Goal: Task Accomplishment & Management: Manage account settings

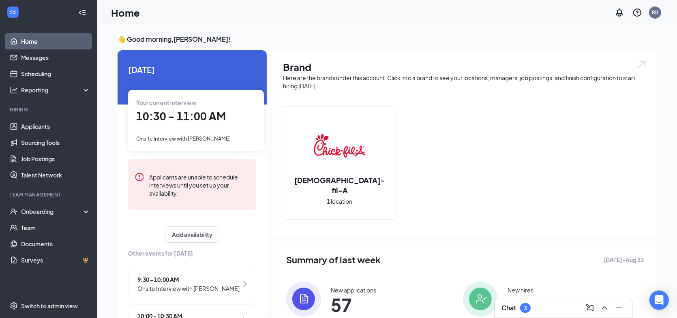
click at [506, 306] on h3 "Chat" at bounding box center [508, 308] width 15 height 9
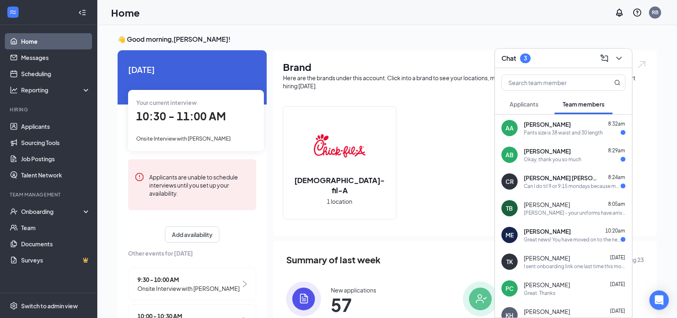
click at [557, 129] on div "Pants size is 38 waist and 30 length" at bounding box center [563, 132] width 79 height 7
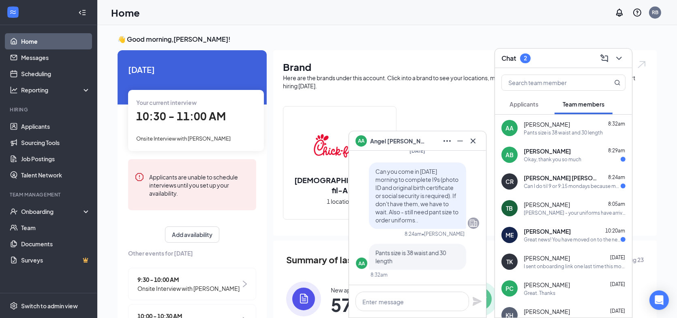
click at [564, 158] on div "Okay, thank you so much" at bounding box center [553, 159] width 58 height 7
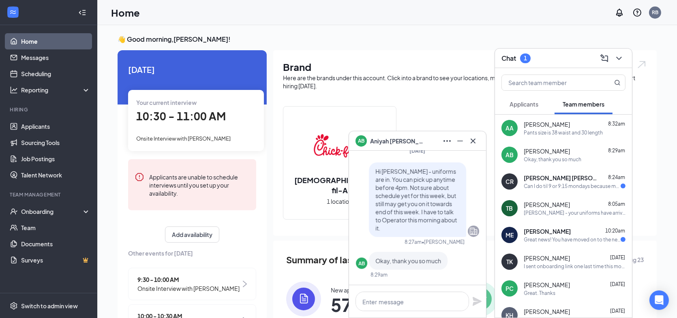
click at [561, 181] on span "[PERSON_NAME] [PERSON_NAME]" at bounding box center [560, 178] width 73 height 8
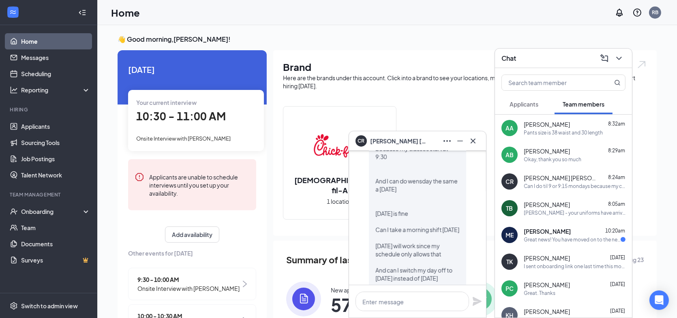
scroll to position [-41, 0]
click at [546, 234] on span "[PERSON_NAME]" at bounding box center [547, 231] width 47 height 8
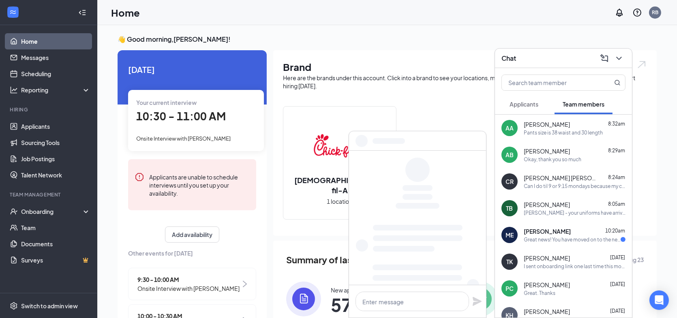
scroll to position [0, 0]
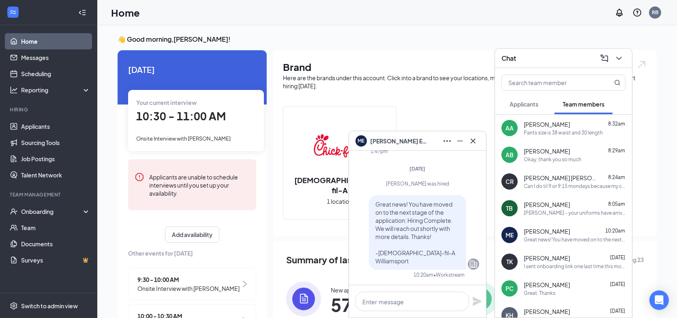
click at [549, 131] on div "Pants size is 38 waist and 30 length" at bounding box center [563, 132] width 79 height 7
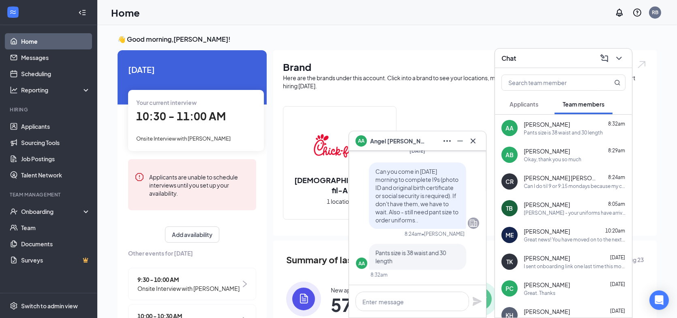
click at [550, 181] on span "[PERSON_NAME] [PERSON_NAME]" at bounding box center [560, 178] width 73 height 8
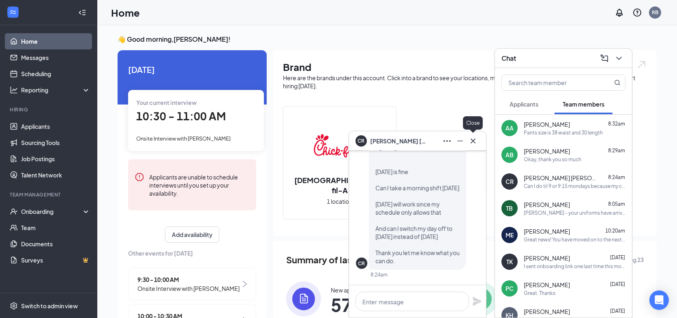
click at [475, 143] on icon "Cross" at bounding box center [473, 140] width 5 height 5
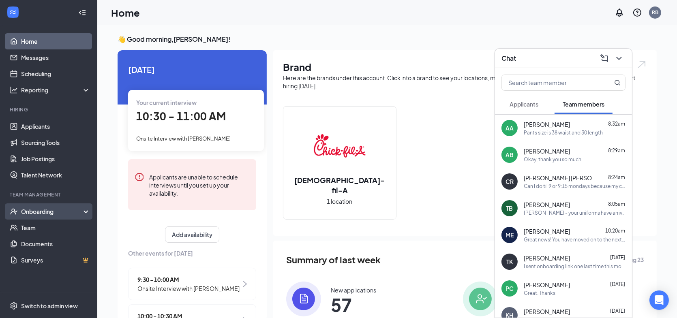
click at [41, 214] on div "Onboarding" at bounding box center [52, 212] width 62 height 8
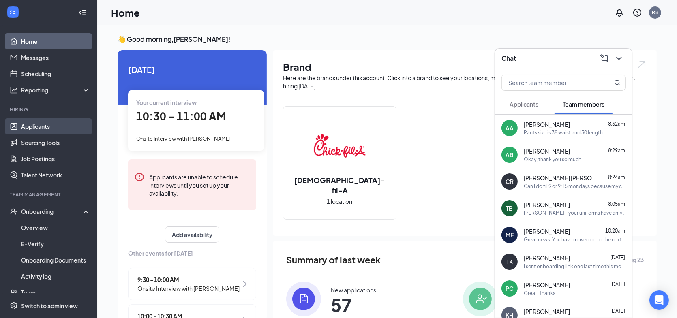
click at [35, 128] on link "Applicants" at bounding box center [55, 126] width 69 height 16
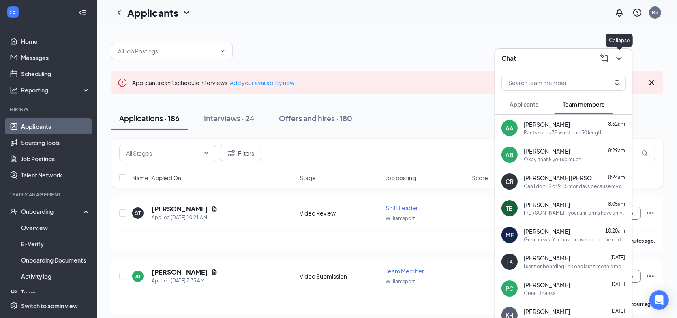
click at [622, 61] on icon "ChevronDown" at bounding box center [619, 59] width 10 height 10
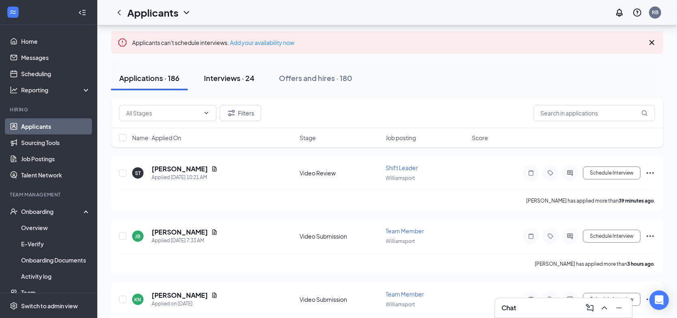
scroll to position [41, 0]
click at [244, 78] on div "Interviews · 24" at bounding box center [229, 78] width 51 height 10
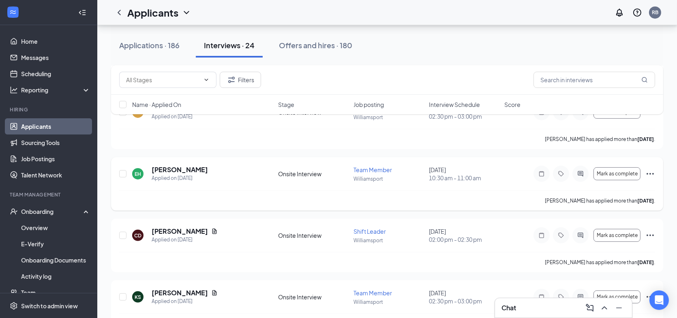
scroll to position [284, 0]
click at [650, 175] on icon "Ellipses" at bounding box center [650, 175] width 10 height 10
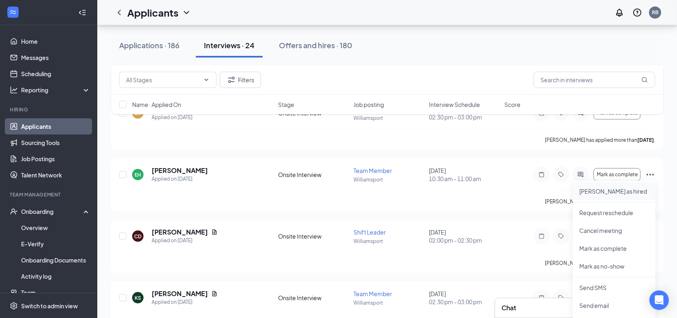
click at [611, 194] on p "[PERSON_NAME] as hired" at bounding box center [614, 191] width 70 height 8
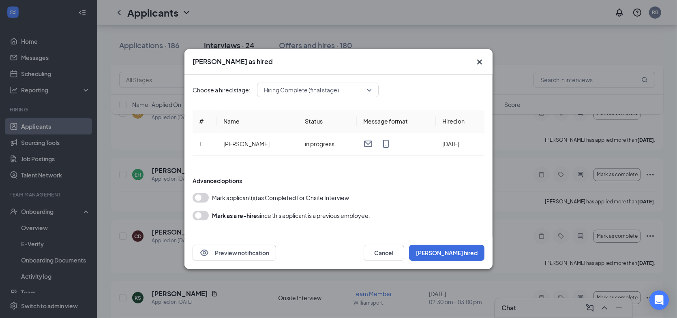
click at [199, 198] on button "button" at bounding box center [201, 198] width 16 height 10
click at [453, 252] on button "[PERSON_NAME] hired" at bounding box center [446, 253] width 75 height 16
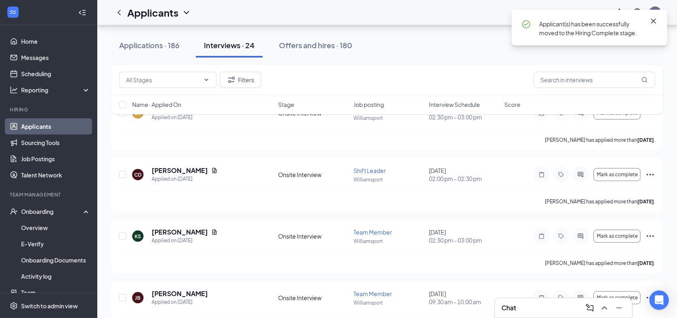
click at [654, 20] on icon "Cross" at bounding box center [653, 21] width 5 height 5
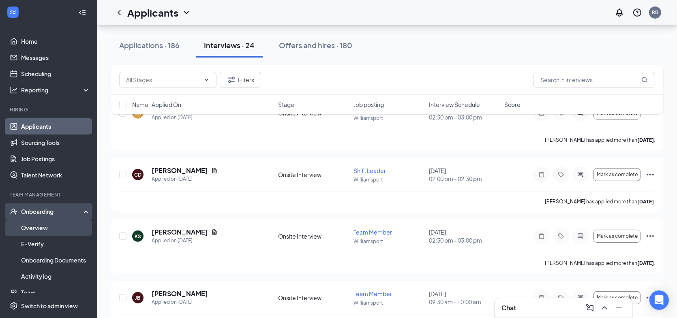
click at [34, 231] on link "Overview" at bounding box center [55, 228] width 69 height 16
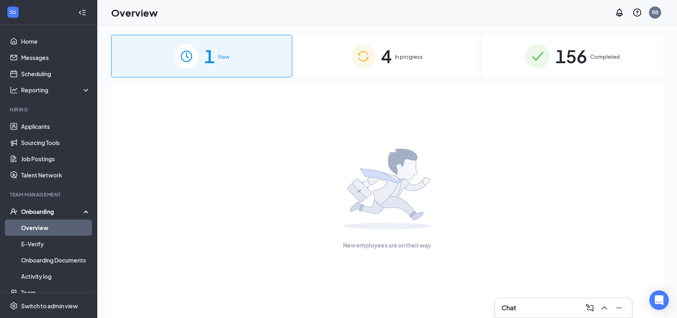
click at [390, 61] on span "4" at bounding box center [386, 56] width 11 height 28
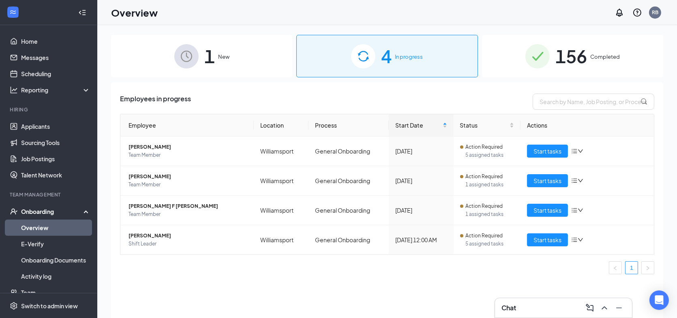
click at [40, 231] on link "Overview" at bounding box center [55, 228] width 69 height 16
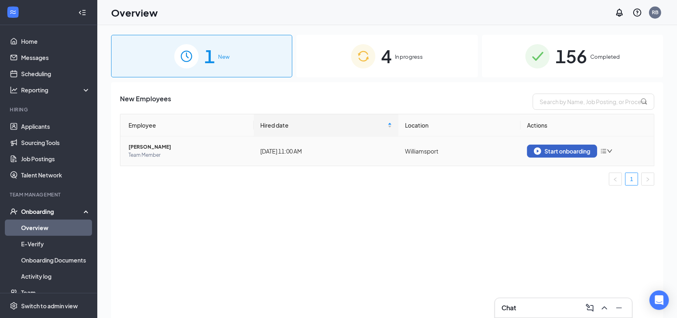
click at [542, 150] on div "Start onboarding" at bounding box center [562, 151] width 56 height 7
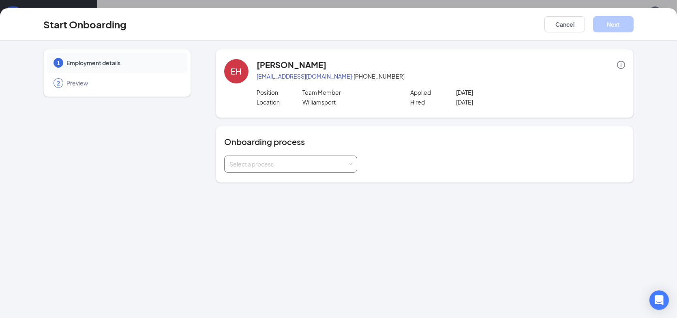
click at [352, 163] on span at bounding box center [351, 165] width 4 height 4
click at [262, 185] on li "General Onboarding" at bounding box center [290, 181] width 133 height 15
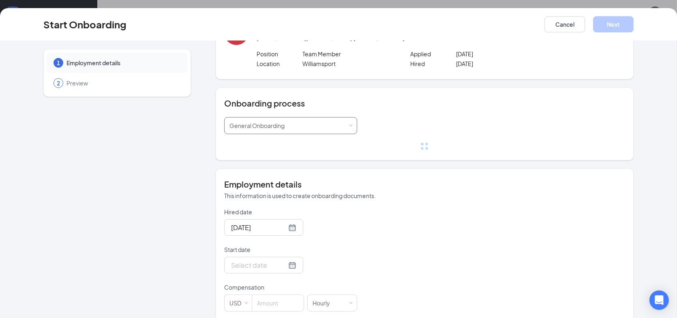
scroll to position [41, 0]
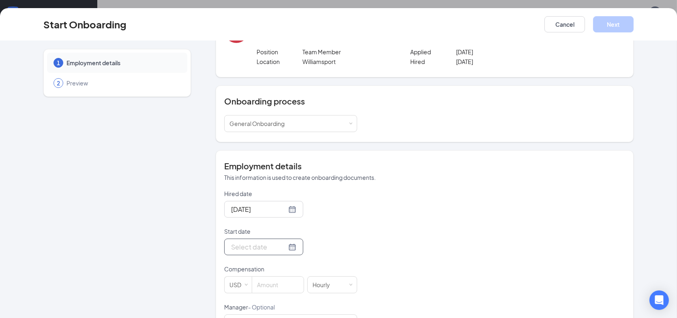
click at [283, 248] on div at bounding box center [263, 247] width 65 height 10
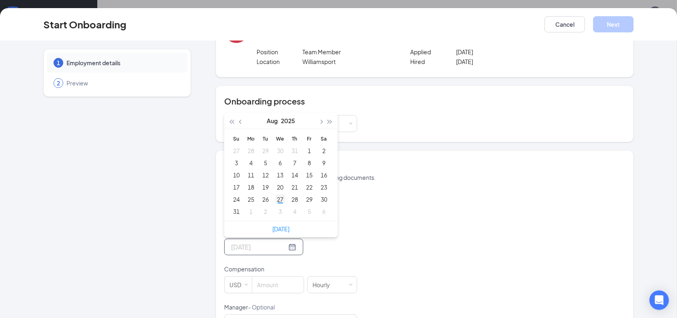
type input "[DATE]"
click at [278, 201] on div "27" at bounding box center [280, 200] width 10 height 10
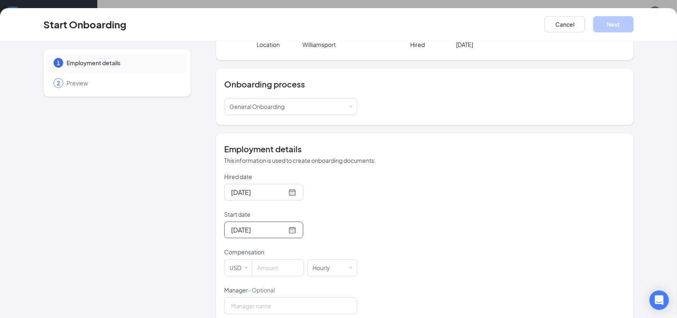
scroll to position [122, 0]
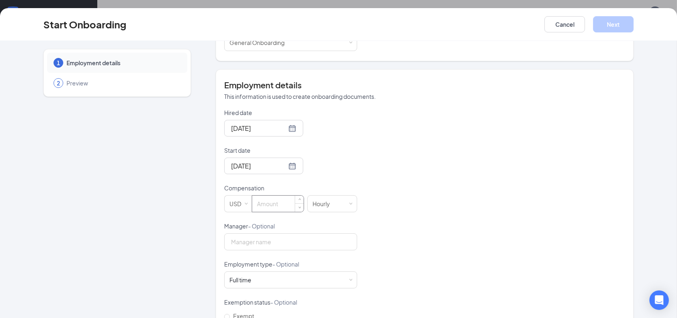
click at [264, 203] on input at bounding box center [277, 204] width 51 height 16
type input "13"
click at [345, 239] on input "Manager - Optional" at bounding box center [290, 242] width 133 height 17
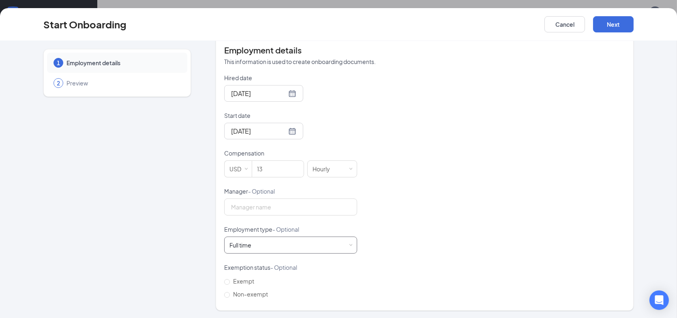
click at [349, 245] on span at bounding box center [351, 246] width 4 height 4
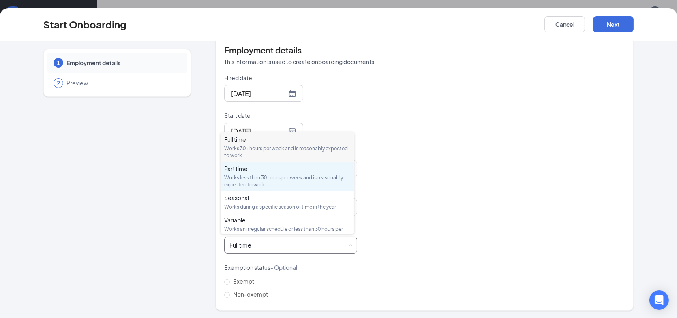
click at [249, 174] on div "Works less than 30 hours per week and is reasonably expected to work" at bounding box center [287, 181] width 126 height 14
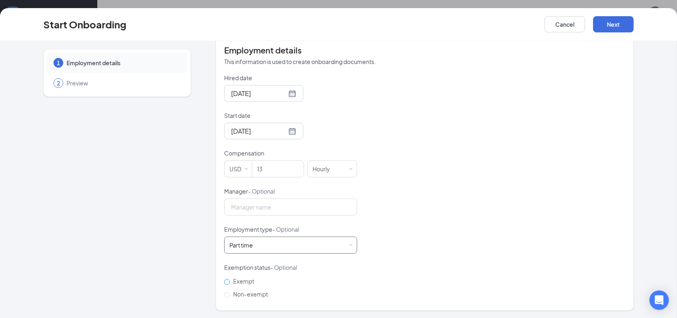
scroll to position [36, 0]
click at [224, 292] on input "Non-exempt" at bounding box center [227, 295] width 6 height 6
radio input "true"
click at [611, 23] on button "Next" at bounding box center [613, 24] width 41 height 16
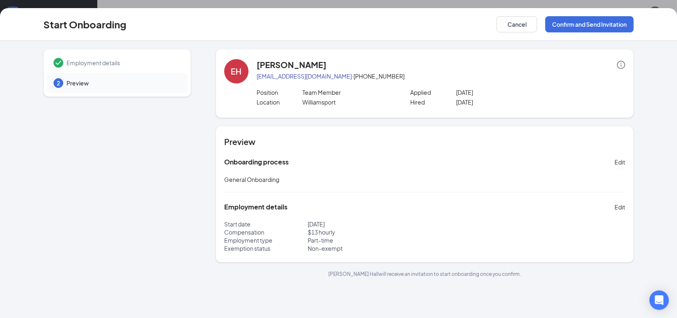
scroll to position [0, 0]
click at [604, 22] on button "Confirm and Send Invitation" at bounding box center [589, 24] width 88 height 16
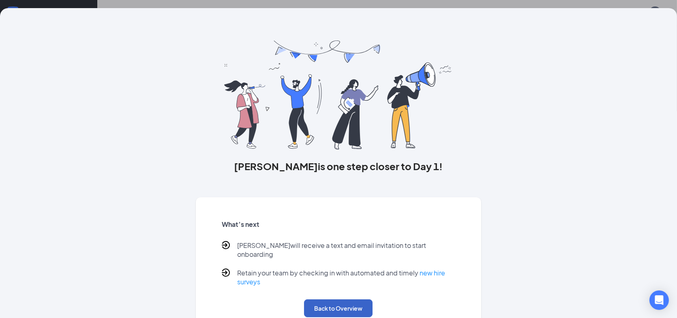
click at [342, 307] on button "Back to Overview" at bounding box center [338, 309] width 69 height 18
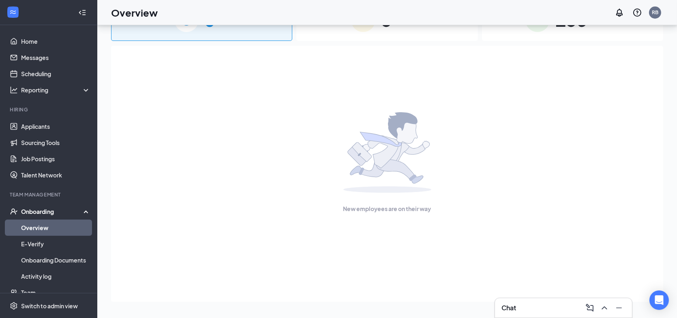
click at [38, 225] on link "Overview" at bounding box center [55, 228] width 69 height 16
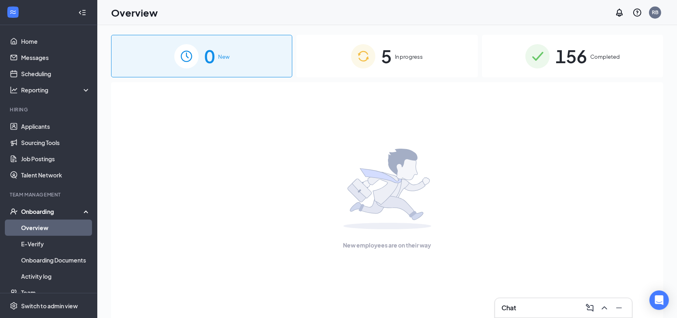
click at [394, 56] on div "5 In progress" at bounding box center [386, 56] width 181 height 43
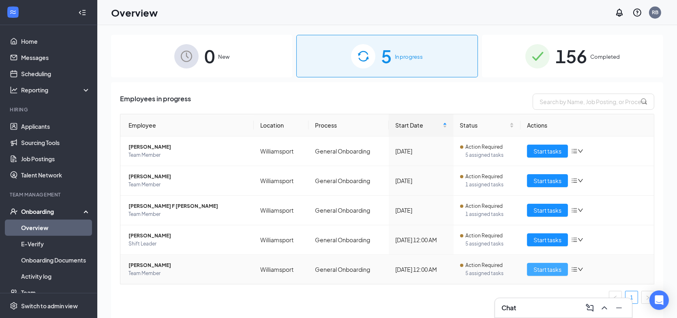
click at [547, 271] on span "Start tasks" at bounding box center [548, 269] width 28 height 9
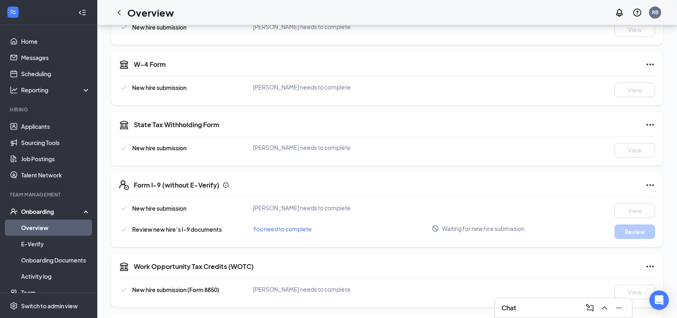
scroll to position [162, 0]
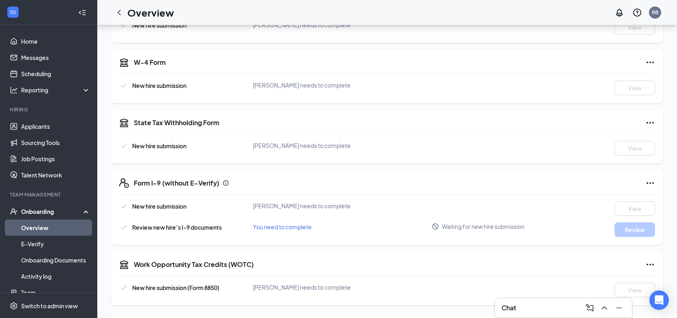
click at [497, 197] on div "Form I-9 (without E-Verify) New hire submission [PERSON_NAME] needs to complete…" at bounding box center [387, 207] width 552 height 75
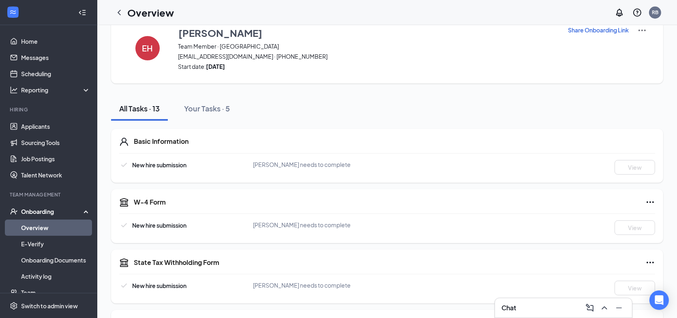
scroll to position [0, 0]
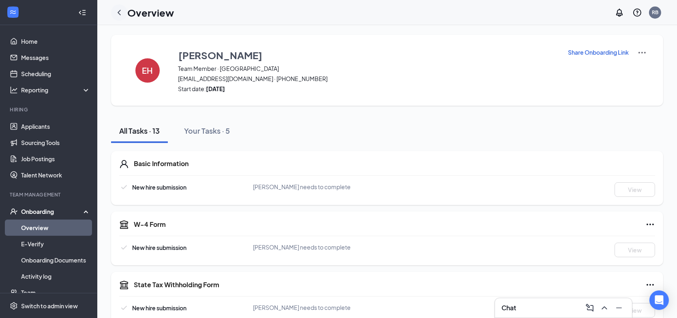
click at [116, 11] on icon "ChevronLeft" at bounding box center [119, 13] width 10 height 10
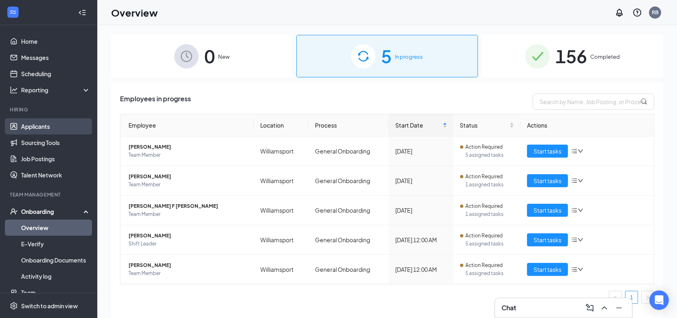
click at [37, 122] on link "Applicants" at bounding box center [55, 126] width 69 height 16
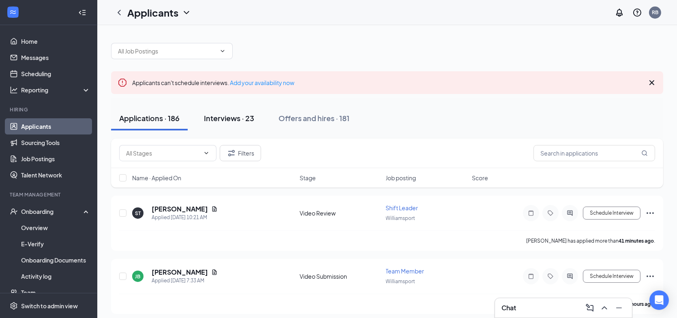
click at [246, 116] on div "Interviews · 23" at bounding box center [229, 118] width 50 height 10
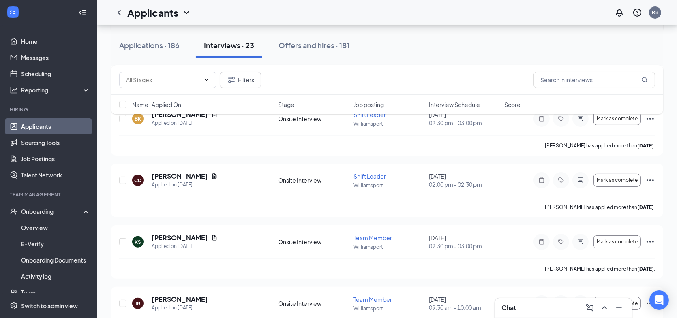
scroll to position [162, 0]
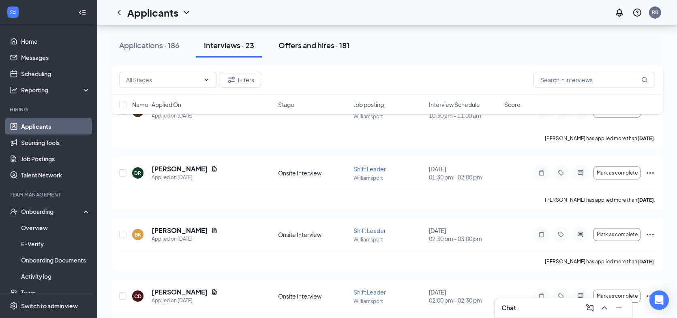
click at [315, 44] on div "Offers and hires · 181" at bounding box center [314, 45] width 71 height 10
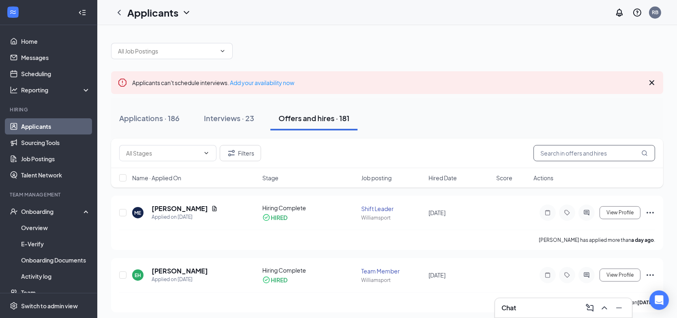
click at [572, 148] on input "text" at bounding box center [595, 153] width 122 height 16
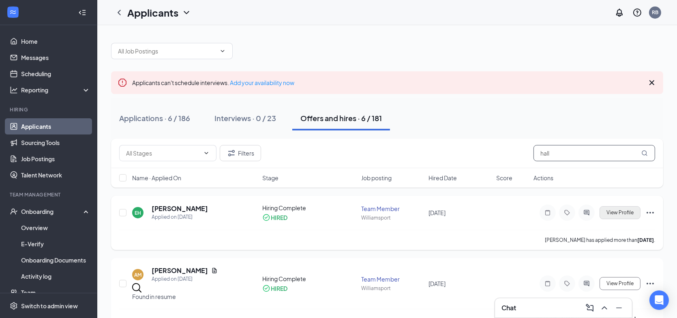
type input "hall"
click at [618, 213] on span "View Profile" at bounding box center [619, 213] width 27 height 6
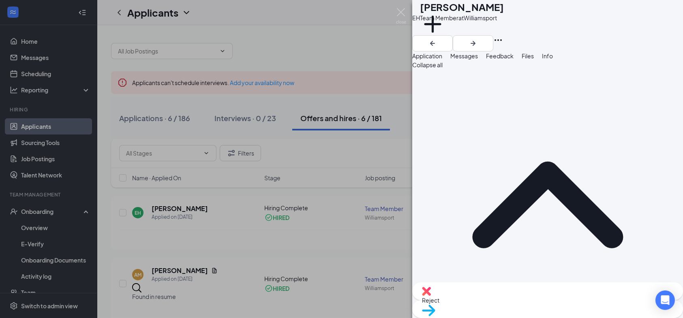
drag, startPoint x: 627, startPoint y: 131, endPoint x: 561, endPoint y: 137, distance: 66.0
copy span "[EMAIL_ADDRESS][DOMAIN_NAME]"
click at [397, 9] on img at bounding box center [401, 16] width 10 height 16
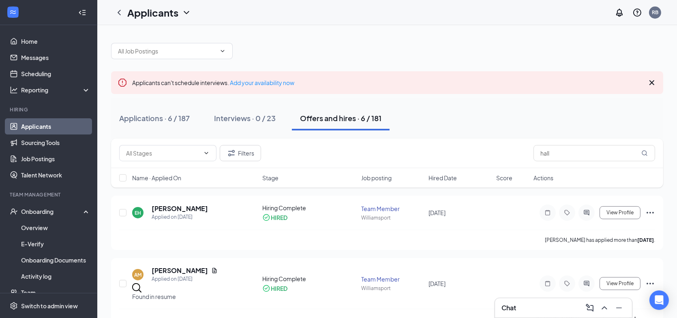
click at [498, 309] on div "Chat" at bounding box center [563, 307] width 137 height 19
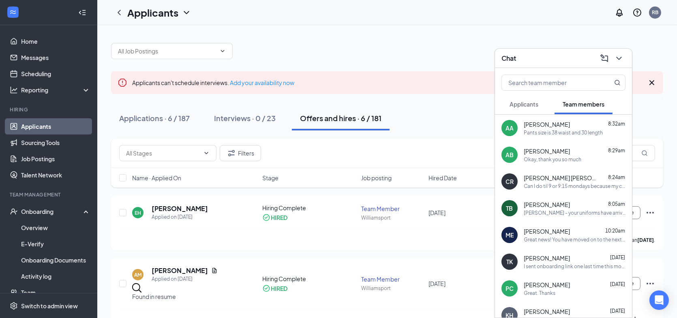
click at [545, 134] on div "Pants size is 38 waist and 30 length" at bounding box center [563, 132] width 79 height 7
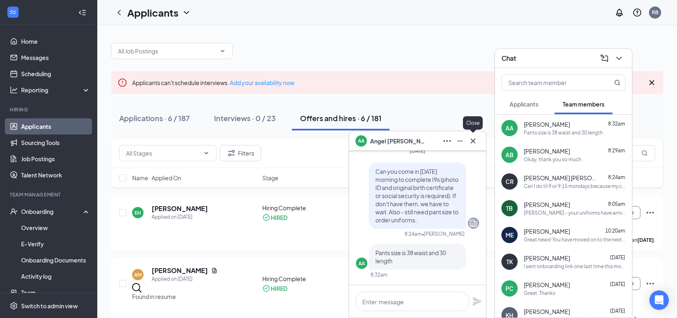
click at [476, 144] on icon "Cross" at bounding box center [473, 141] width 10 height 10
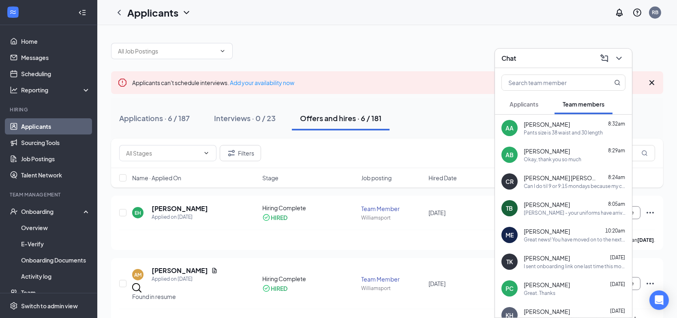
click at [553, 127] on span "[PERSON_NAME]" at bounding box center [547, 124] width 46 height 8
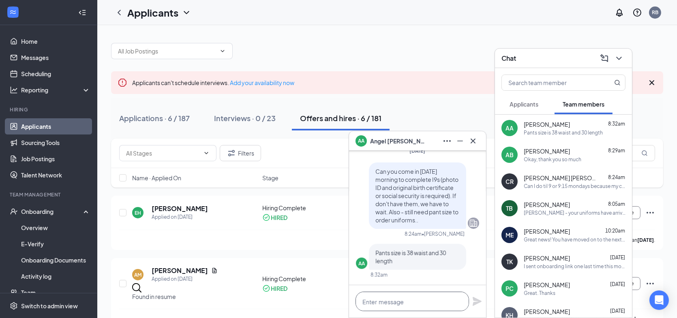
click at [392, 303] on textarea at bounding box center [413, 301] width 114 height 19
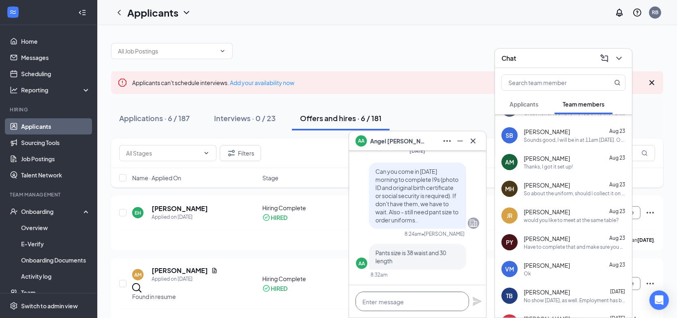
scroll to position [284, 0]
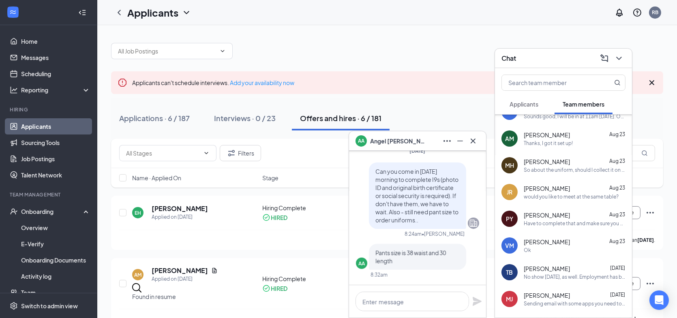
click at [555, 220] on div "Have to complete that and make sure you have apps downloaded. Need to see photo…" at bounding box center [575, 223] width 102 height 7
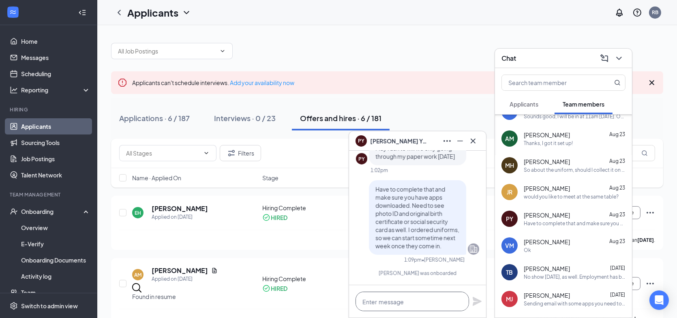
click at [389, 301] on textarea at bounding box center [413, 301] width 114 height 19
type textarea "W"
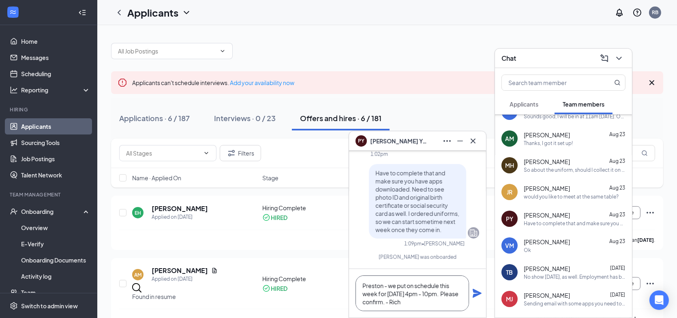
type textarea "Preston - we put on schedule this week for [DATE] 4pm - 10pm. Please confirm. -…"
click at [479, 296] on icon "Plane" at bounding box center [477, 294] width 10 height 10
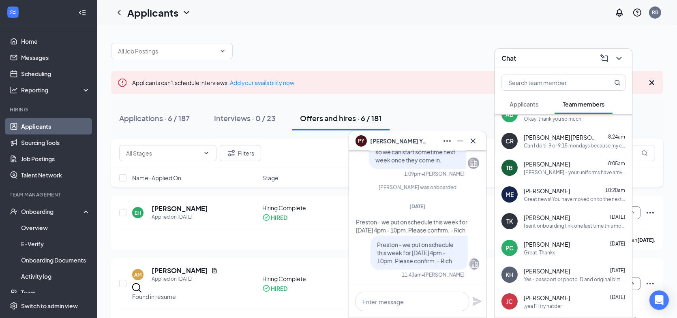
scroll to position [0, 0]
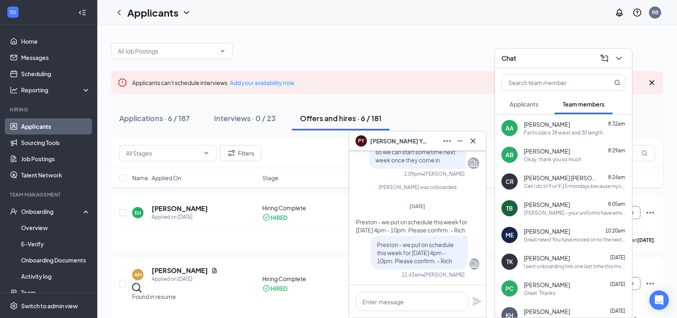
click at [554, 204] on span "[PERSON_NAME]" at bounding box center [547, 205] width 46 height 8
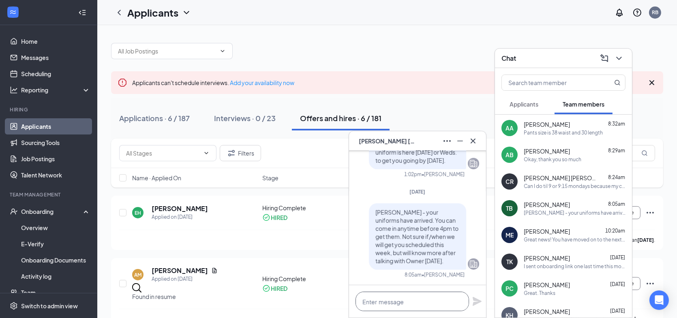
click at [414, 303] on textarea at bounding box center [413, 301] width 114 height 19
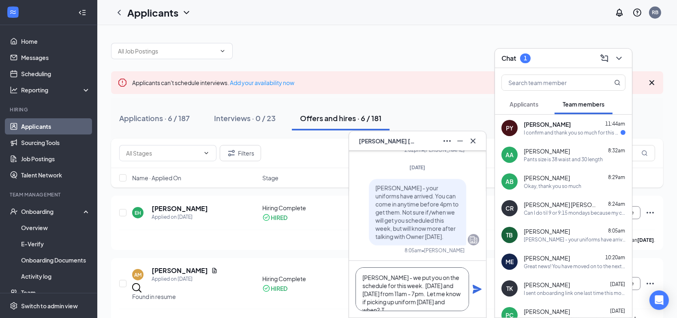
scroll to position [8, 0]
type textarea "[PERSON_NAME] - we put you on the schedule for this week. [DATE] and [DATE] fro…"
click at [477, 290] on icon "Plane" at bounding box center [477, 289] width 9 height 9
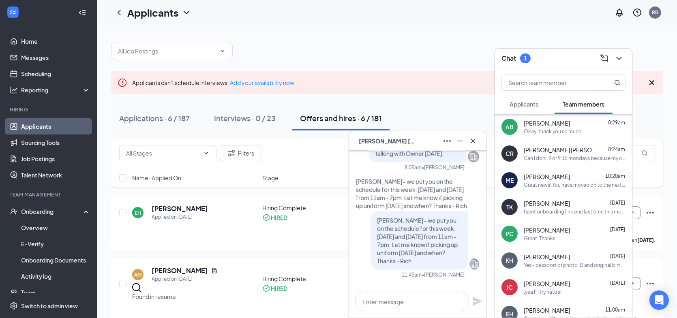
scroll to position [81, 0]
click at [534, 156] on div "Can I do til 9 or 9:15 mondays because my classes start at 9:30 And I can do we…" at bounding box center [575, 158] width 102 height 7
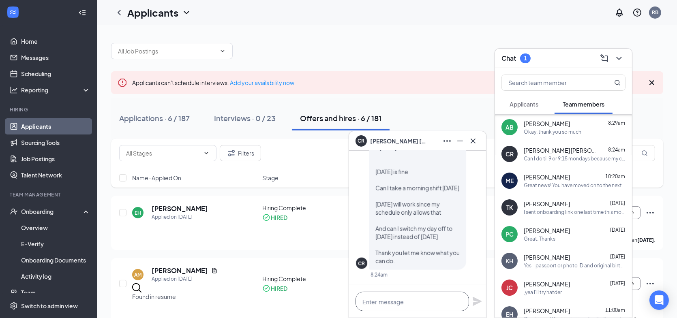
click at [390, 300] on textarea at bounding box center [413, 301] width 114 height 19
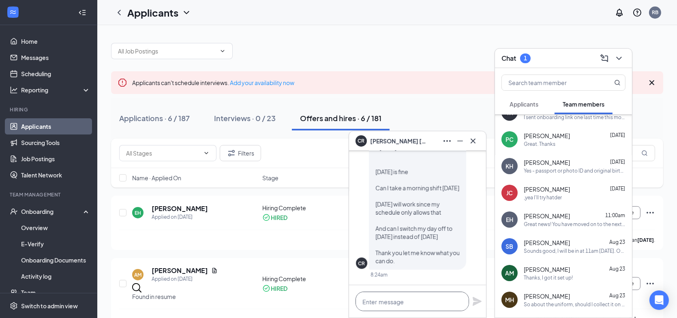
scroll to position [243, 0]
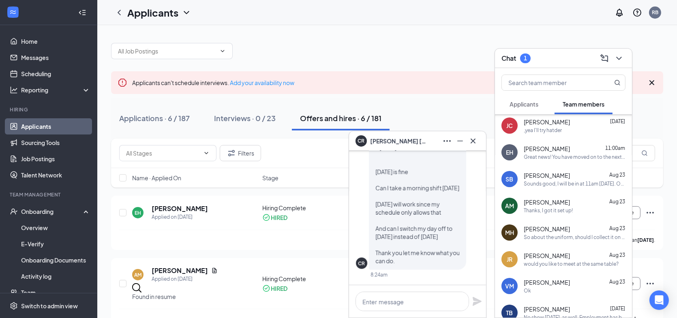
click at [544, 258] on span "[PERSON_NAME]" at bounding box center [547, 256] width 46 height 8
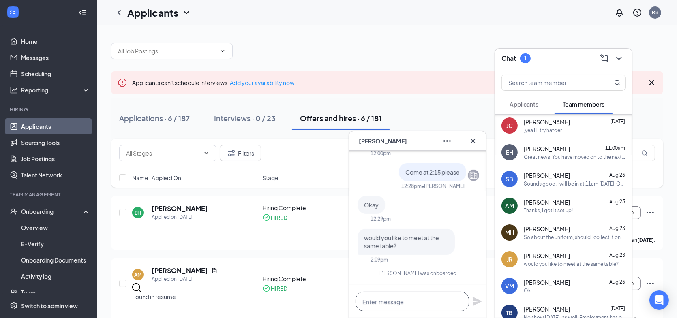
click at [402, 301] on textarea at bounding box center [413, 301] width 114 height 19
type textarea "J"
drag, startPoint x: 474, startPoint y: 143, endPoint x: 464, endPoint y: 150, distance: 12.2
click at [474, 143] on icon "Cross" at bounding box center [473, 141] width 10 height 10
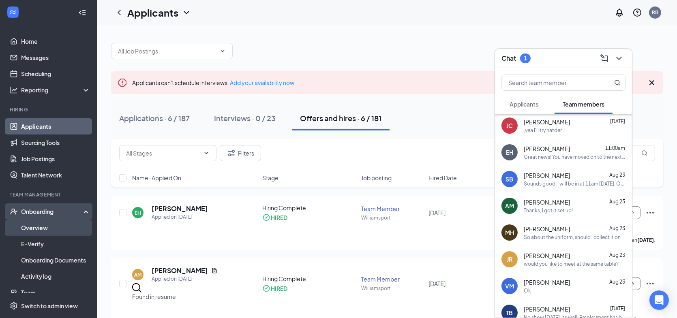
click at [49, 229] on link "Overview" at bounding box center [55, 228] width 69 height 16
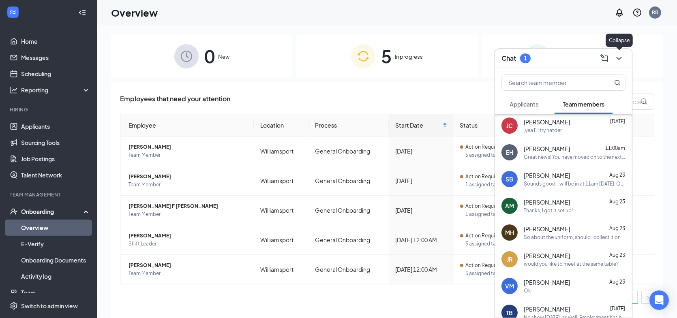
click at [619, 58] on icon "ChevronDown" at bounding box center [619, 59] width 10 height 10
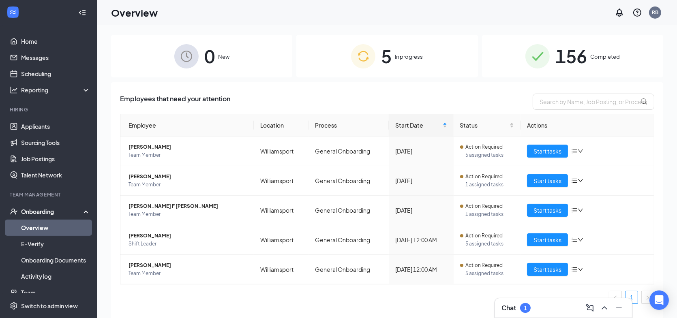
click at [513, 310] on h3 "Chat" at bounding box center [508, 308] width 15 height 9
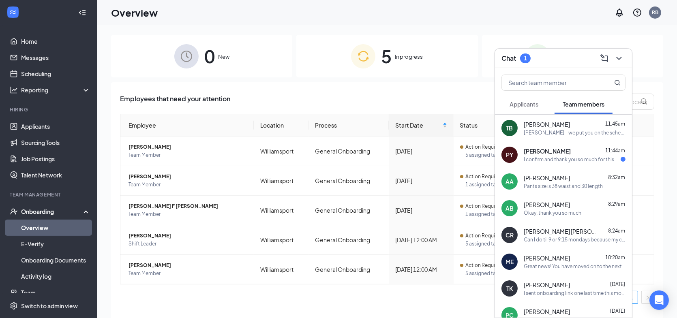
click at [534, 156] on div "I confirm and thank you so much for this opportunity [DEMOGRAPHIC_DATA] bless I…" at bounding box center [572, 159] width 97 height 7
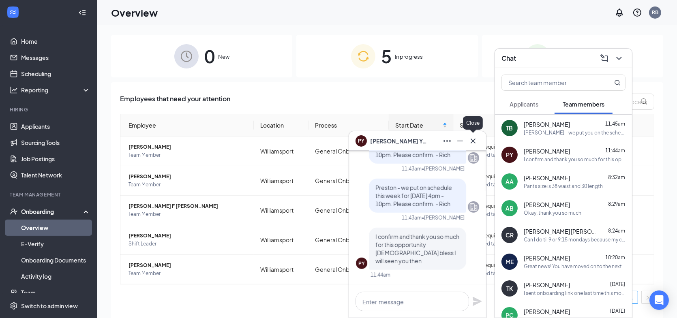
click at [472, 139] on icon "Cross" at bounding box center [473, 141] width 10 height 10
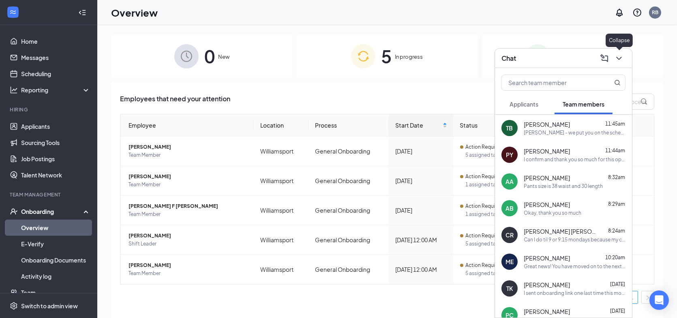
click at [621, 61] on icon "ChevronDown" at bounding box center [619, 59] width 10 height 10
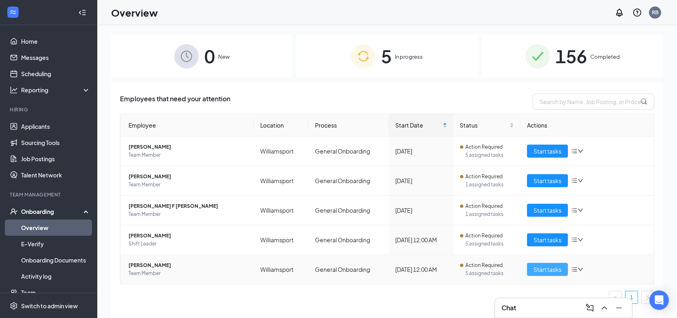
click at [533, 266] on button "Start tasks" at bounding box center [547, 269] width 41 height 13
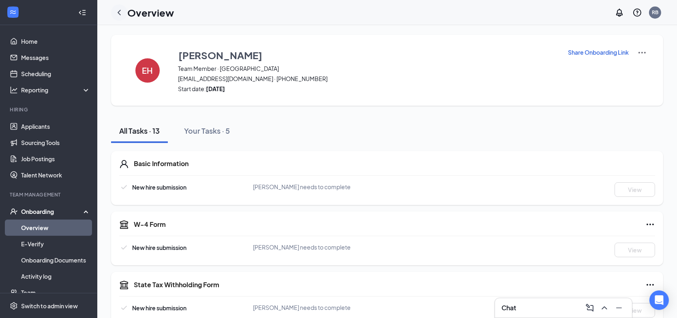
click at [119, 12] on icon "ChevronLeft" at bounding box center [119, 13] width 10 height 10
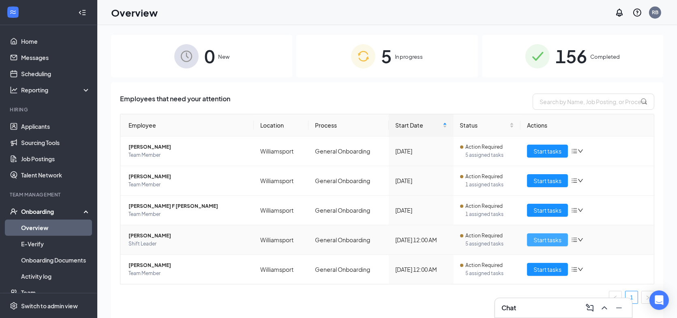
click at [538, 239] on span "Start tasks" at bounding box center [548, 240] width 28 height 9
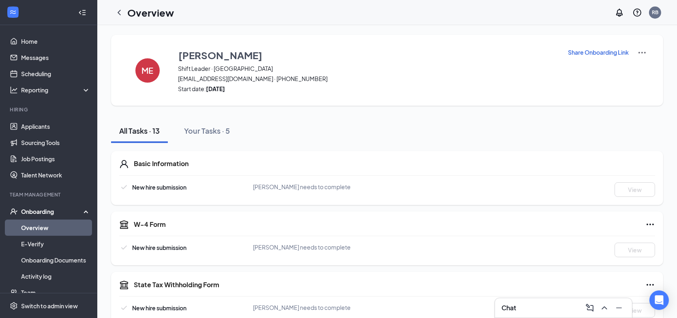
click at [121, 13] on icon "ChevronLeft" at bounding box center [119, 13] width 10 height 10
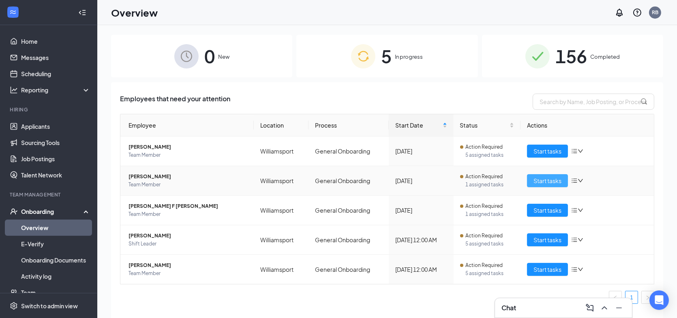
click at [543, 178] on span "Start tasks" at bounding box center [548, 180] width 28 height 9
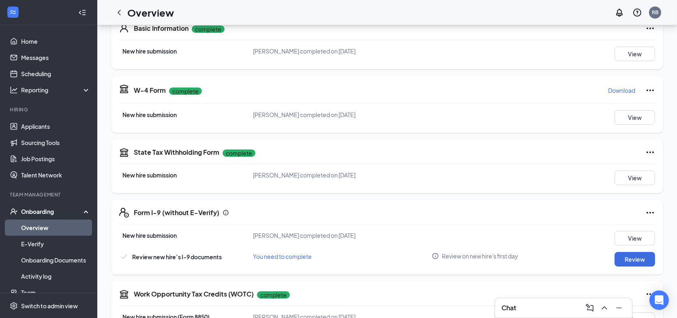
scroll to position [81, 0]
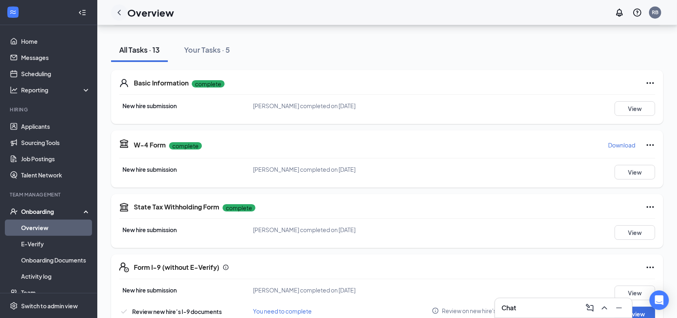
click at [116, 12] on icon "ChevronLeft" at bounding box center [119, 13] width 10 height 10
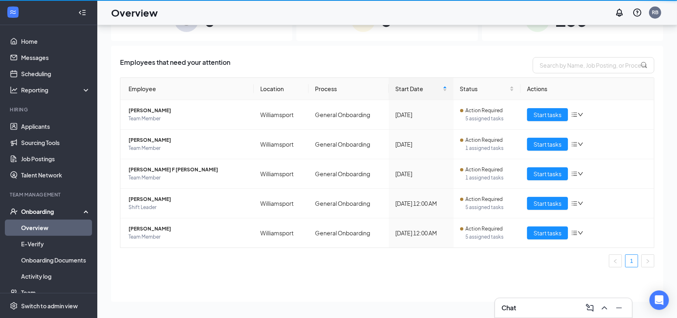
scroll to position [36, 0]
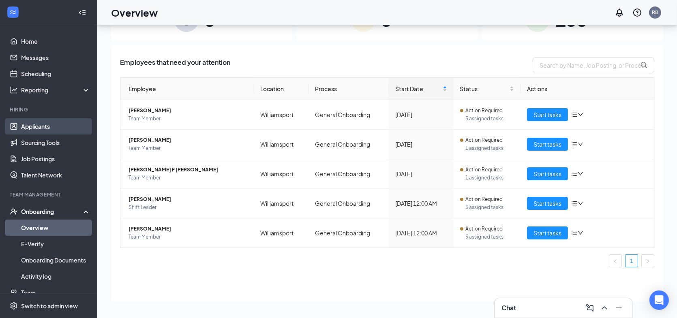
click at [28, 124] on link "Applicants" at bounding box center [55, 126] width 69 height 16
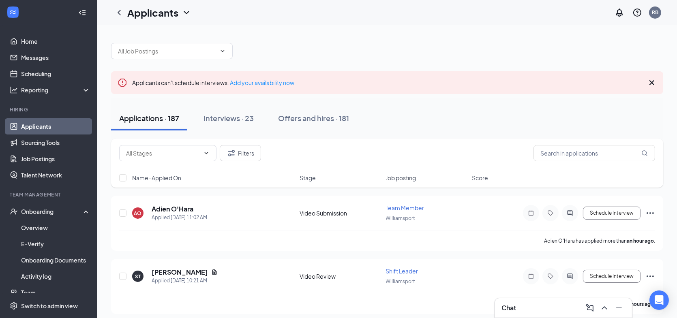
drag, startPoint x: 299, startPoint y: 116, endPoint x: 388, endPoint y: 120, distance: 89.7
click at [301, 116] on div "Offers and hires · 181" at bounding box center [313, 118] width 71 height 10
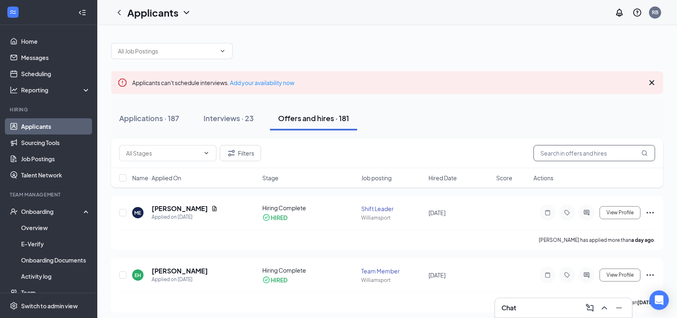
click at [550, 155] on input "text" at bounding box center [595, 153] width 122 height 16
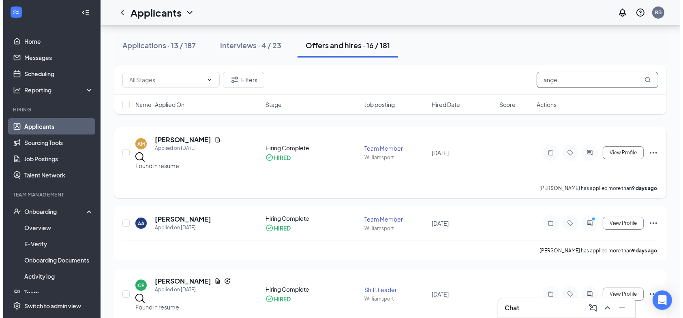
scroll to position [81, 0]
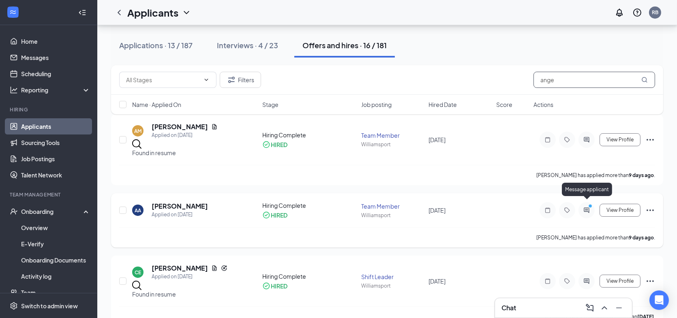
type input "ange"
click at [588, 204] on icon "PrimaryDot" at bounding box center [592, 207] width 10 height 6
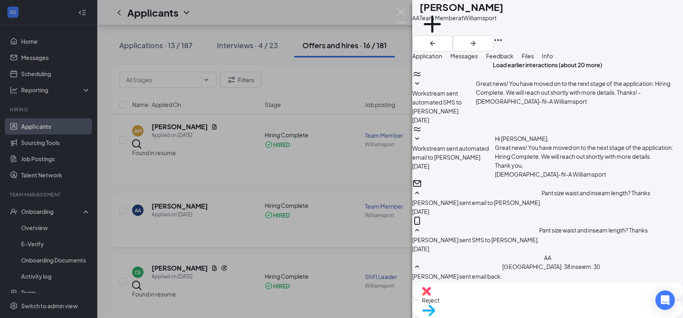
scroll to position [311, 0]
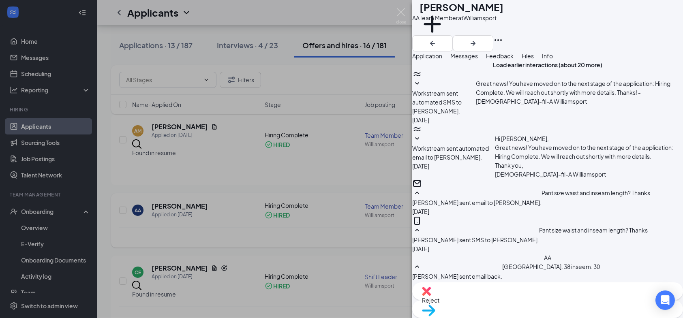
type textarea "Sending you email with apps to download. Can you come in [DATE] morning at 9am …"
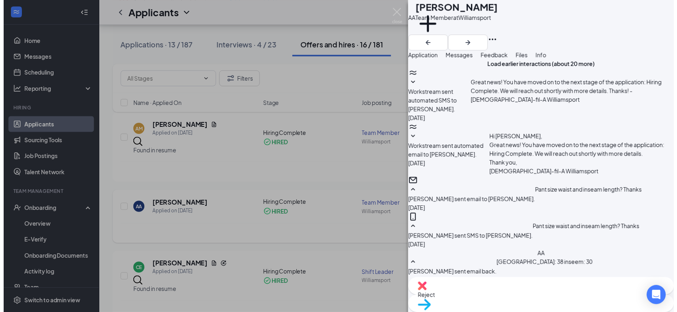
scroll to position [502, 0]
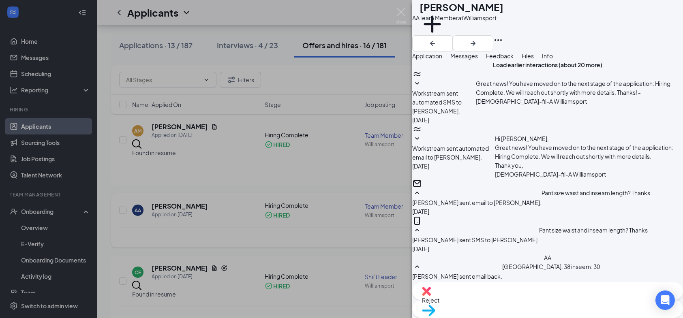
click at [237, 233] on div "AA [PERSON_NAME] Team Member at [GEOGRAPHIC_DATA] Add a tag Application Message…" at bounding box center [341, 159] width 683 height 318
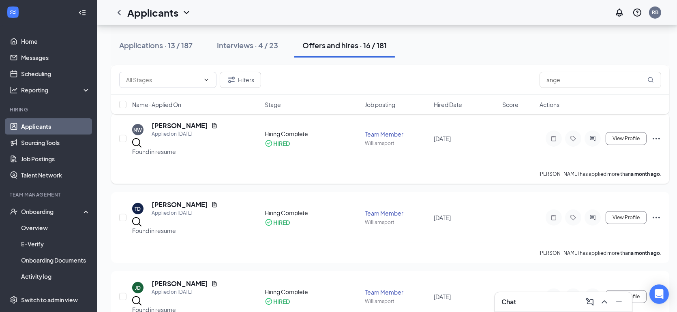
scroll to position [324, 0]
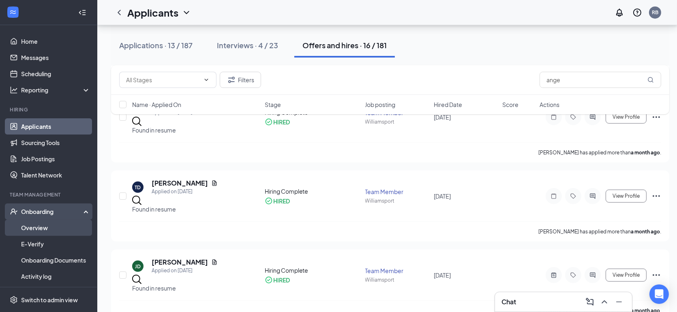
click at [54, 229] on link "Overview" at bounding box center [55, 228] width 69 height 16
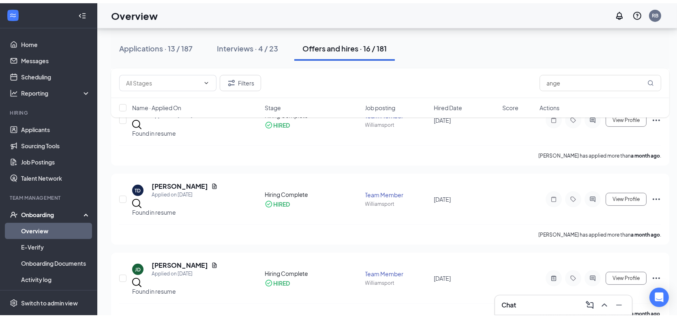
scroll to position [36, 0]
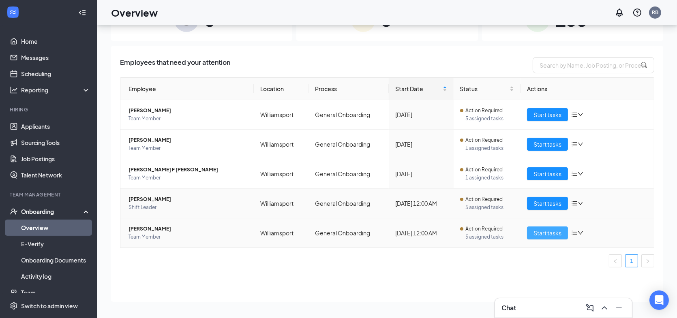
click at [529, 228] on button "Start tasks" at bounding box center [547, 233] width 41 height 13
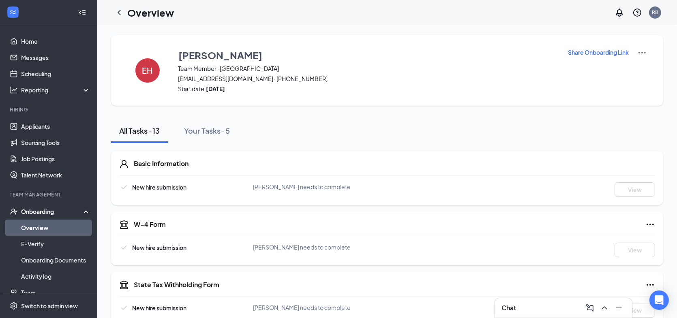
click at [122, 12] on icon "ChevronLeft" at bounding box center [119, 13] width 10 height 10
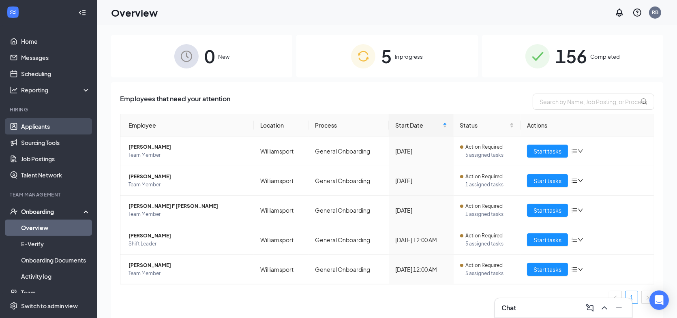
click at [32, 126] on link "Applicants" at bounding box center [55, 126] width 69 height 16
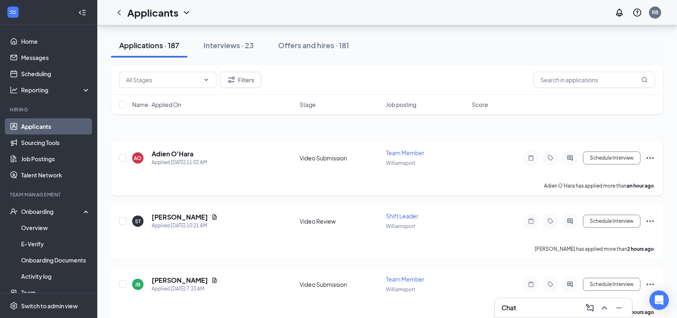
scroll to position [41, 0]
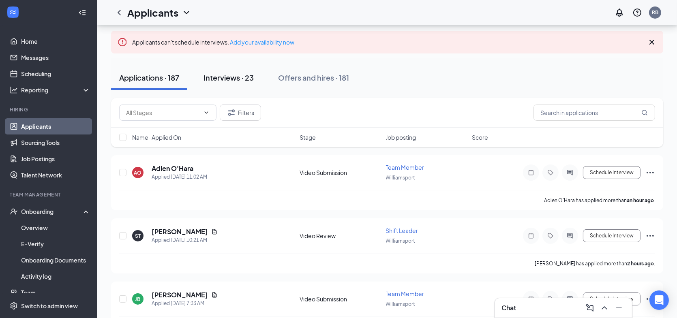
click at [253, 77] on div "Interviews · 23" at bounding box center [229, 78] width 50 height 10
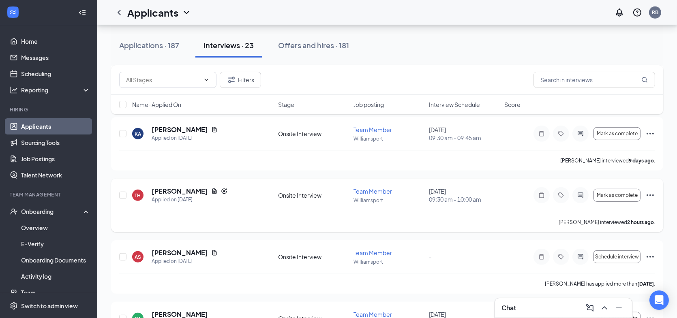
scroll to position [527, 0]
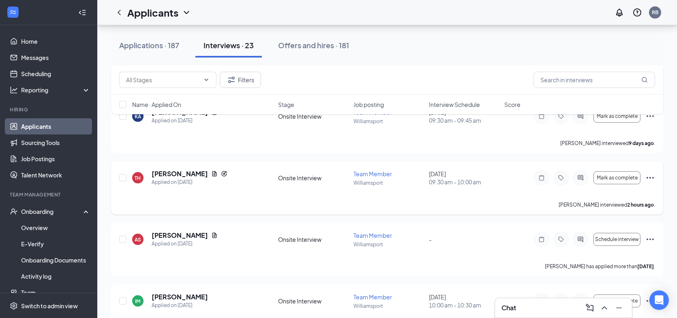
click at [650, 177] on icon "Ellipses" at bounding box center [650, 178] width 7 height 2
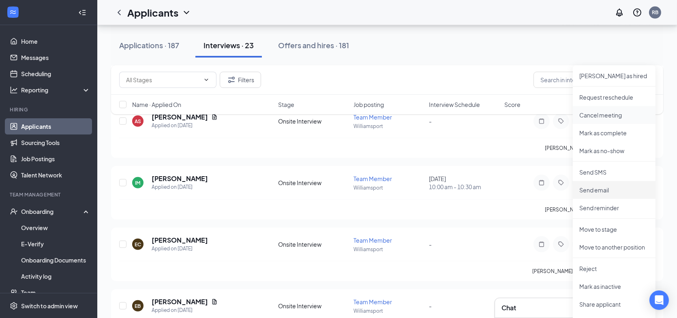
scroll to position [649, 0]
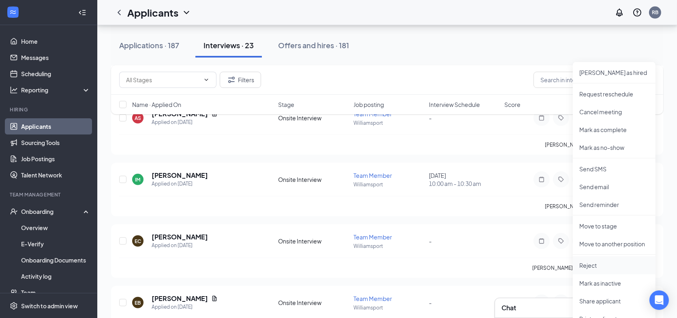
click at [582, 263] on p "Reject" at bounding box center [614, 265] width 70 height 8
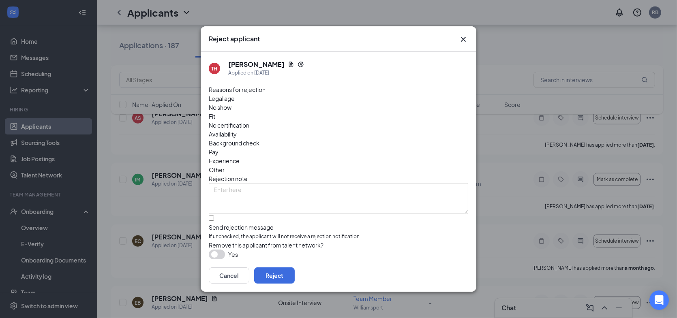
click at [231, 112] on span "No show" at bounding box center [220, 107] width 23 height 9
click at [214, 216] on input "Send rejection message If unchecked, the applicant will not receive a rejection…" at bounding box center [211, 218] width 5 height 5
checkbox input "true"
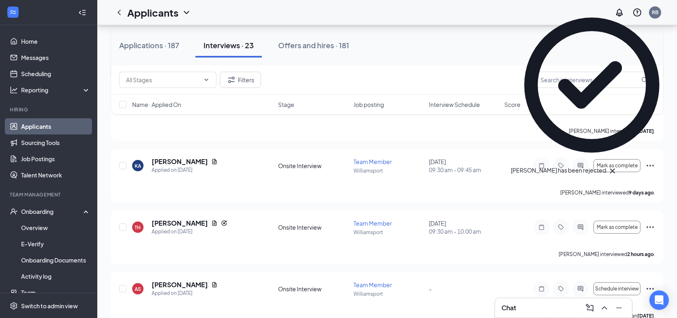
scroll to position [324, 0]
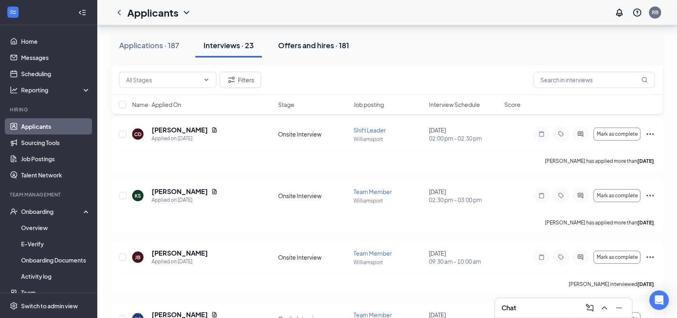
click at [301, 44] on div "Offers and hires · 181" at bounding box center [313, 45] width 71 height 10
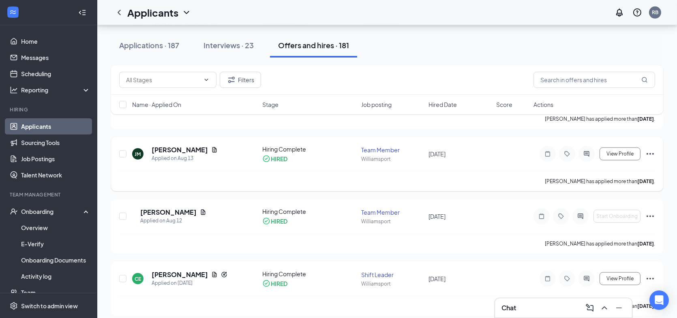
scroll to position [892, 0]
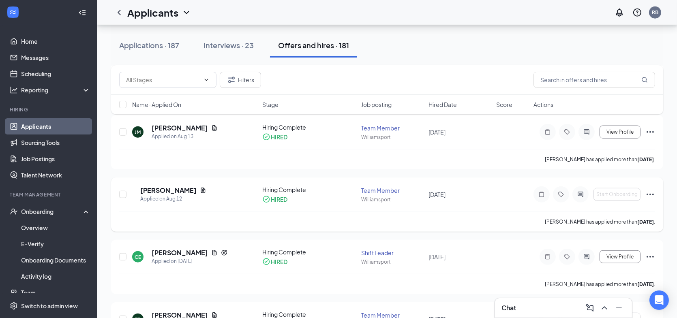
click at [652, 191] on icon "Ellipses" at bounding box center [650, 195] width 10 height 10
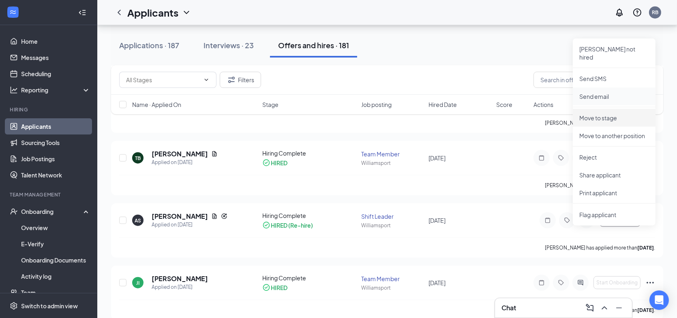
scroll to position [1054, 0]
click at [264, 151] on div "Hiring Complete" at bounding box center [309, 152] width 94 height 8
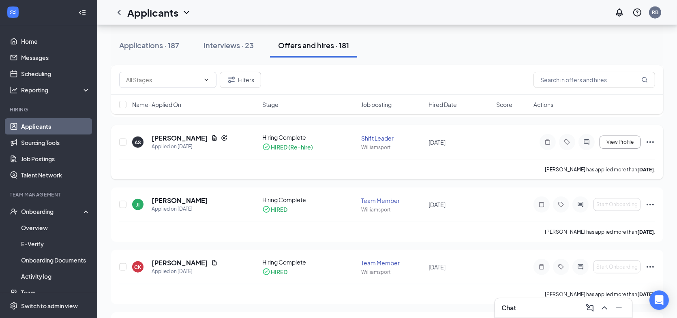
scroll to position [1135, 0]
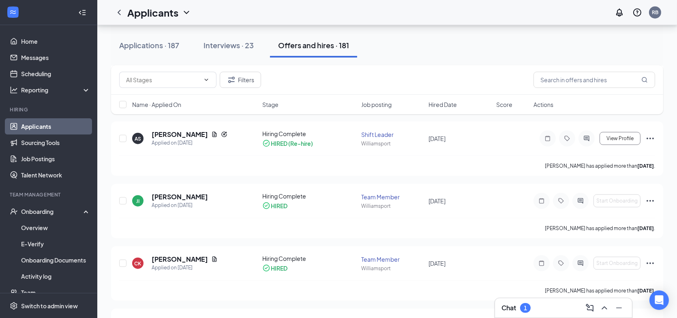
click at [516, 312] on h3 "Chat" at bounding box center [508, 308] width 15 height 9
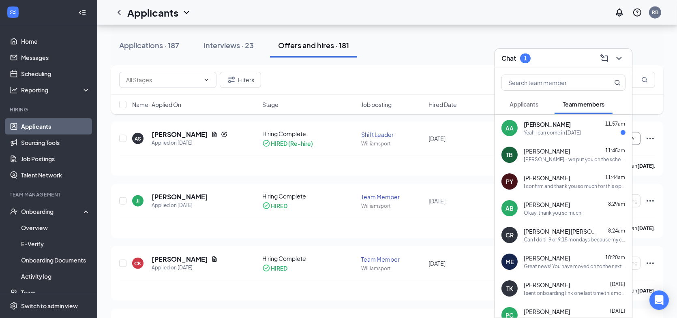
click at [559, 135] on div "Yeah I can come in [DATE]" at bounding box center [552, 132] width 57 height 7
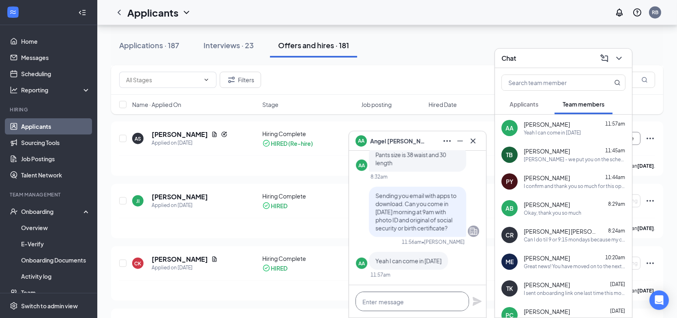
click at [376, 299] on textarea at bounding box center [413, 301] width 114 height 19
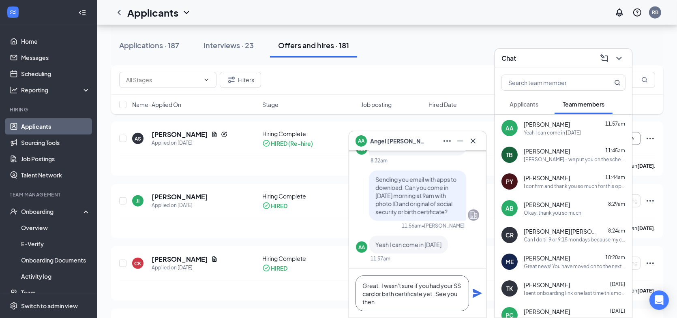
type textarea "Great. I wasn't sure if you had your SS card or birth certificate yet. See you …"
click at [479, 295] on icon "Plane" at bounding box center [477, 293] width 9 height 9
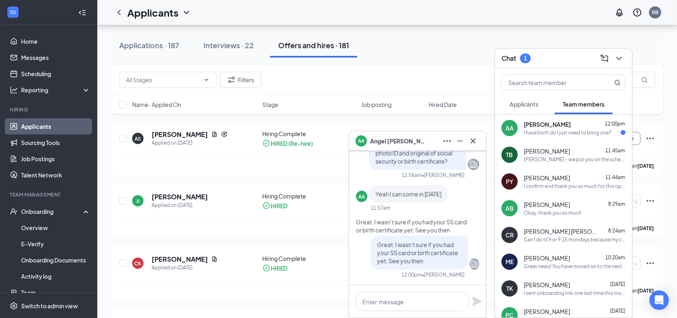
click at [534, 131] on div "I have both do I just need to bring one?" at bounding box center [568, 132] width 88 height 7
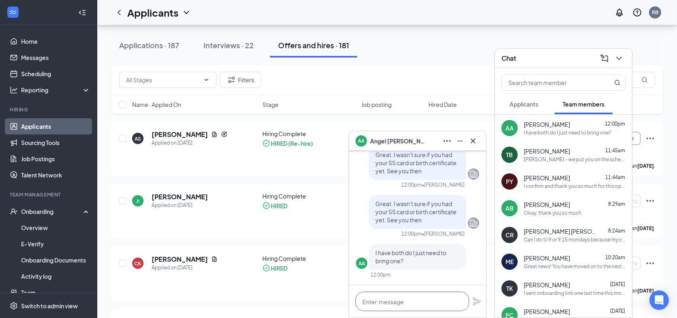
click at [396, 301] on textarea at bounding box center [413, 301] width 114 height 19
type textarea "just SS card and photo ID is good."
click at [475, 304] on icon "Plane" at bounding box center [477, 301] width 9 height 9
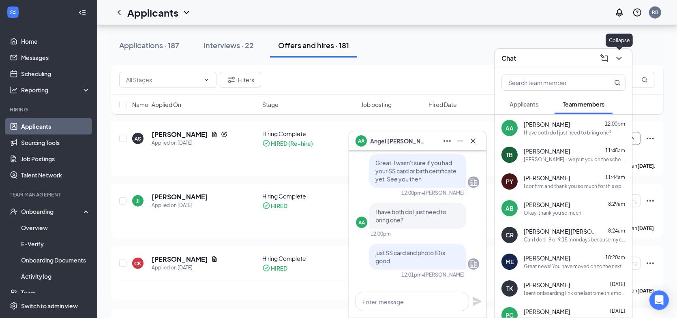
click at [619, 58] on icon "ChevronDown" at bounding box center [619, 59] width 10 height 10
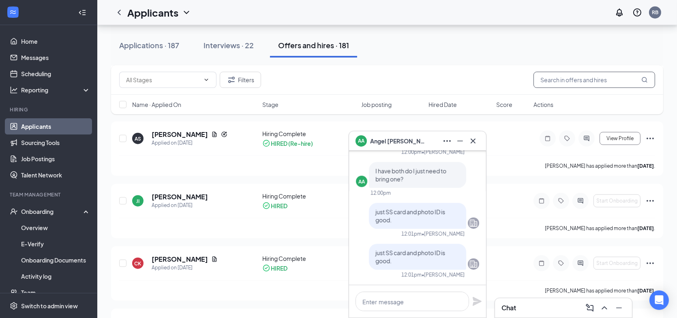
click at [589, 79] on input "text" at bounding box center [595, 80] width 122 height 16
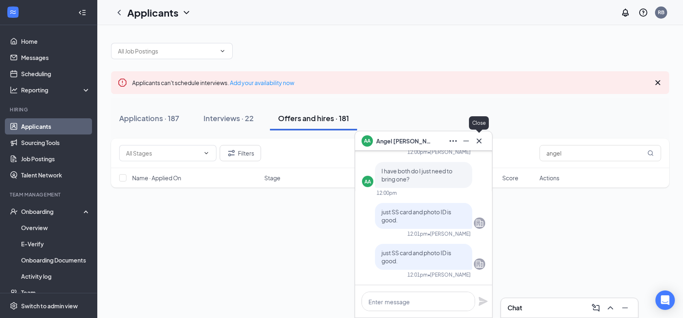
click at [478, 139] on icon "Cross" at bounding box center [479, 141] width 10 height 10
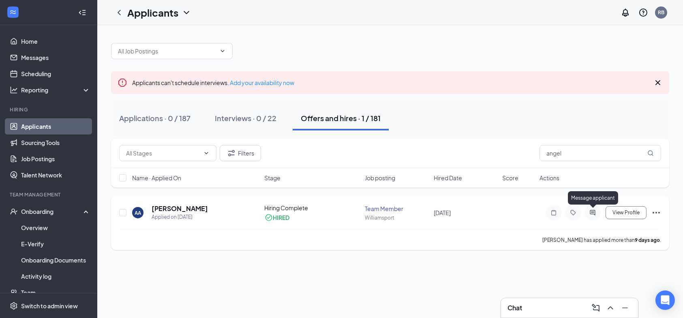
click at [591, 212] on icon "ActiveChat" at bounding box center [592, 212] width 5 height 5
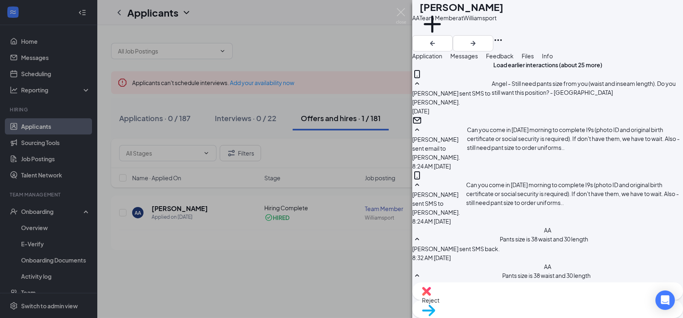
scroll to position [478, 0]
click at [553, 60] on span "Info" at bounding box center [547, 55] width 11 height 7
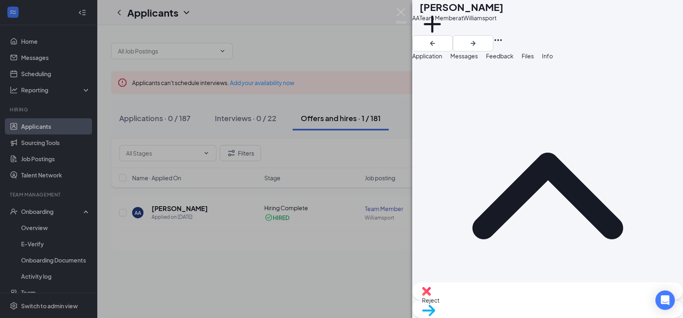
drag, startPoint x: 620, startPoint y: 118, endPoint x: 568, endPoint y: 119, distance: 52.7
copy span "[EMAIL_ADDRESS][DOMAIN_NAME]"
click at [403, 11] on img at bounding box center [401, 16] width 10 height 16
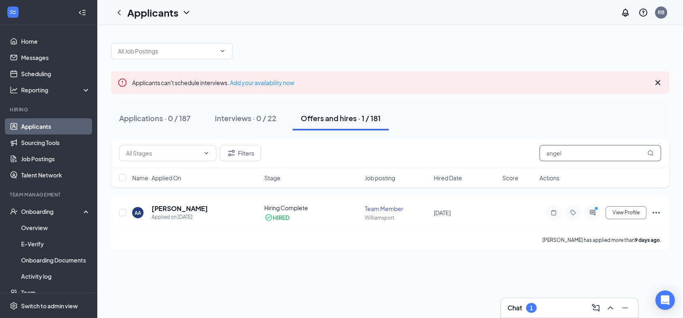
drag, startPoint x: 566, startPoint y: 153, endPoint x: 462, endPoint y: 163, distance: 103.8
click at [458, 159] on div "Filters angel" at bounding box center [390, 153] width 542 height 16
click at [594, 212] on icon "ActiveChat" at bounding box center [592, 212] width 5 height 5
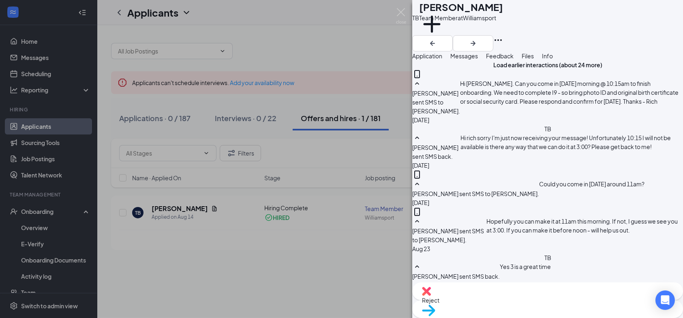
scroll to position [541, 0]
click at [553, 60] on span "Info" at bounding box center [547, 55] width 11 height 7
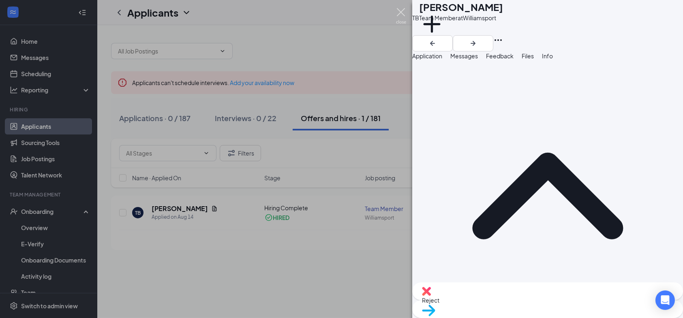
click at [399, 12] on img at bounding box center [401, 16] width 10 height 16
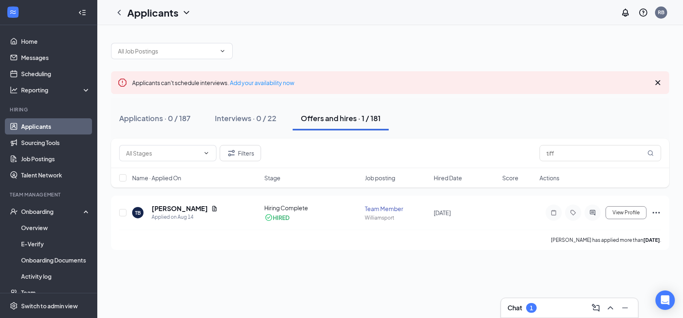
click at [520, 306] on h3 "Chat" at bounding box center [515, 308] width 15 height 9
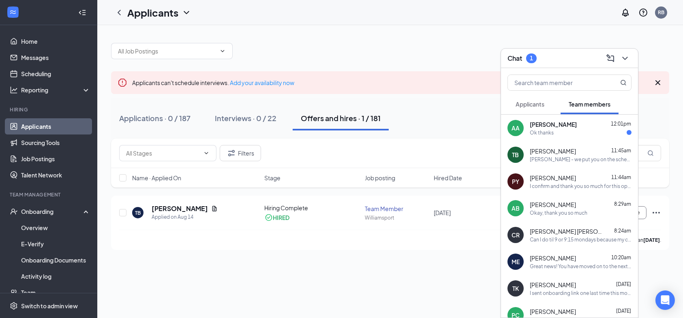
click at [550, 136] on div "AA [PERSON_NAME] 12:01pm Ok thanks" at bounding box center [569, 128] width 137 height 27
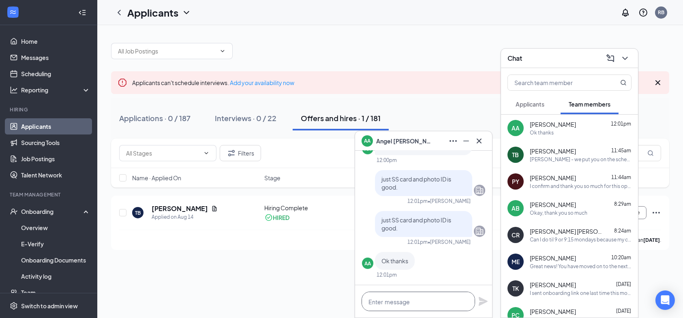
click at [399, 300] on textarea at bounding box center [419, 301] width 114 height 19
click at [475, 141] on icon "Cross" at bounding box center [479, 141] width 10 height 10
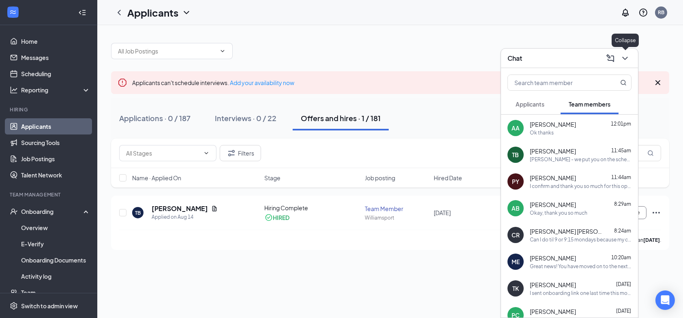
click at [623, 61] on icon "ChevronDown" at bounding box center [625, 59] width 10 height 10
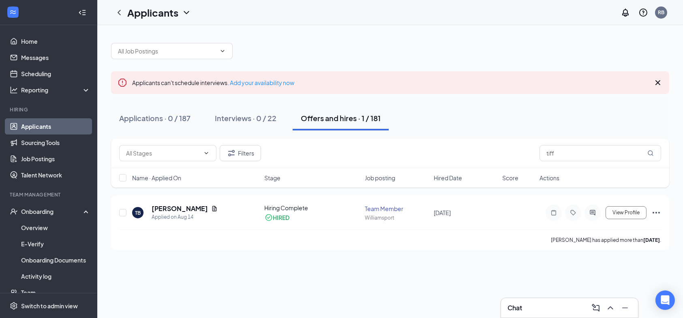
click at [518, 306] on h3 "Chat" at bounding box center [515, 308] width 15 height 9
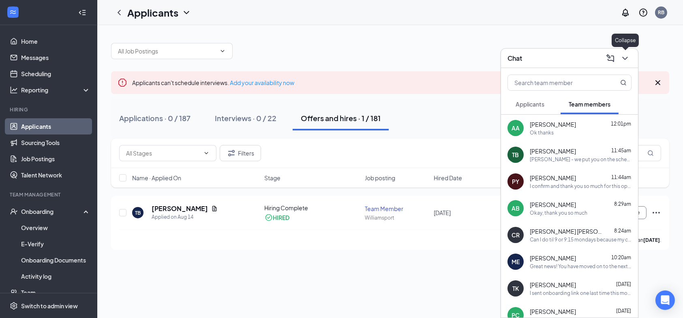
click at [625, 62] on icon "ChevronDown" at bounding box center [625, 59] width 10 height 10
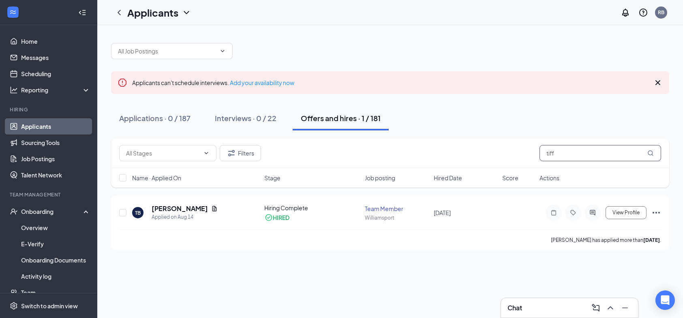
drag, startPoint x: 536, startPoint y: 154, endPoint x: 505, endPoint y: 154, distance: 31.6
click at [507, 154] on div "Filters tiff" at bounding box center [390, 153] width 542 height 16
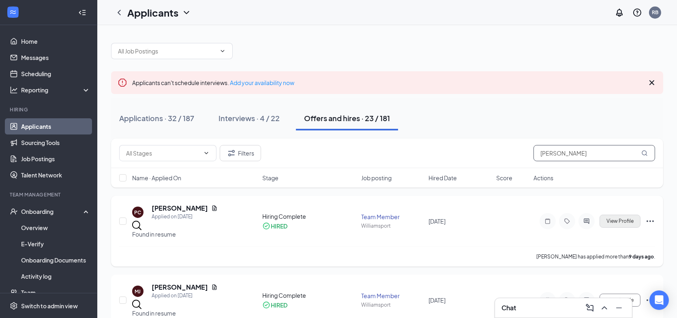
type input "[PERSON_NAME]"
click at [608, 219] on span "View Profile" at bounding box center [619, 222] width 27 height 6
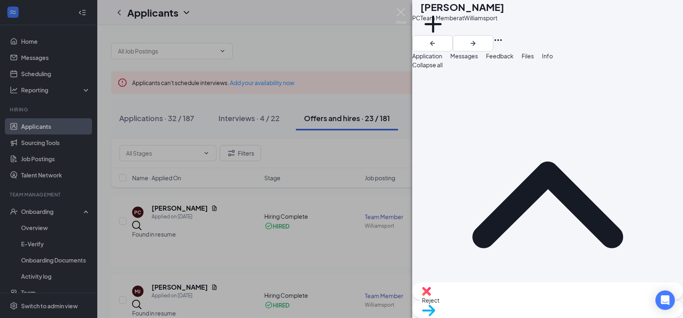
click at [553, 60] on span "Info" at bounding box center [547, 55] width 11 height 7
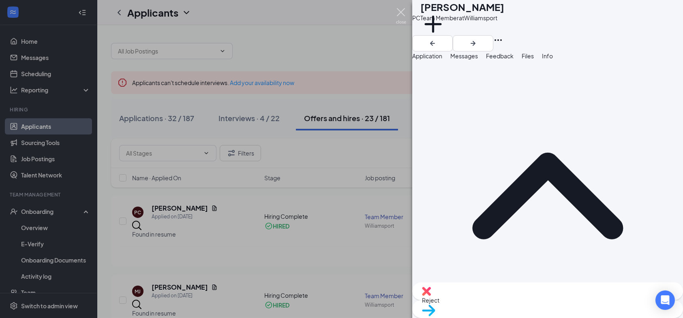
click at [402, 11] on img at bounding box center [401, 16] width 10 height 16
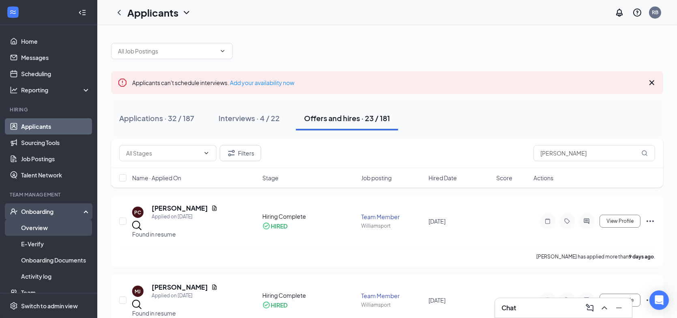
click at [49, 228] on link "Overview" at bounding box center [55, 228] width 69 height 16
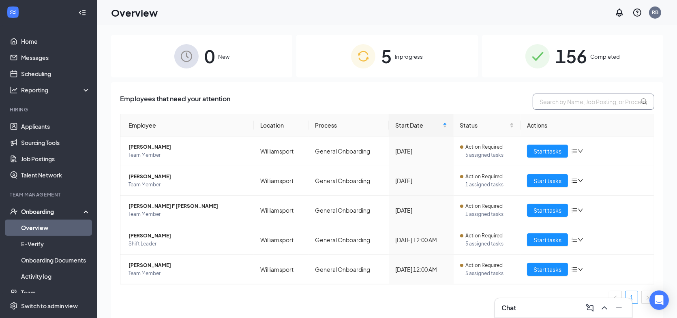
click at [561, 99] on input "text" at bounding box center [594, 102] width 122 height 16
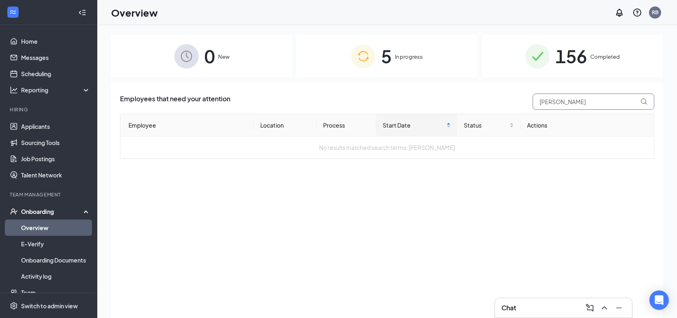
type input "[PERSON_NAME]"
click at [590, 54] on div "156 Completed" at bounding box center [572, 56] width 181 height 43
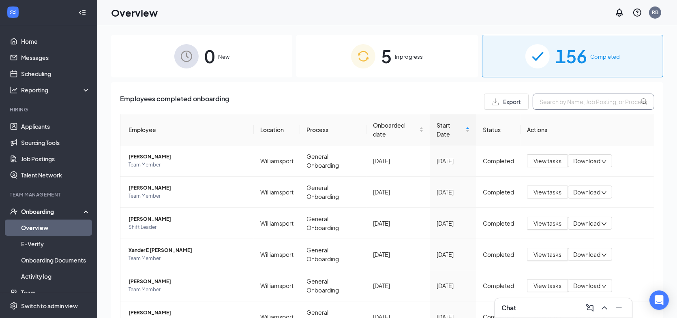
click at [536, 102] on input "text" at bounding box center [594, 102] width 122 height 16
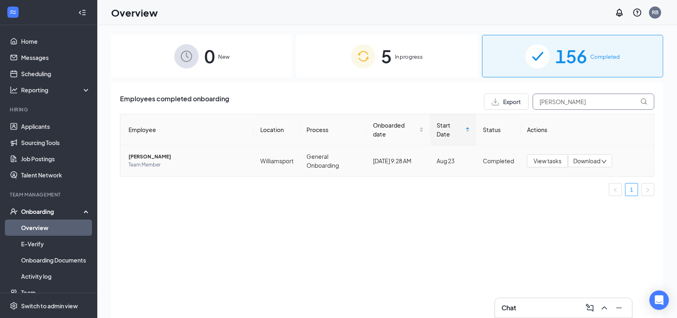
type input "[PERSON_NAME]"
click at [153, 161] on span "Team Member" at bounding box center [188, 165] width 119 height 8
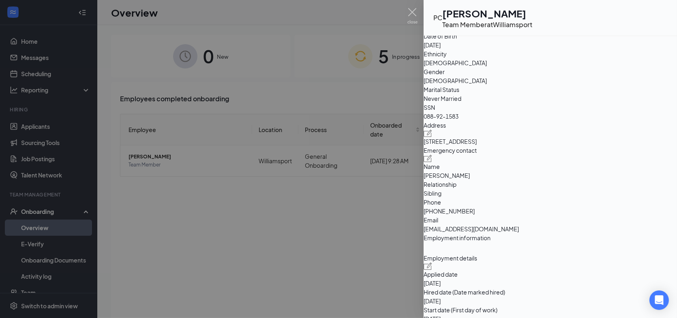
scroll to position [122, 0]
click at [410, 12] on img at bounding box center [412, 16] width 10 height 16
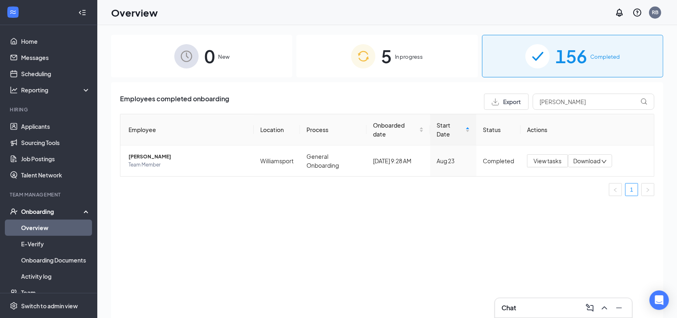
click at [32, 233] on link "Overview" at bounding box center [55, 228] width 69 height 16
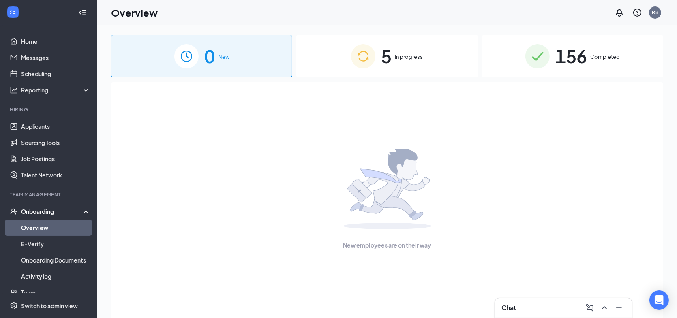
click at [391, 57] on span "5" at bounding box center [386, 56] width 11 height 28
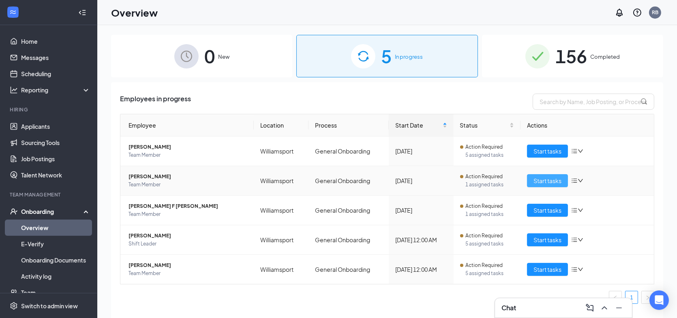
click at [551, 180] on span "Start tasks" at bounding box center [548, 180] width 28 height 9
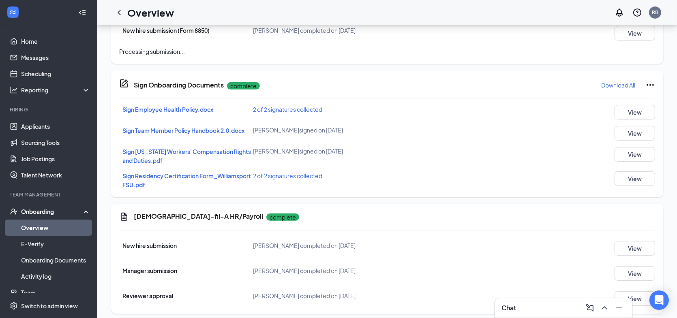
scroll to position [441, 0]
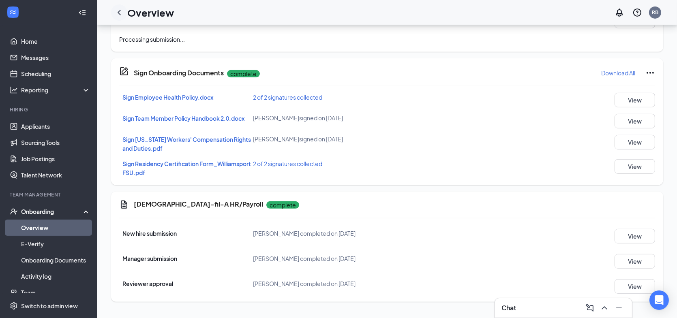
click at [120, 13] on icon "ChevronLeft" at bounding box center [119, 13] width 10 height 10
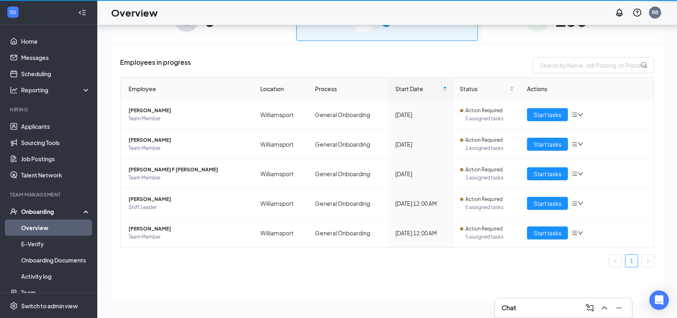
scroll to position [36, 0]
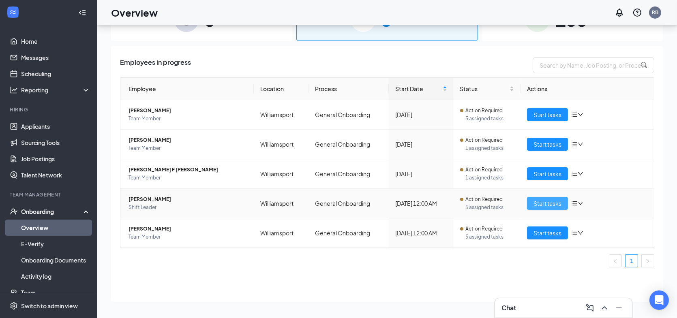
click at [540, 202] on span "Start tasks" at bounding box center [548, 203] width 28 height 9
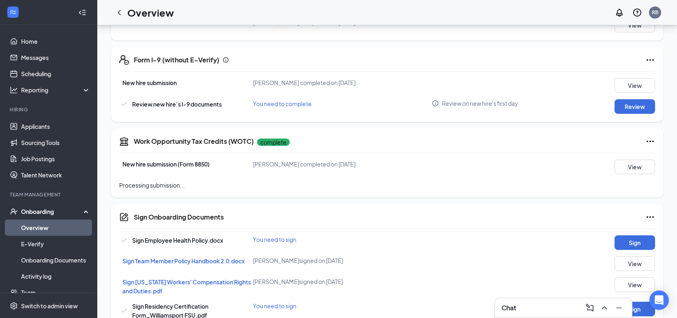
scroll to position [324, 0]
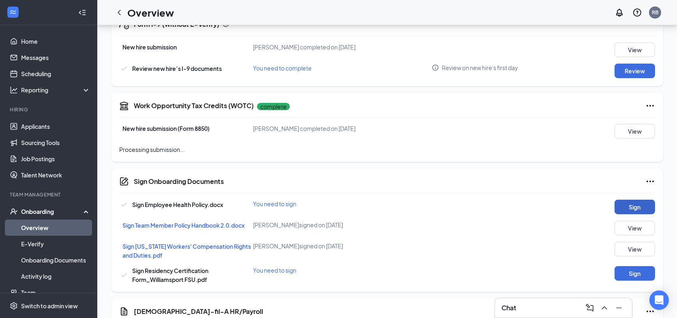
click at [636, 209] on button "Sign" at bounding box center [635, 207] width 41 height 15
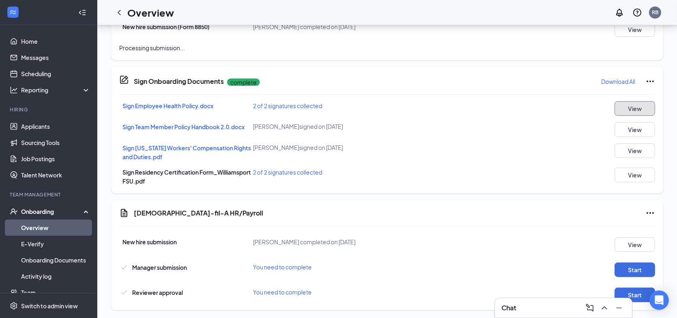
scroll to position [441, 0]
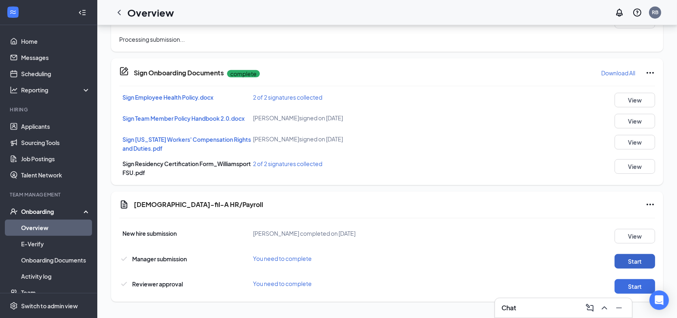
click at [629, 264] on button "Start" at bounding box center [635, 261] width 41 height 15
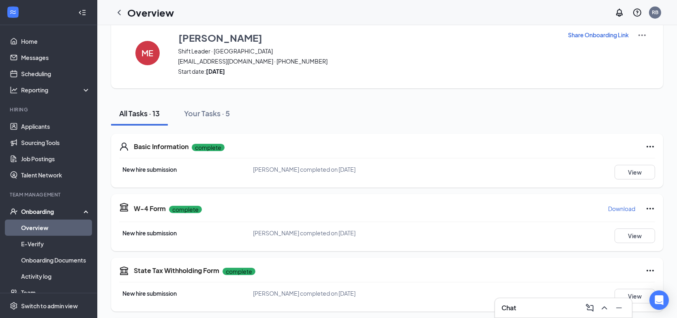
scroll to position [0, 0]
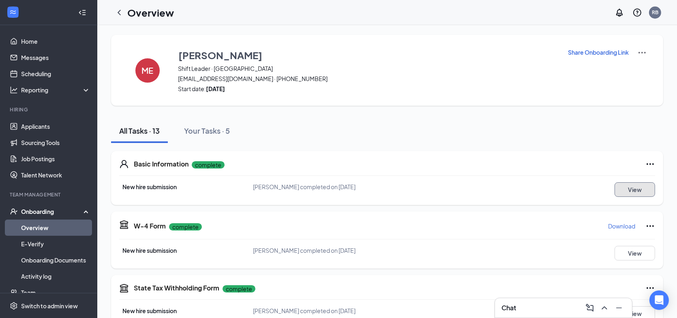
click at [621, 190] on button "View" at bounding box center [635, 189] width 41 height 15
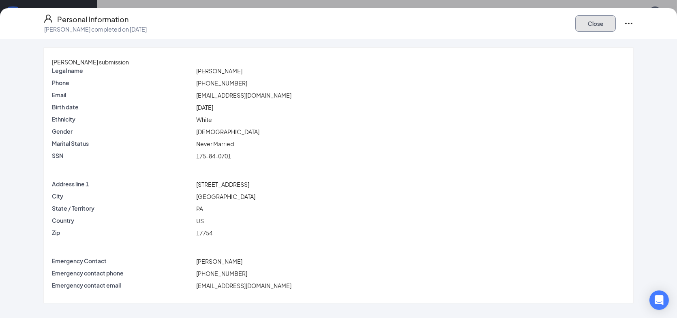
click at [595, 29] on button "Close" at bounding box center [595, 23] width 41 height 16
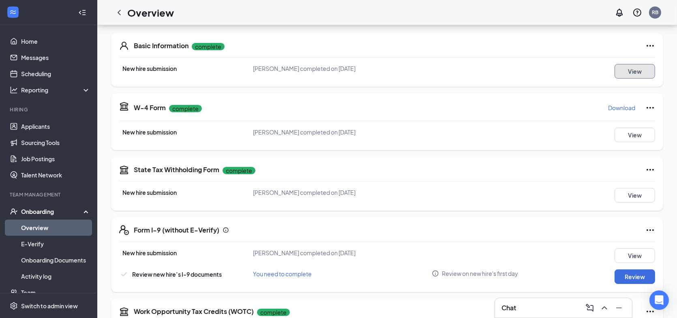
scroll to position [122, 0]
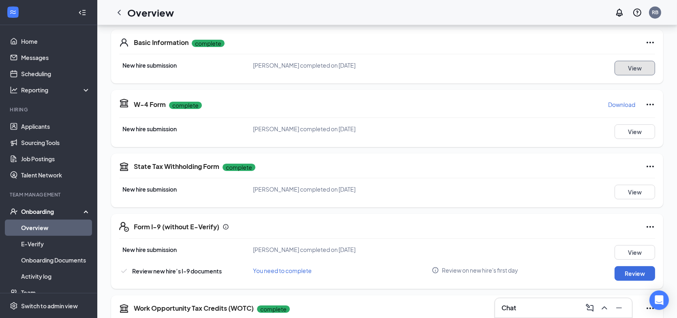
click at [628, 67] on button "View" at bounding box center [635, 68] width 41 height 15
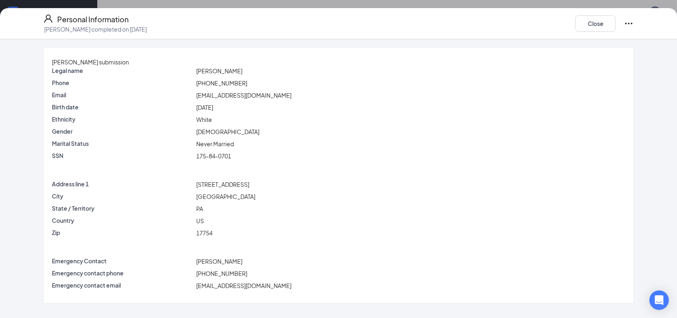
scroll to position [0, 0]
click at [586, 22] on button "Close" at bounding box center [595, 23] width 41 height 16
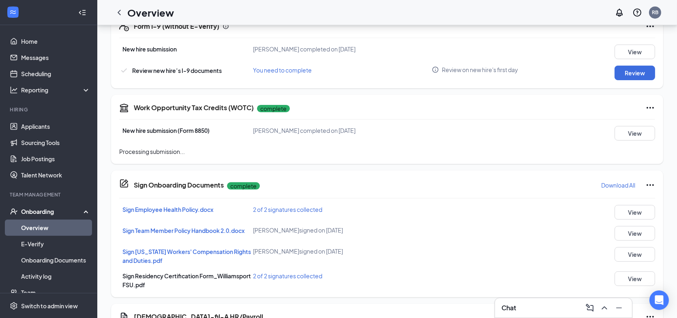
scroll to position [324, 0]
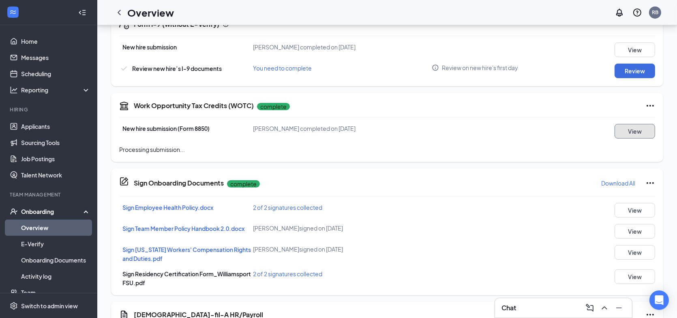
click at [644, 132] on button "View" at bounding box center [635, 131] width 41 height 15
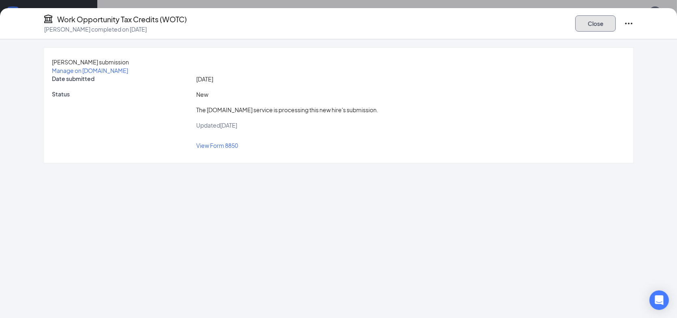
click at [591, 23] on button "Close" at bounding box center [595, 23] width 41 height 16
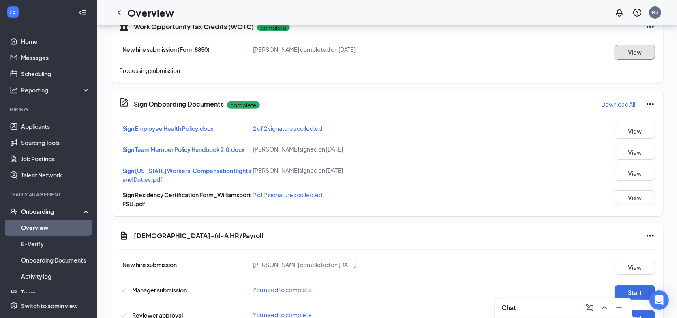
scroll to position [405, 0]
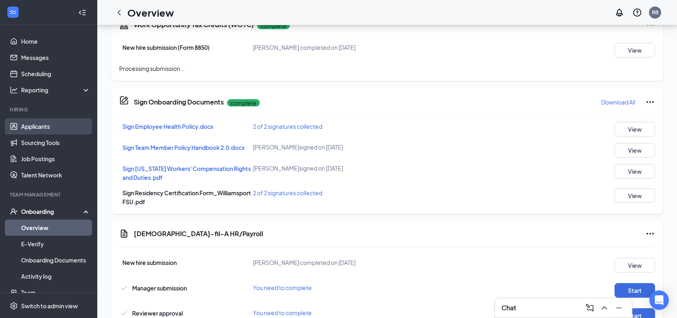
click at [35, 129] on link "Applicants" at bounding box center [55, 126] width 69 height 16
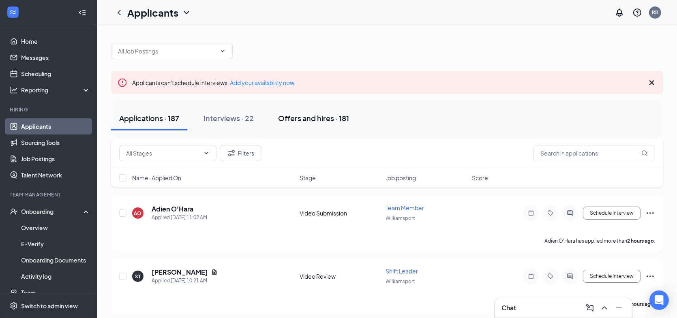
click at [347, 122] on div "Offers and hires · 181" at bounding box center [313, 118] width 71 height 10
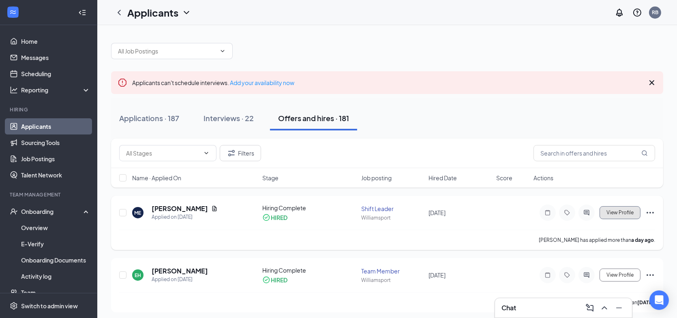
click at [619, 212] on span "View Profile" at bounding box center [619, 213] width 27 height 6
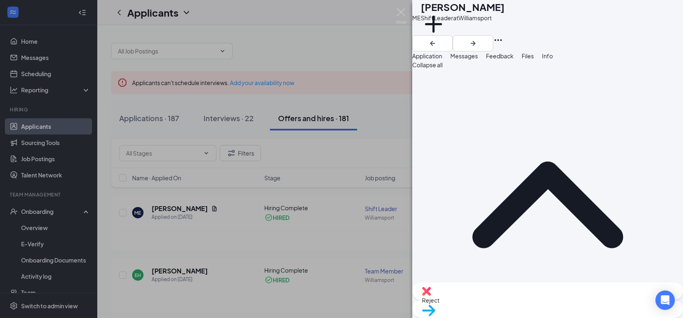
click at [534, 60] on span "Files" at bounding box center [528, 55] width 12 height 7
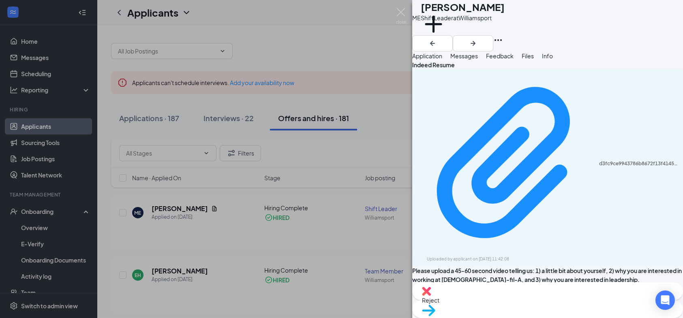
click at [478, 60] on span "Messages" at bounding box center [464, 55] width 28 height 7
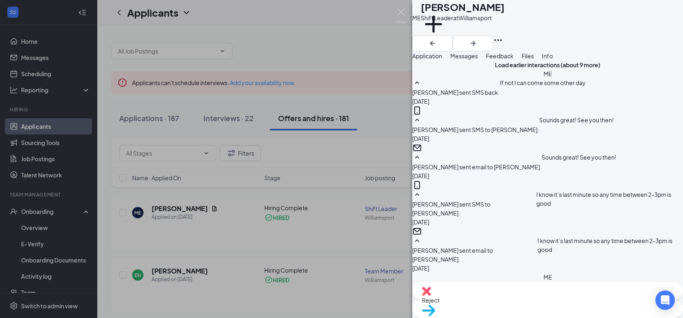
scroll to position [298, 0]
click at [553, 60] on span "Info" at bounding box center [547, 55] width 11 height 7
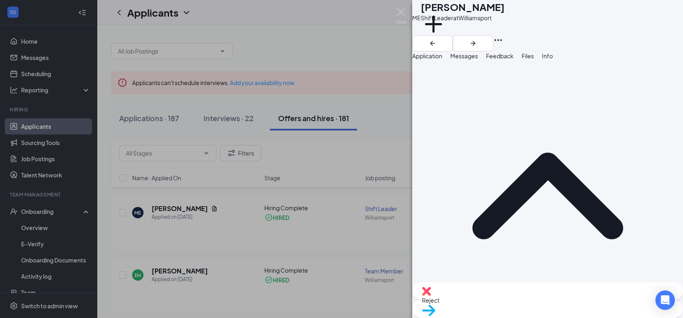
click at [440, 60] on span "Application" at bounding box center [427, 55] width 30 height 7
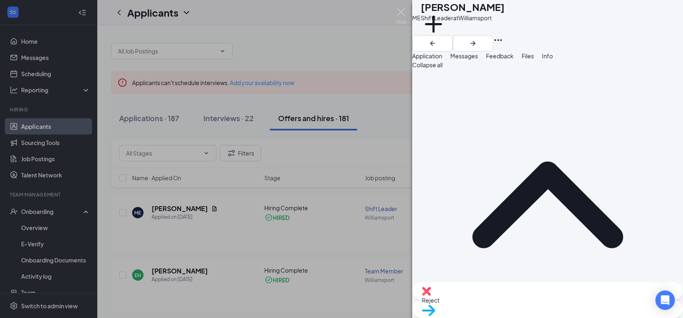
click at [478, 60] on span "Messages" at bounding box center [464, 55] width 28 height 7
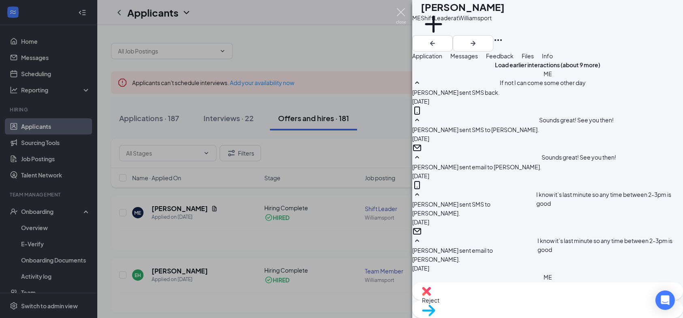
click at [401, 11] on img at bounding box center [401, 16] width 10 height 16
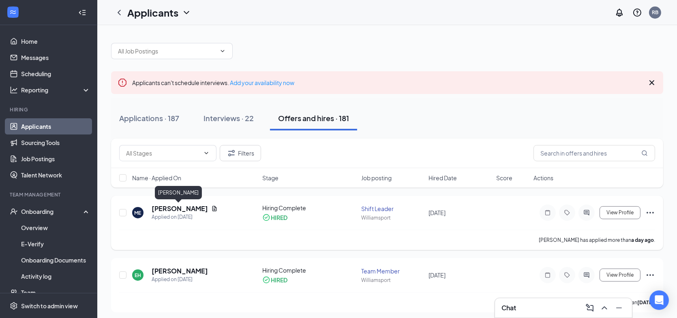
click at [190, 206] on h5 "[PERSON_NAME]" at bounding box center [180, 208] width 56 height 9
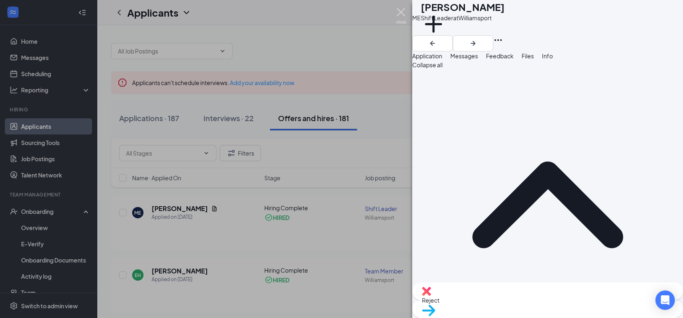
click at [398, 14] on img at bounding box center [401, 16] width 10 height 16
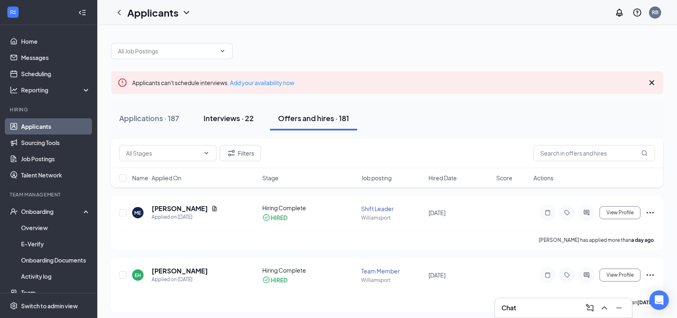
click at [237, 119] on div "Interviews · 22" at bounding box center [229, 118] width 50 height 10
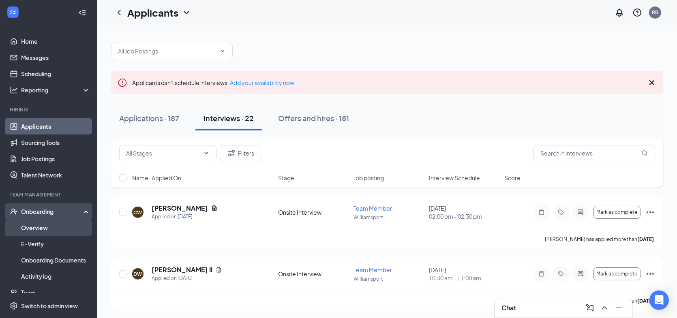
click at [49, 225] on link "Overview" at bounding box center [55, 228] width 69 height 16
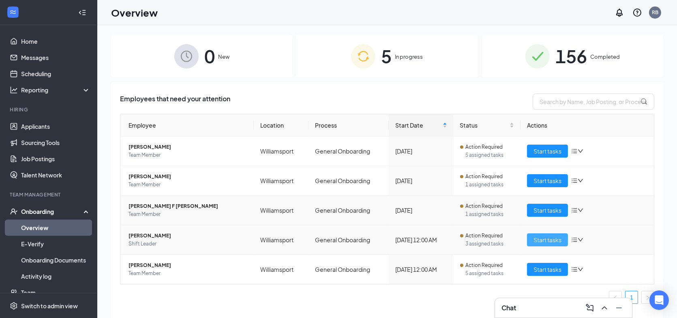
click at [557, 238] on span "Start tasks" at bounding box center [548, 240] width 28 height 9
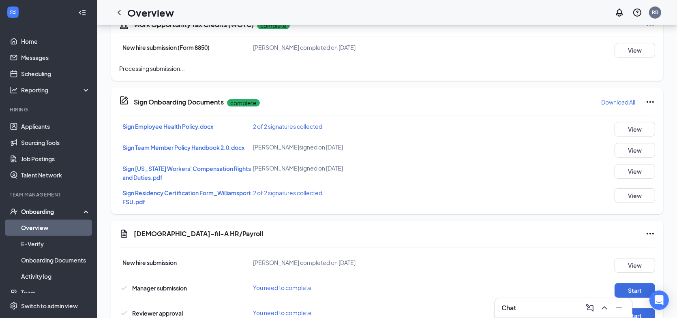
scroll to position [441, 0]
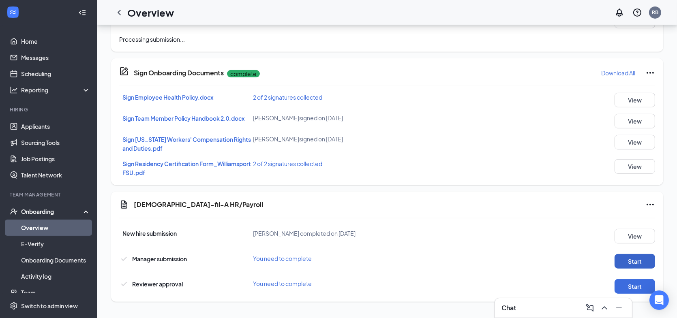
click at [632, 261] on button "Start" at bounding box center [635, 261] width 41 height 15
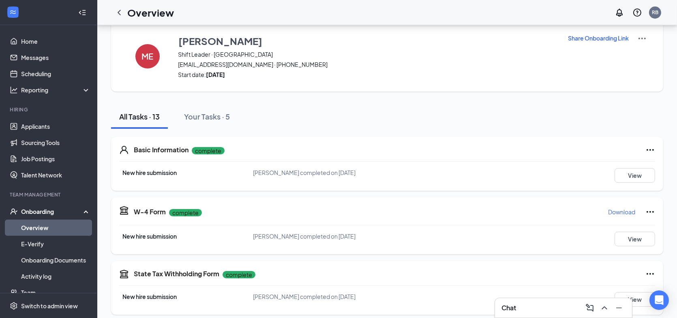
scroll to position [0, 0]
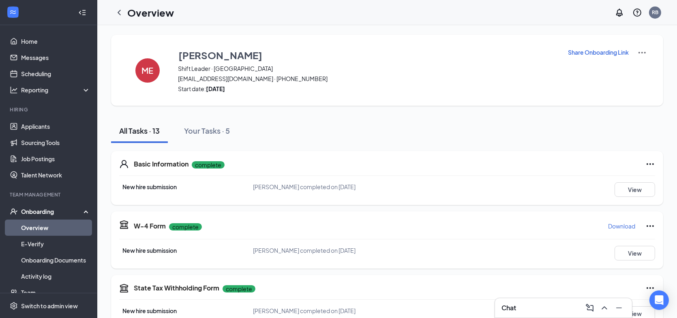
click at [645, 53] on img at bounding box center [642, 53] width 10 height 10
click at [26, 126] on link "Applicants" at bounding box center [55, 126] width 69 height 16
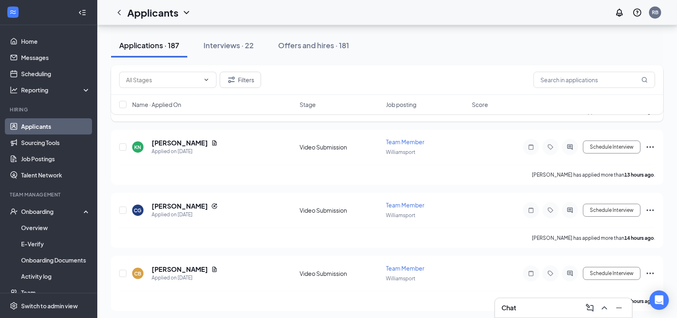
scroll to position [324, 0]
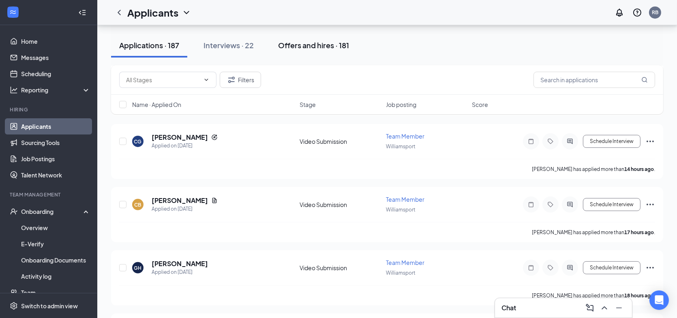
click at [320, 47] on div "Offers and hires · 181" at bounding box center [313, 45] width 71 height 10
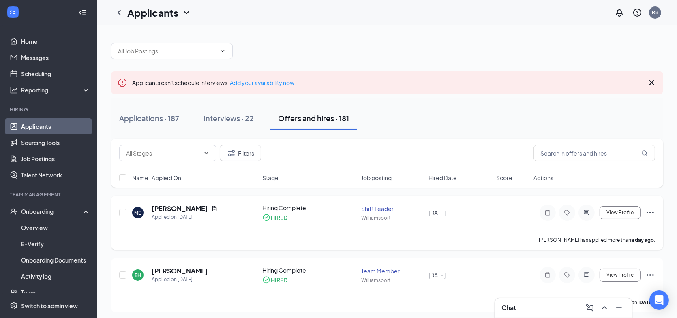
click at [651, 212] on icon "Ellipses" at bounding box center [650, 213] width 10 height 10
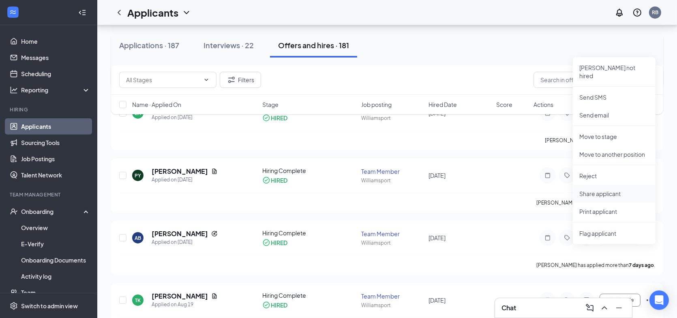
scroll to position [162, 0]
click at [611, 150] on p "Move to another position" at bounding box center [614, 154] width 70 height 8
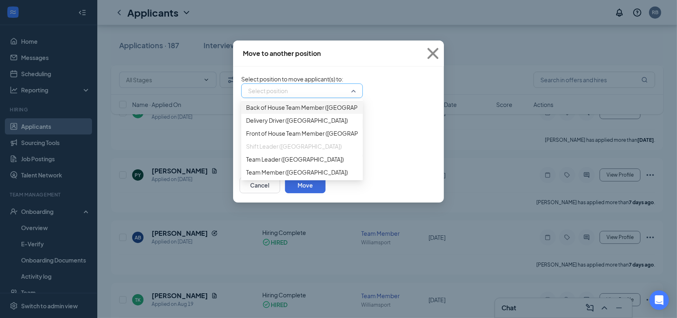
click at [304, 96] on div "Select position" at bounding box center [302, 91] width 122 height 15
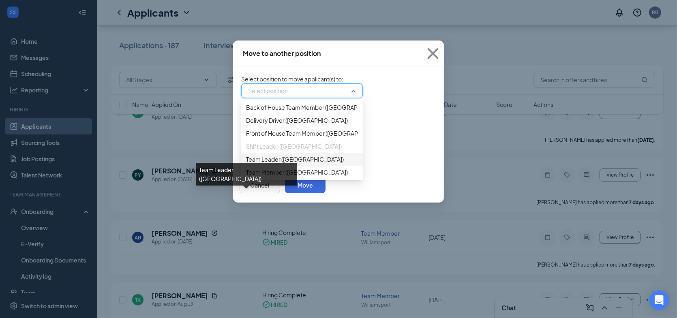
scroll to position [8, 0]
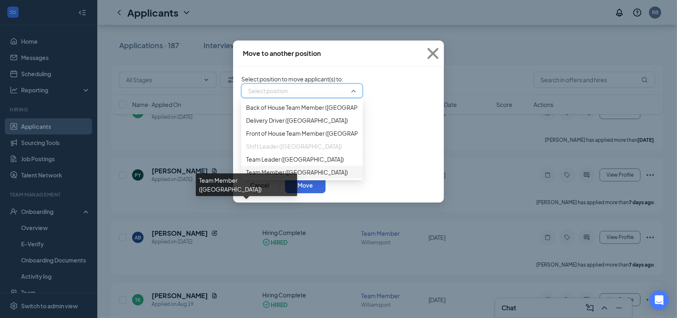
click at [246, 177] on span "Team Member ([GEOGRAPHIC_DATA])" at bounding box center [297, 172] width 102 height 9
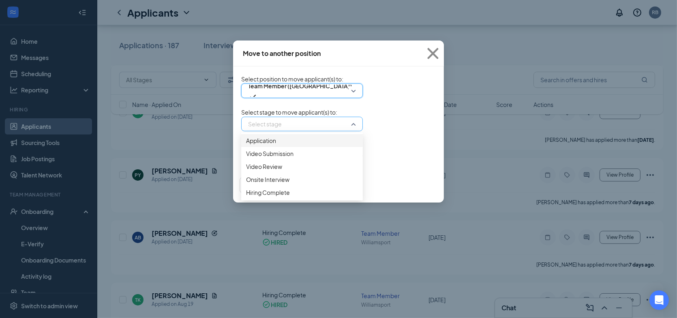
click at [307, 131] on div "Select stage" at bounding box center [302, 124] width 122 height 15
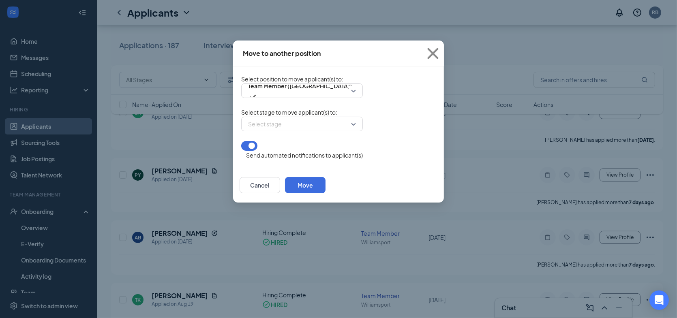
click at [363, 111] on form "Select position to move applicant(s) to : Team Member ([GEOGRAPHIC_DATA]) 46945…" at bounding box center [302, 117] width 122 height 85
click at [326, 186] on button "Move" at bounding box center [305, 185] width 41 height 16
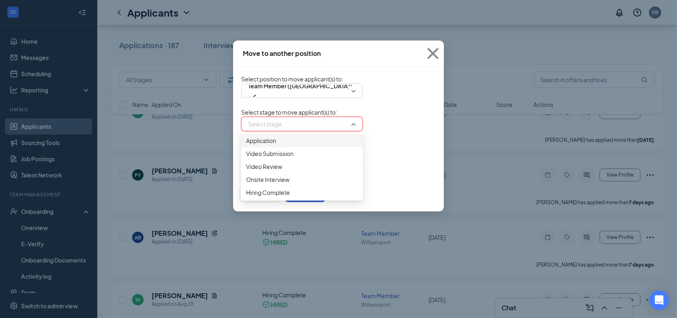
click at [309, 131] on div "Select stage" at bounding box center [302, 124] width 122 height 15
click at [246, 197] on span "Hiring Complete" at bounding box center [268, 192] width 44 height 9
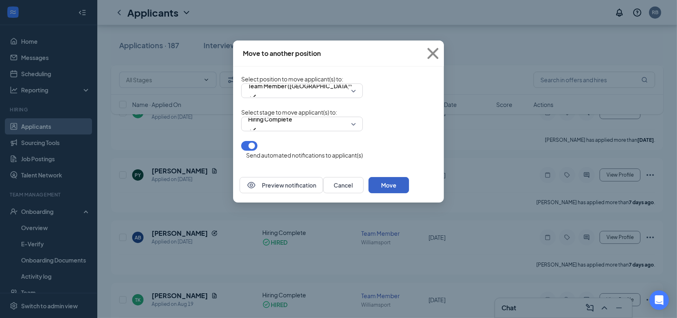
click at [409, 188] on button "Move" at bounding box center [389, 185] width 41 height 16
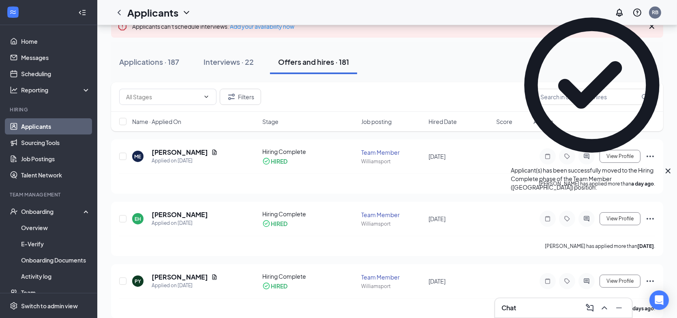
scroll to position [0, 0]
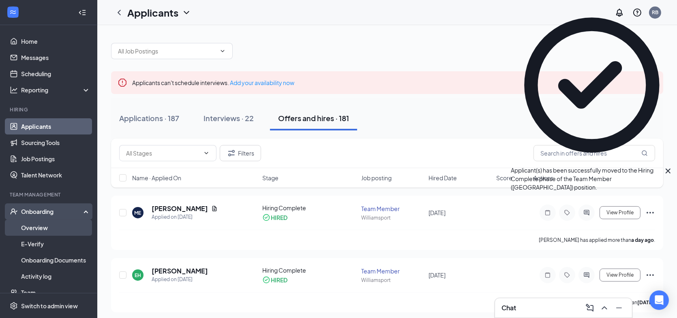
click at [43, 226] on link "Overview" at bounding box center [55, 228] width 69 height 16
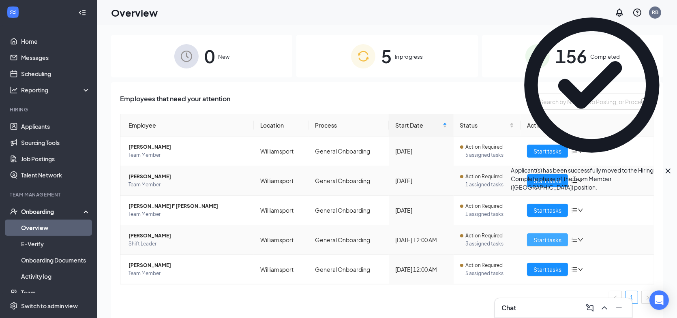
click at [548, 238] on span "Start tasks" at bounding box center [548, 240] width 28 height 9
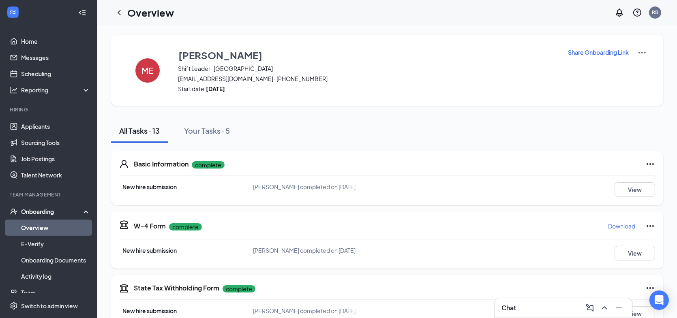
click at [460, 70] on span "Shift Leader · [GEOGRAPHIC_DATA]" at bounding box center [367, 68] width 379 height 8
click at [115, 16] on icon "ChevronLeft" at bounding box center [119, 13] width 10 height 10
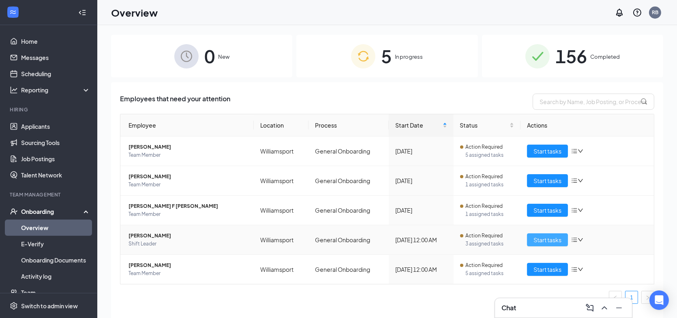
click at [542, 237] on span "Start tasks" at bounding box center [548, 240] width 28 height 9
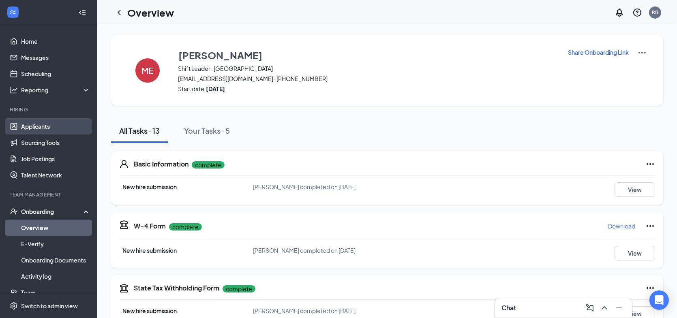
click at [29, 126] on link "Applicants" at bounding box center [55, 126] width 69 height 16
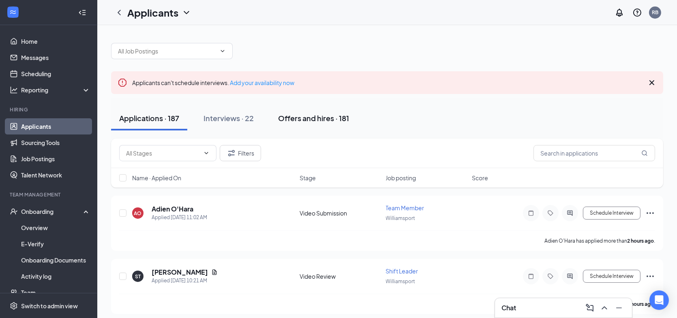
click at [304, 122] on div "Offers and hires · 181" at bounding box center [313, 118] width 71 height 10
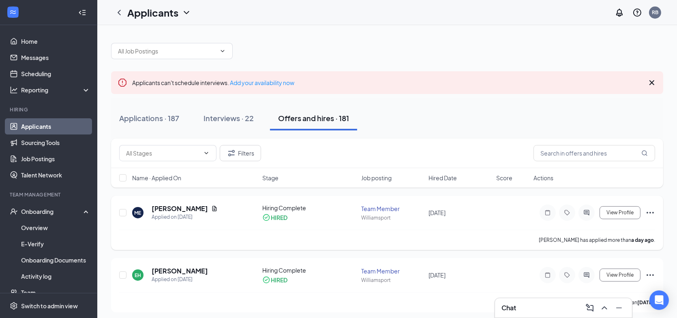
click at [650, 212] on icon "Ellipses" at bounding box center [650, 213] width 7 height 2
click at [576, 151] on input "text" at bounding box center [595, 153] width 122 height 16
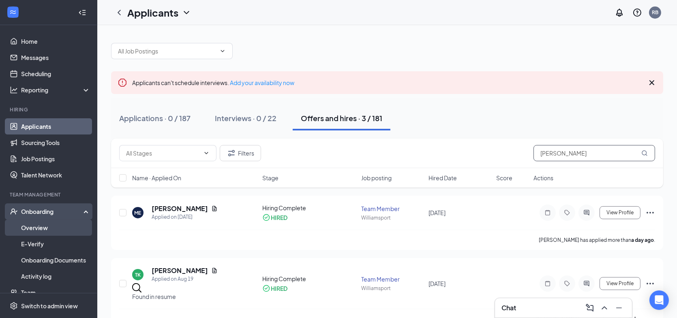
type input "[PERSON_NAME]"
click at [44, 227] on link "Overview" at bounding box center [55, 228] width 69 height 16
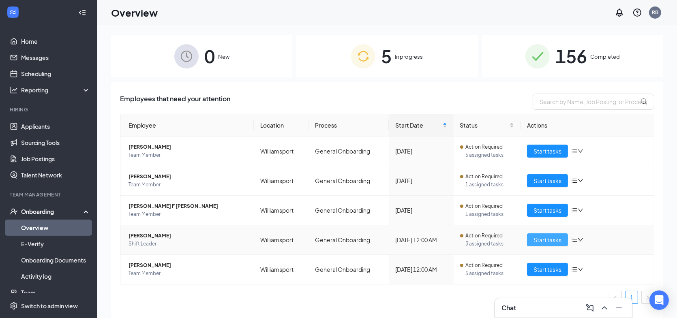
click at [547, 241] on span "Start tasks" at bounding box center [548, 240] width 28 height 9
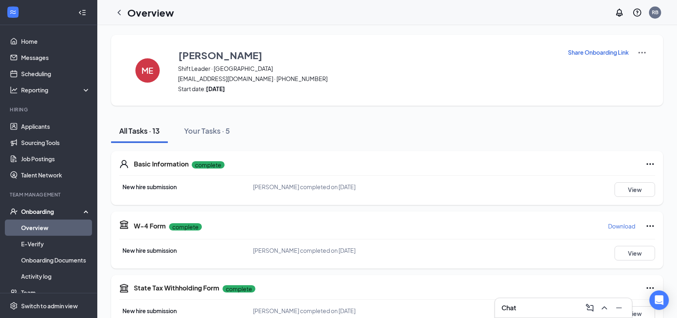
click at [647, 55] on div "ME [PERSON_NAME] Shift Leader · Williamsport [EMAIL_ADDRESS][DOMAIN_NAME] · [PH…" at bounding box center [387, 70] width 552 height 71
click at [645, 52] on img at bounding box center [642, 53] width 10 height 10
click at [643, 69] on span "View details" at bounding box center [642, 66] width 32 height 9
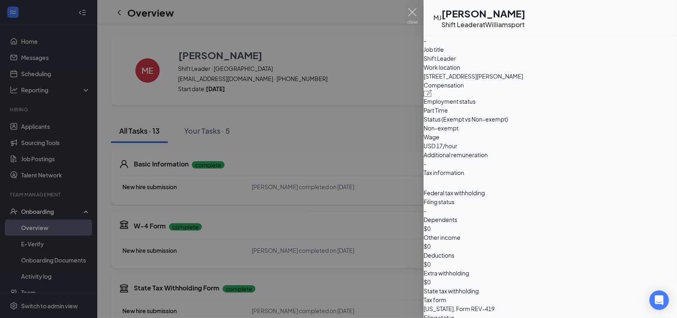
scroll to position [405, 0]
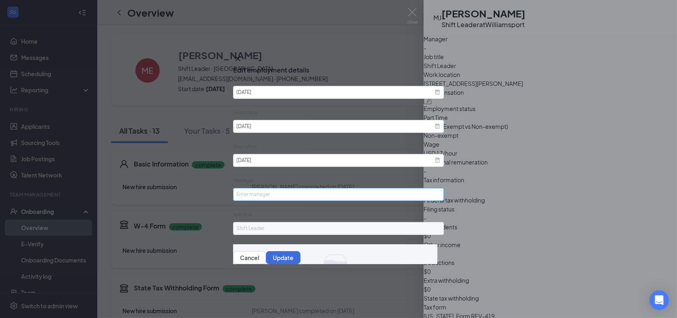
scroll to position [0, 0]
click at [240, 56] on icon "Cross" at bounding box center [238, 58] width 5 height 5
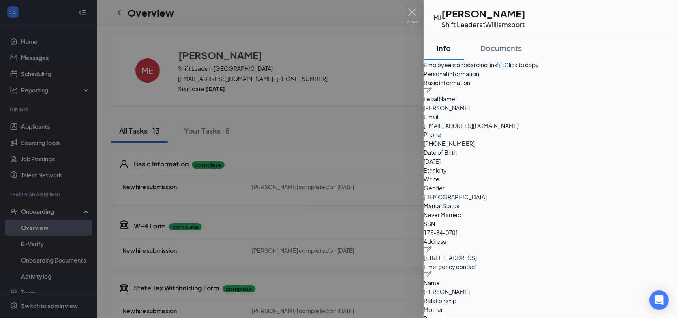
click at [373, 79] on div at bounding box center [338, 159] width 677 height 318
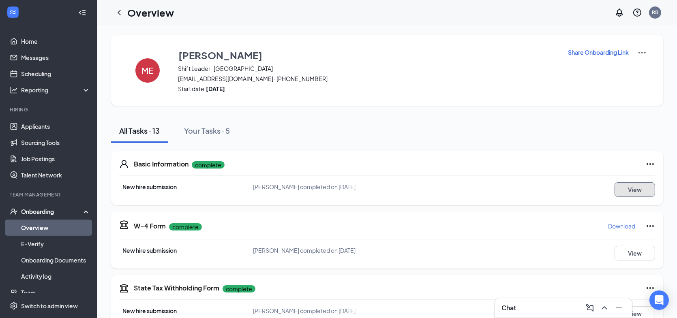
click at [622, 189] on button "View" at bounding box center [635, 189] width 41 height 15
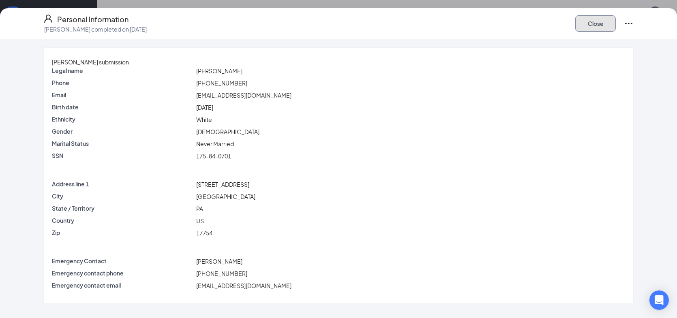
click at [585, 28] on button "Close" at bounding box center [595, 23] width 41 height 16
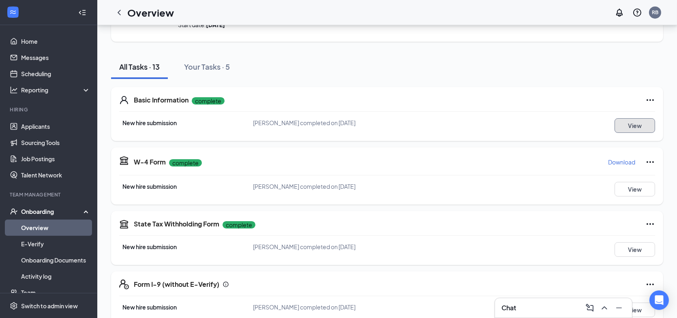
scroll to position [81, 0]
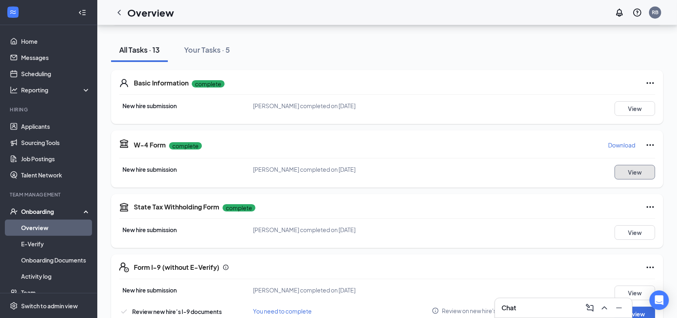
click at [628, 173] on button "View" at bounding box center [635, 172] width 41 height 15
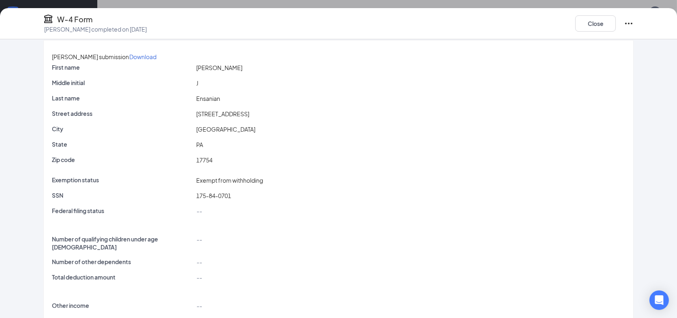
scroll to position [0, 0]
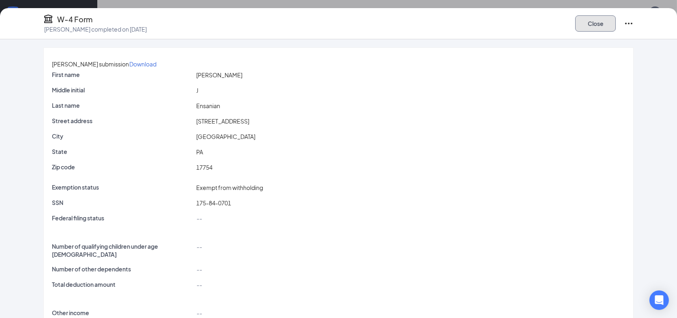
click at [590, 26] on button "Close" at bounding box center [595, 23] width 41 height 16
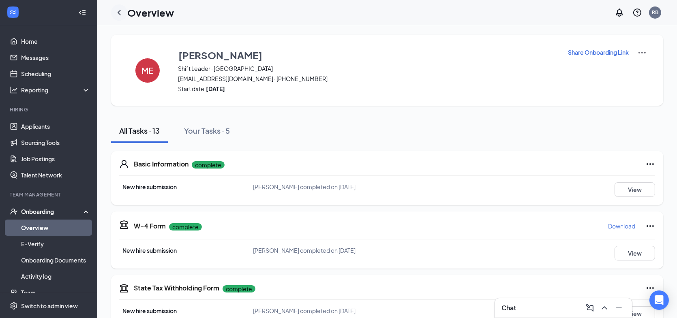
click at [118, 14] on icon "ChevronLeft" at bounding box center [119, 13] width 10 height 10
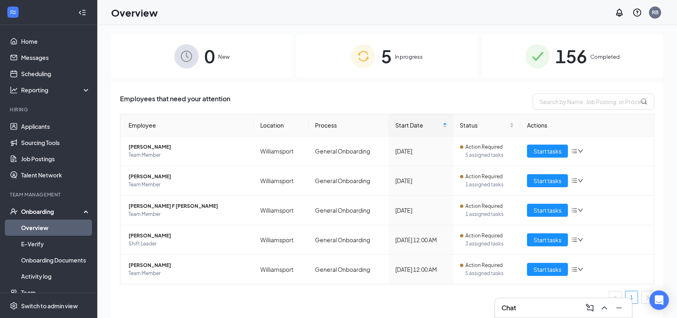
click at [47, 212] on div "Onboarding" at bounding box center [52, 212] width 62 height 8
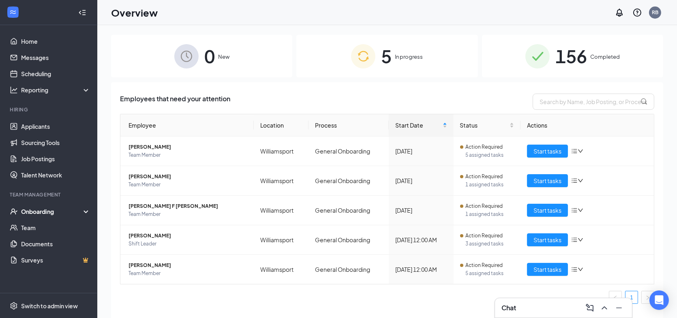
click at [46, 216] on div "Onboarding" at bounding box center [48, 212] width 97 height 16
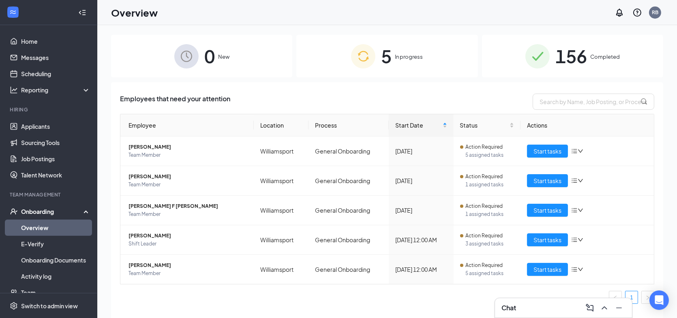
click at [42, 230] on link "Overview" at bounding box center [55, 228] width 69 height 16
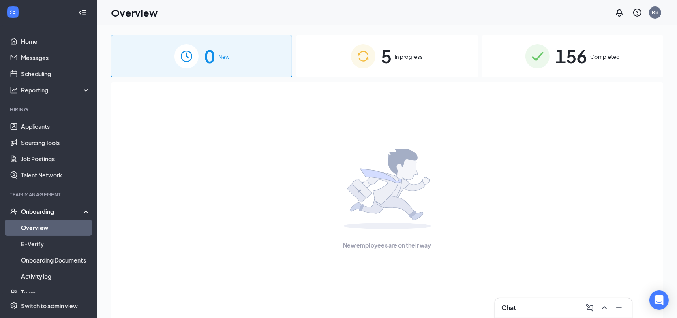
click at [410, 54] on span "In progress" at bounding box center [409, 57] width 28 height 8
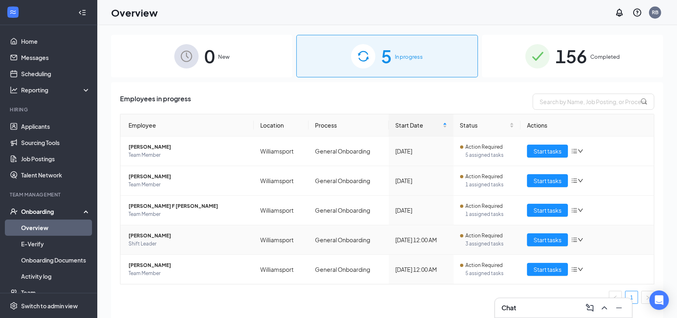
click at [145, 238] on span "[PERSON_NAME]" at bounding box center [188, 236] width 119 height 8
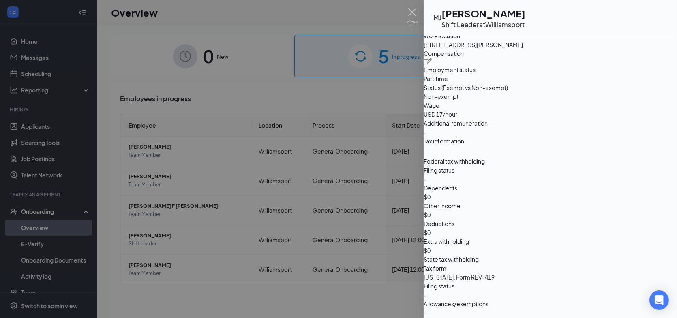
scroll to position [405, 0]
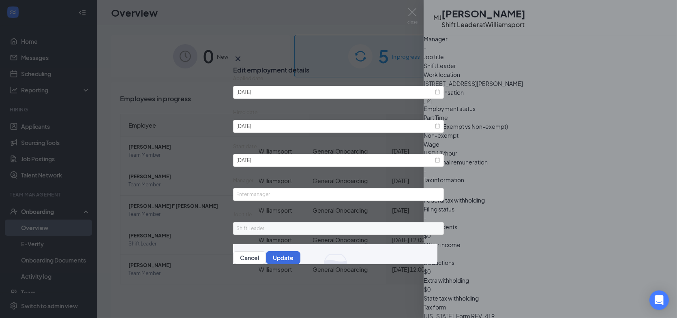
scroll to position [0, 0]
click at [240, 56] on icon "Cross" at bounding box center [238, 58] width 5 height 5
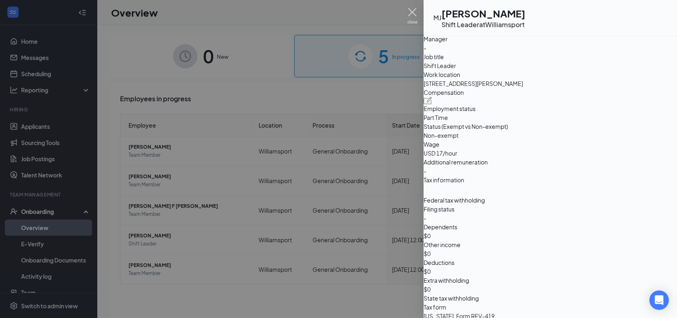
click at [415, 11] on img at bounding box center [412, 16] width 10 height 16
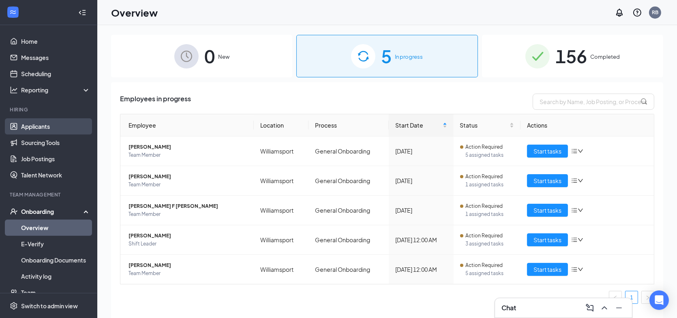
click at [30, 126] on link "Applicants" at bounding box center [55, 126] width 69 height 16
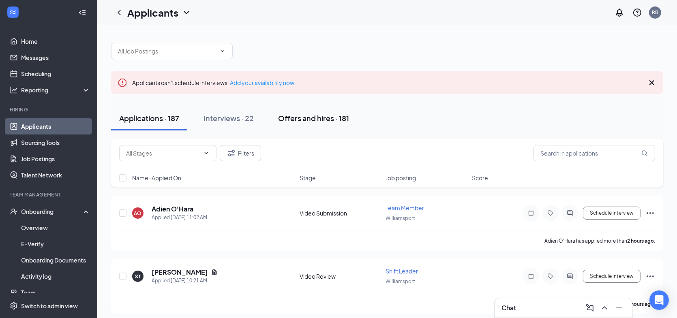
click at [313, 120] on div "Offers and hires · 181" at bounding box center [313, 118] width 71 height 10
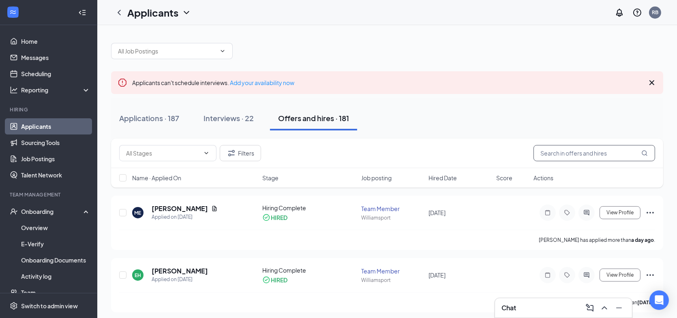
click at [597, 152] on input "text" at bounding box center [595, 153] width 122 height 16
click at [651, 216] on icon "Ellipses" at bounding box center [650, 213] width 10 height 10
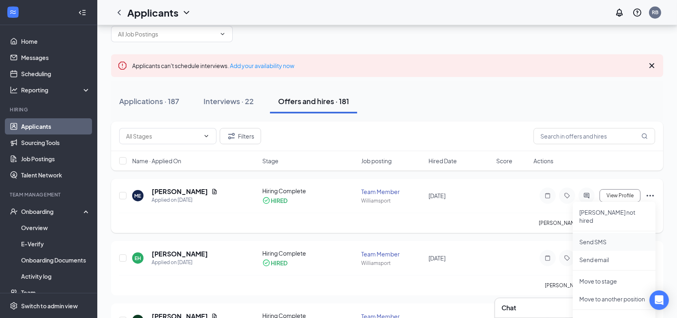
scroll to position [41, 0]
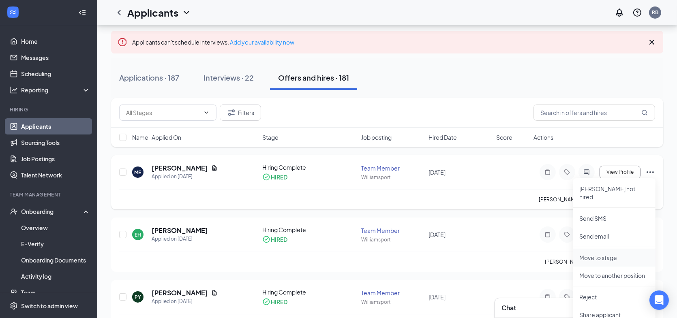
click at [605, 254] on p "Move to stage" at bounding box center [614, 258] width 70 height 8
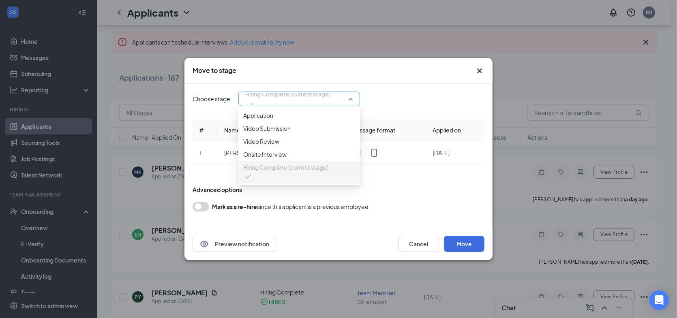
click at [351, 99] on span "Hiring Complete (current stage)" at bounding box center [299, 99] width 108 height 12
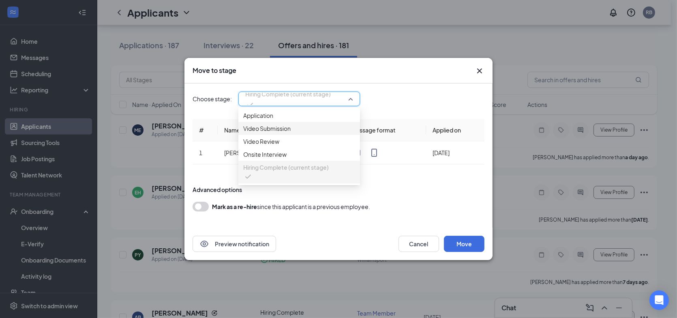
scroll to position [81, 0]
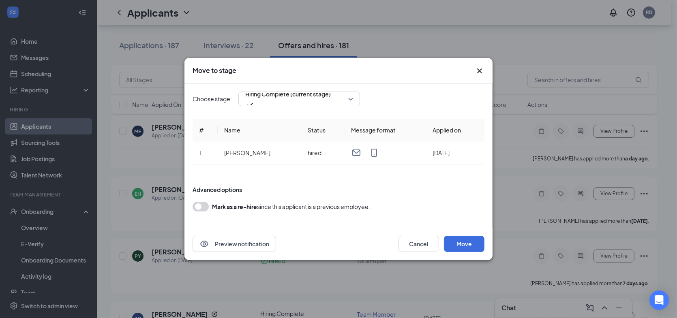
click at [411, 97] on div "Choose stage: Hiring Complete (current stage) 4045475 4047059 Application Video…" at bounding box center [339, 99] width 292 height 15
click at [420, 243] on button "Cancel" at bounding box center [419, 244] width 41 height 16
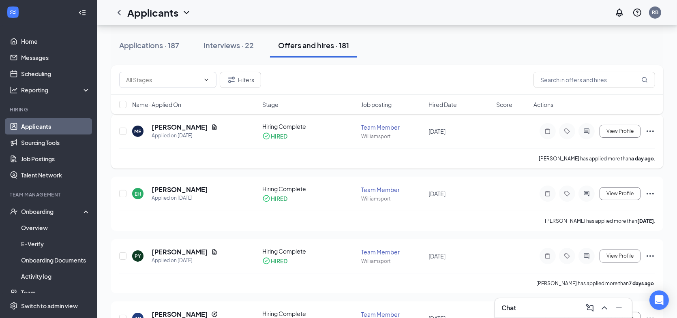
click at [648, 133] on icon "Ellipses" at bounding box center [650, 131] width 10 height 10
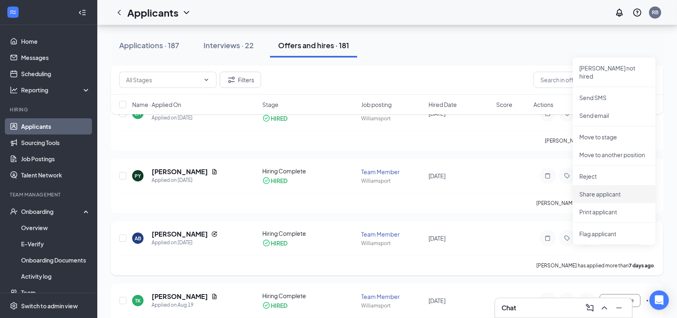
scroll to position [162, 0]
click at [608, 150] on p "Move to another position" at bounding box center [614, 154] width 70 height 8
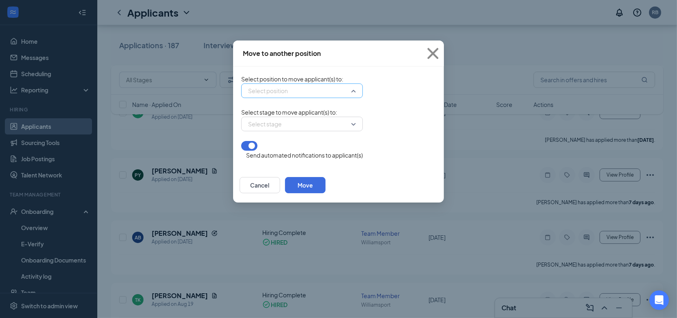
click at [309, 96] on div "Select position" at bounding box center [302, 91] width 122 height 15
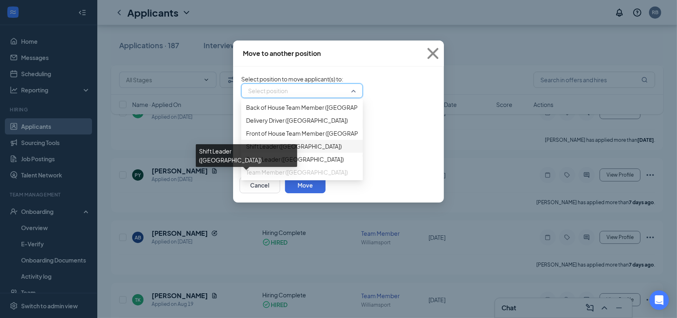
click at [246, 151] on span "Shift Leader ([GEOGRAPHIC_DATA])" at bounding box center [294, 146] width 96 height 9
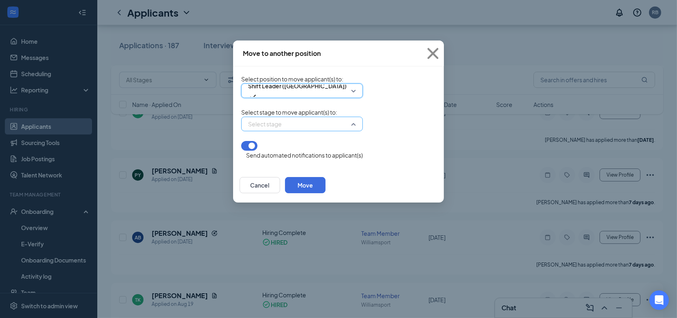
click at [305, 131] on div "Select stage" at bounding box center [302, 124] width 122 height 15
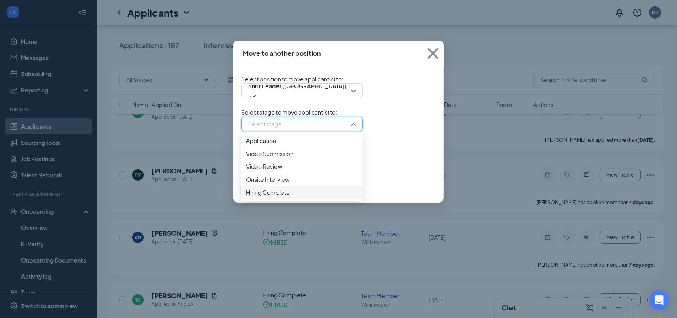
click at [246, 197] on span "Hiring Complete" at bounding box center [268, 192] width 44 height 9
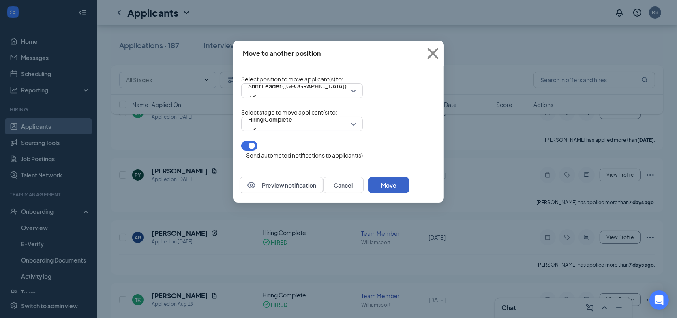
click at [409, 188] on button "Move" at bounding box center [389, 185] width 41 height 16
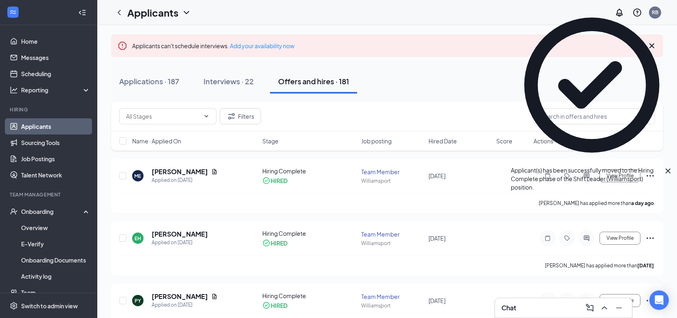
scroll to position [0, 0]
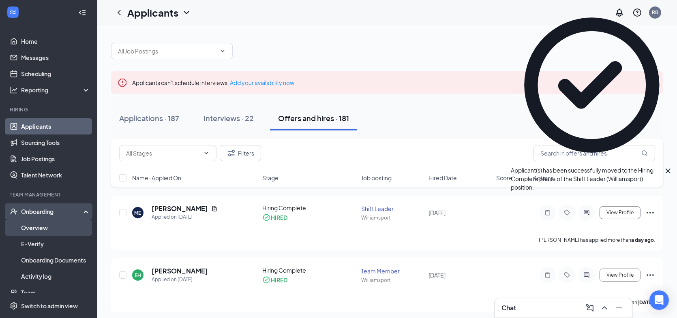
click at [37, 229] on link "Overview" at bounding box center [55, 228] width 69 height 16
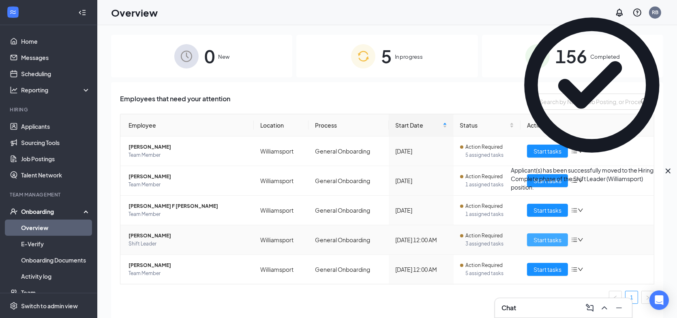
click at [553, 240] on span "Start tasks" at bounding box center [548, 240] width 28 height 9
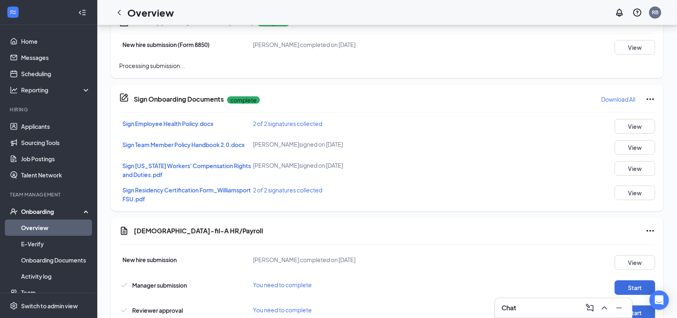
scroll to position [441, 0]
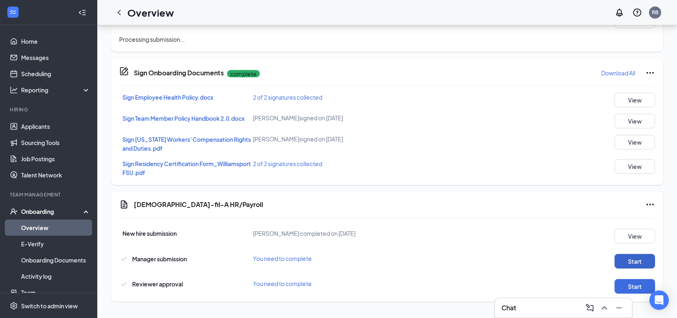
click at [628, 259] on button "Start" at bounding box center [635, 261] width 41 height 15
click at [628, 287] on button "Start" at bounding box center [635, 286] width 41 height 15
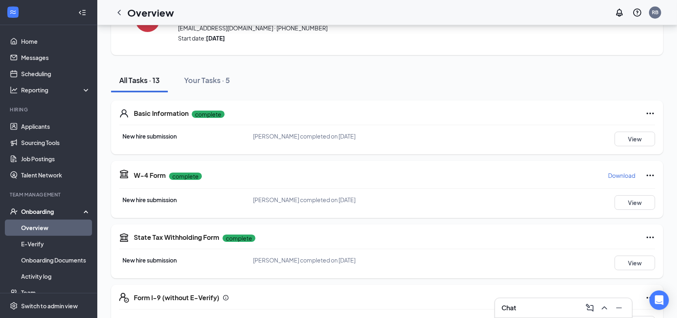
scroll to position [35, 0]
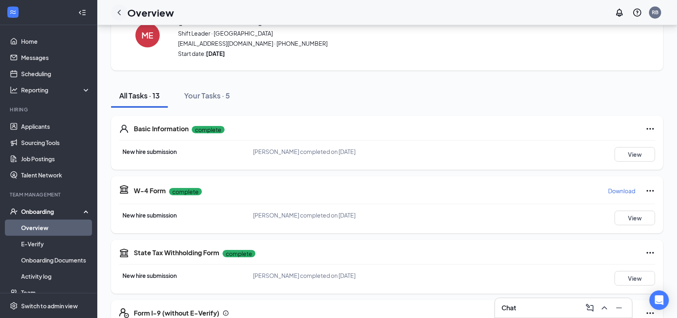
click at [122, 11] on icon "ChevronLeft" at bounding box center [119, 13] width 10 height 10
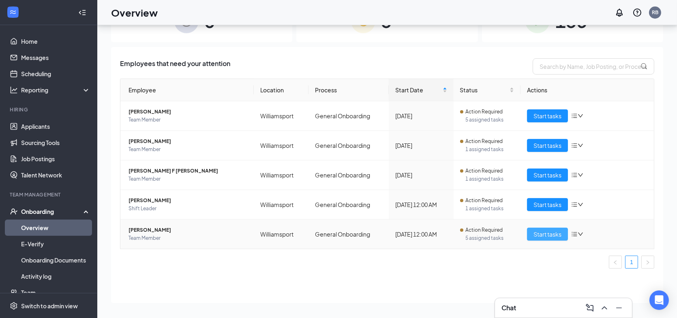
click at [539, 231] on span "Start tasks" at bounding box center [548, 234] width 28 height 9
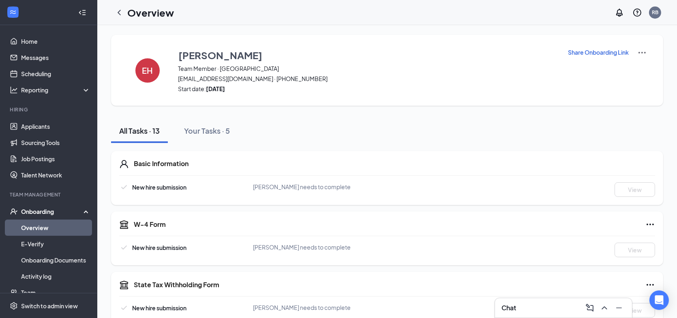
click at [118, 12] on icon "ChevronLeft" at bounding box center [119, 12] width 3 height 5
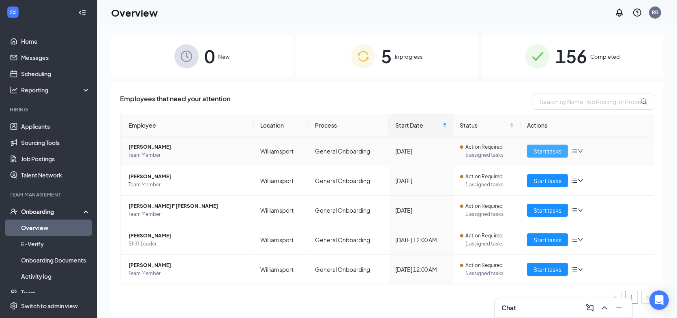
click at [558, 153] on span "Start tasks" at bounding box center [548, 151] width 28 height 9
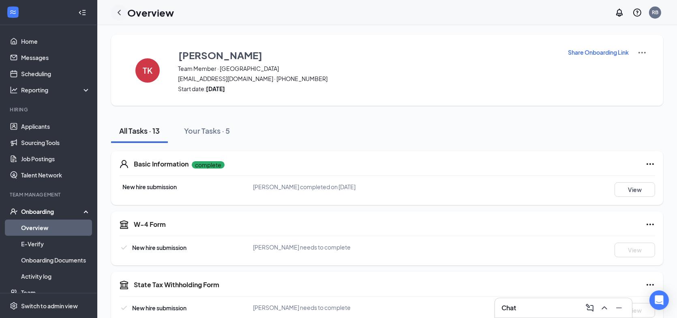
click at [116, 14] on icon "ChevronLeft" at bounding box center [119, 13] width 10 height 10
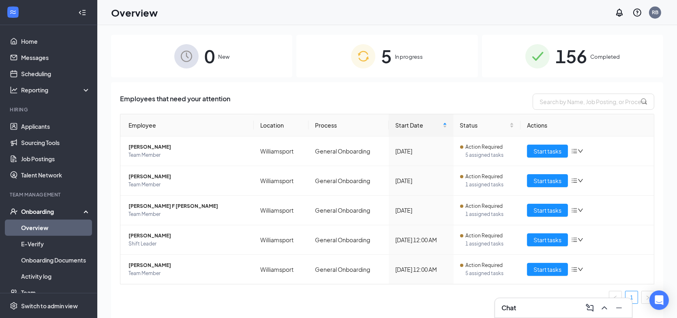
click at [416, 59] on span "In progress" at bounding box center [409, 57] width 28 height 8
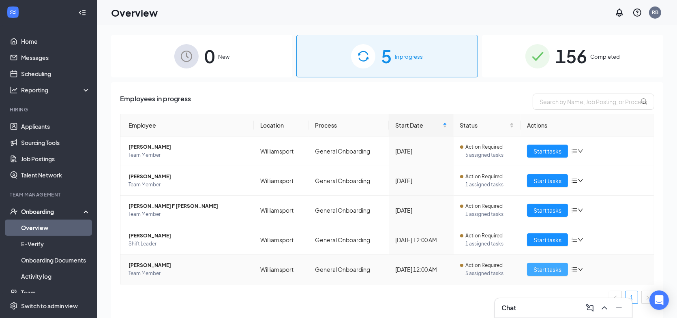
click at [543, 268] on span "Start tasks" at bounding box center [548, 269] width 28 height 9
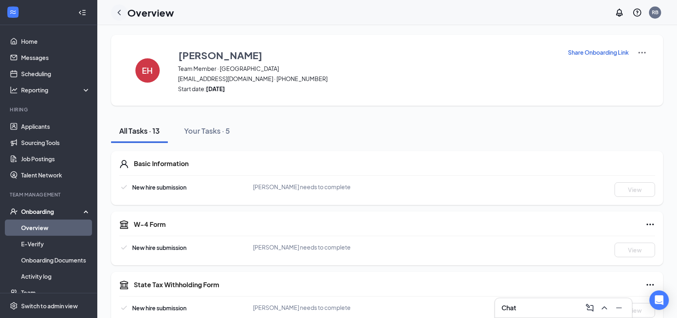
click at [118, 11] on icon "ChevronLeft" at bounding box center [119, 13] width 10 height 10
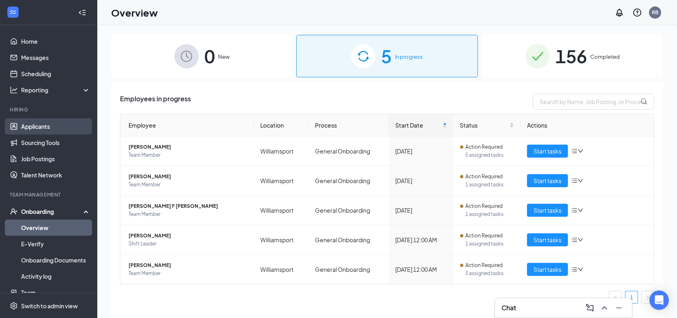
click at [38, 126] on link "Applicants" at bounding box center [55, 126] width 69 height 16
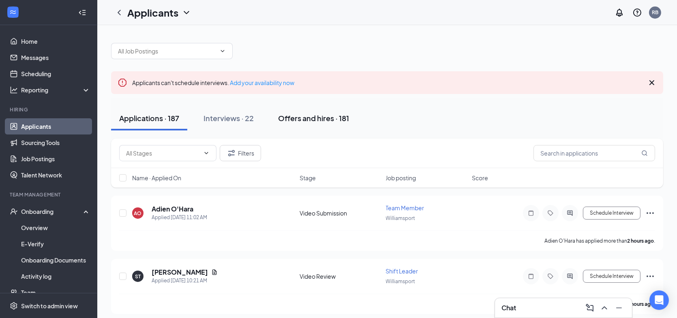
click at [316, 116] on div "Offers and hires · 181" at bounding box center [313, 118] width 71 height 10
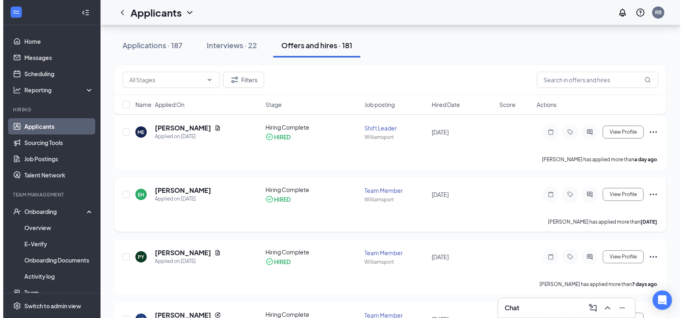
scroll to position [81, 0]
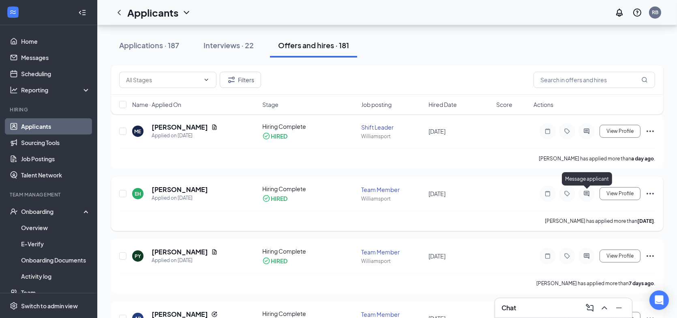
click at [588, 196] on icon "ActiveChat" at bounding box center [587, 194] width 10 height 6
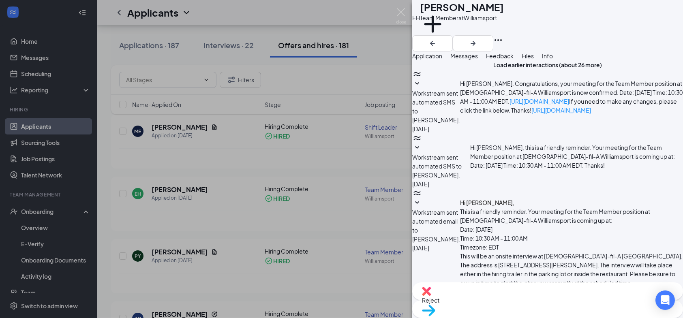
scroll to position [193, 0]
checkbox input "true"
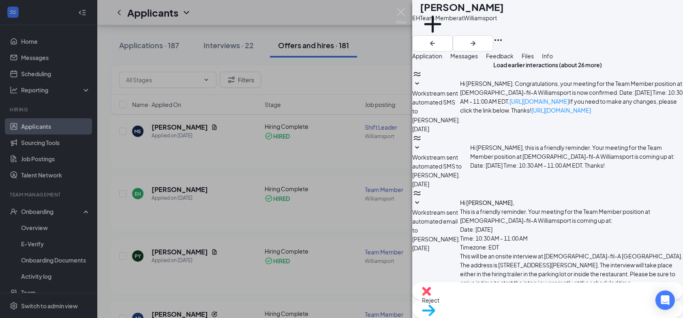
drag, startPoint x: 556, startPoint y: 229, endPoint x: 505, endPoint y: 234, distance: 50.9
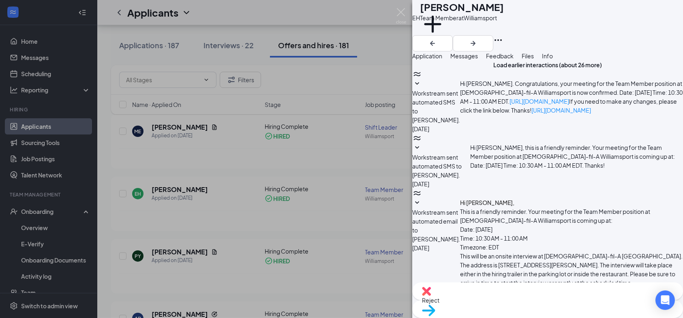
type textarea "Sent link for you to complete online paperwork. Uniforms ordered and will be he…"
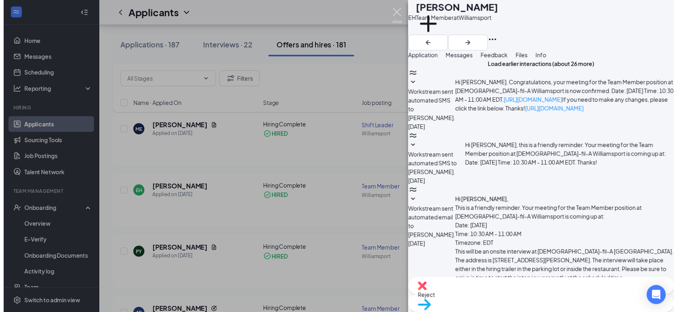
scroll to position [350, 0]
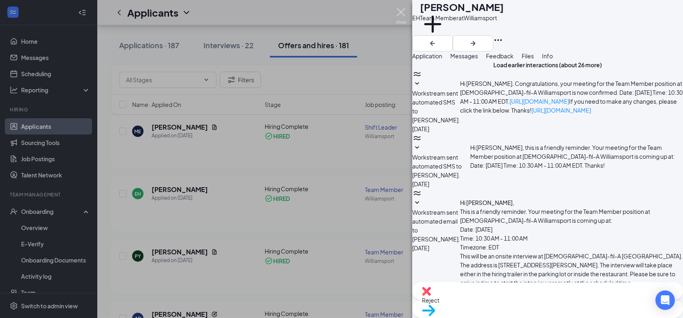
click at [399, 15] on img at bounding box center [401, 16] width 10 height 16
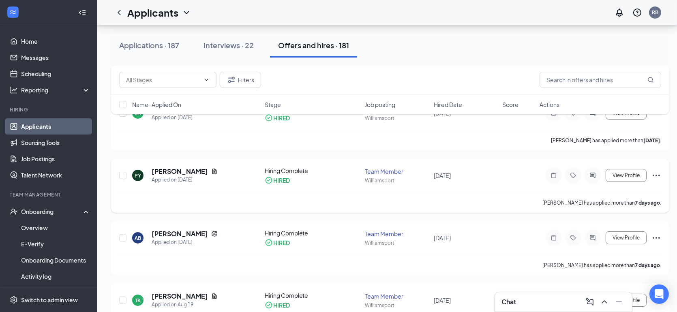
scroll to position [162, 0]
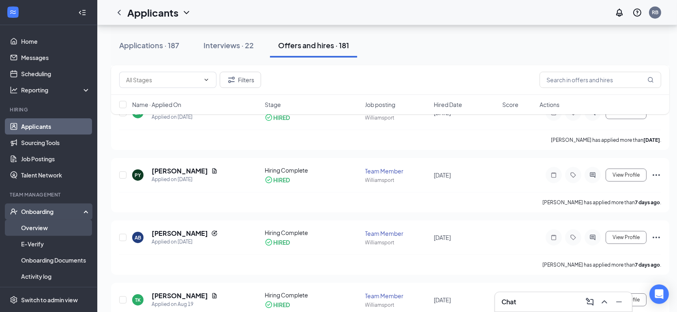
click at [34, 231] on link "Overview" at bounding box center [55, 228] width 69 height 16
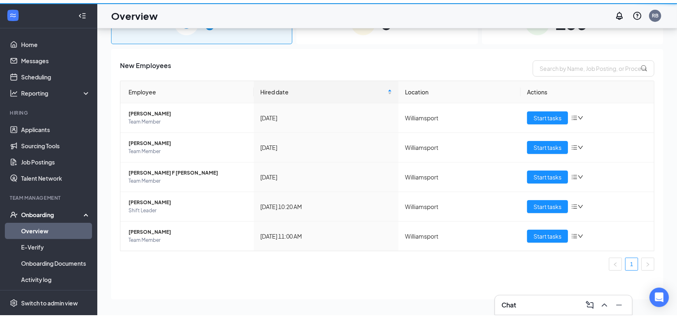
scroll to position [36, 0]
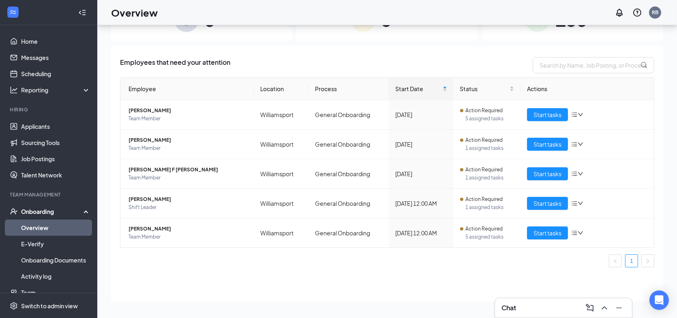
click at [505, 307] on h3 "Chat" at bounding box center [508, 308] width 15 height 9
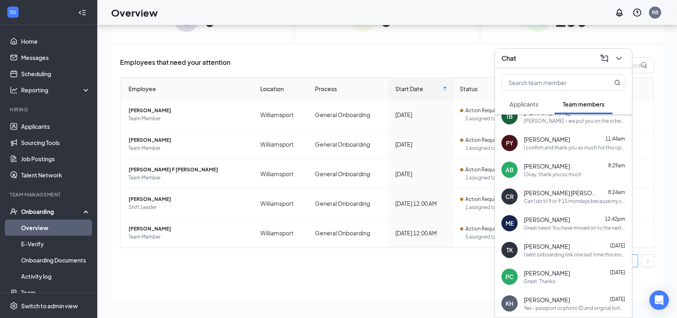
scroll to position [81, 0]
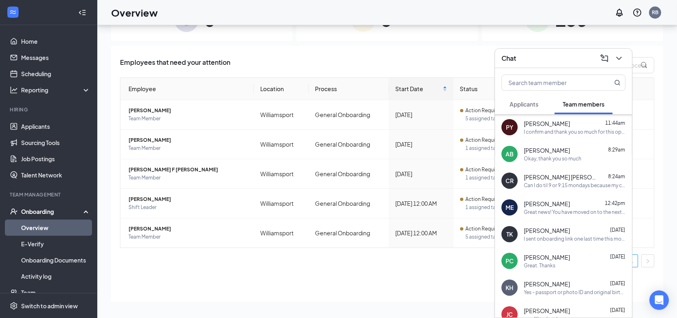
click at [566, 185] on div "Can I do til 9 or 9:15 mondays because my classes start at 9:30 And I can do we…" at bounding box center [575, 185] width 102 height 7
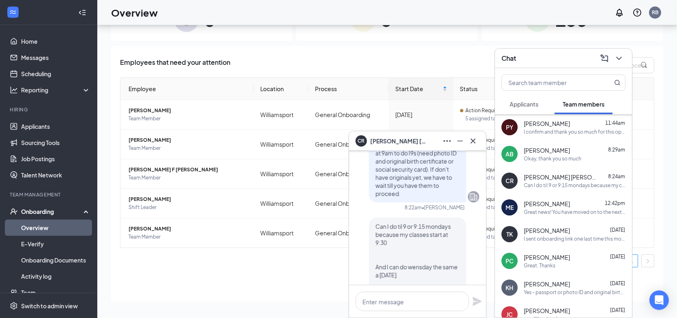
scroll to position [0, 0]
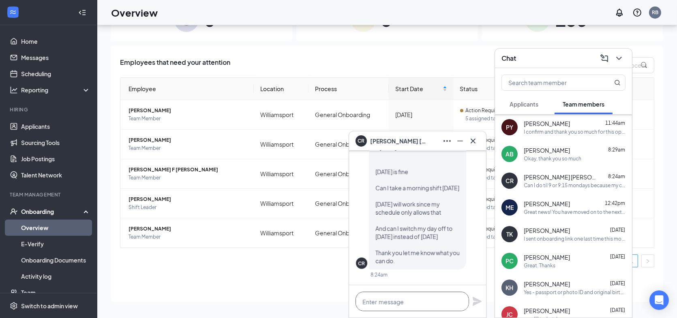
click at [388, 305] on textarea at bounding box center [413, 301] width 114 height 19
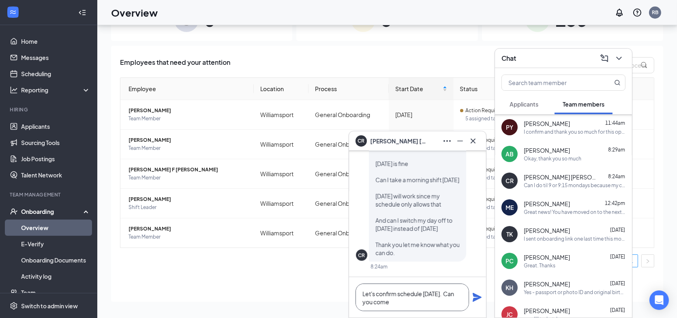
drag, startPoint x: 460, startPoint y: 292, endPoint x: 425, endPoint y: 290, distance: 34.9
click at [425, 290] on textarea "Let's confirm schedule [DATE]. Can you come" at bounding box center [413, 298] width 114 height 28
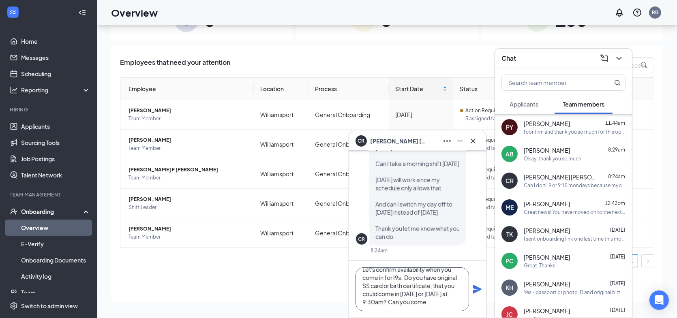
scroll to position [9, 0]
drag, startPoint x: 435, startPoint y: 304, endPoint x: 396, endPoint y: 306, distance: 39.8
click at [396, 306] on textarea "Let's confirm availability when you come in for I9s. Do you have original SS ca…" at bounding box center [413, 290] width 114 height 44
type textarea "Let's confirm availability when you come in for I9s. Do you have original SS ca…"
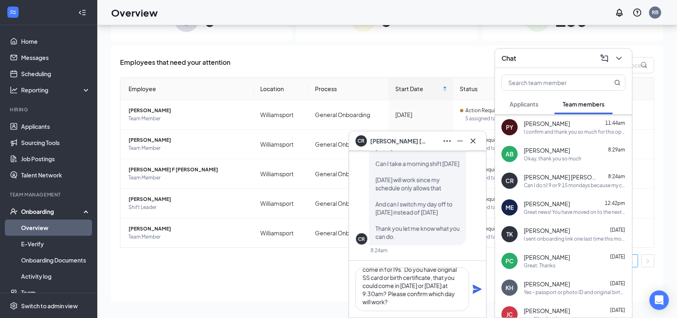
click at [479, 289] on icon "Plane" at bounding box center [477, 289] width 9 height 9
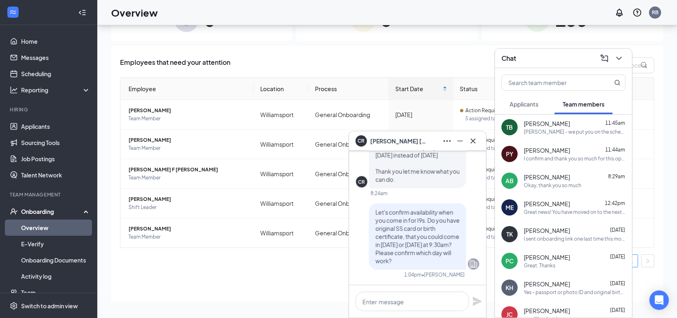
scroll to position [0, 0]
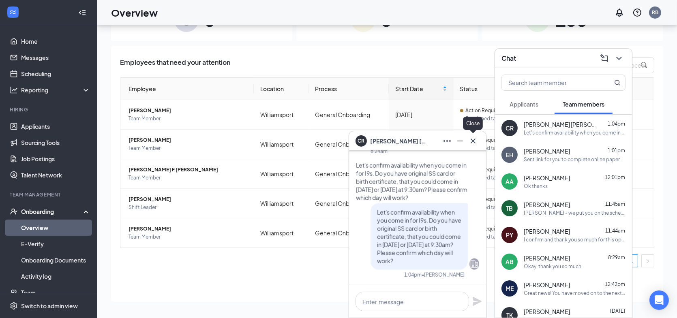
click at [473, 142] on icon "Cross" at bounding box center [473, 141] width 10 height 10
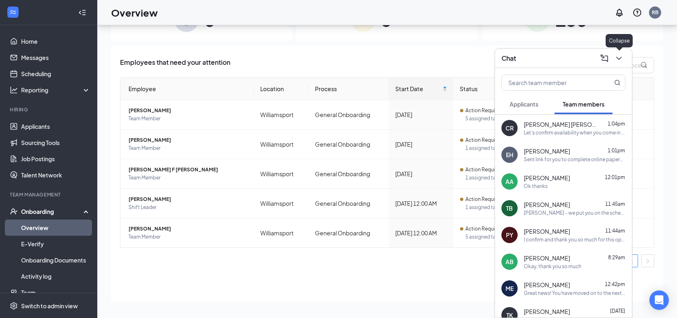
click at [619, 58] on icon "ChevronDown" at bounding box center [619, 59] width 10 height 10
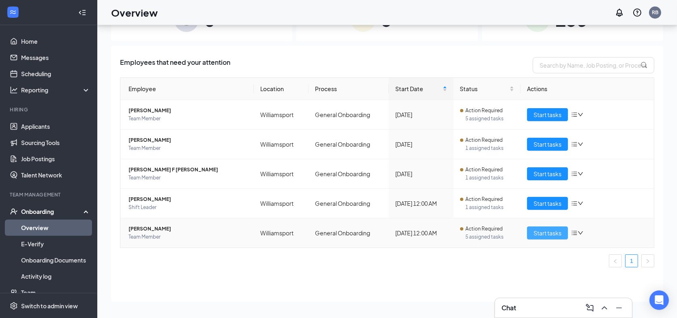
click at [542, 232] on span "Start tasks" at bounding box center [548, 233] width 28 height 9
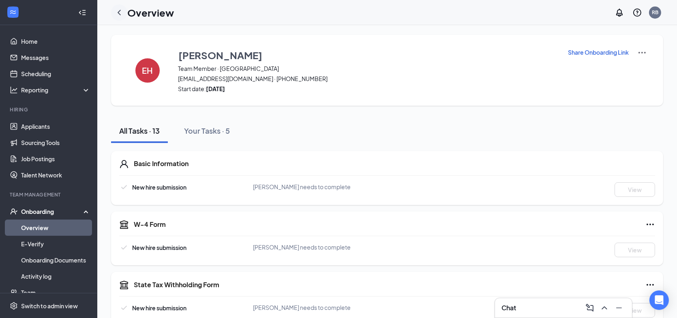
click at [120, 16] on icon "ChevronLeft" at bounding box center [119, 13] width 10 height 10
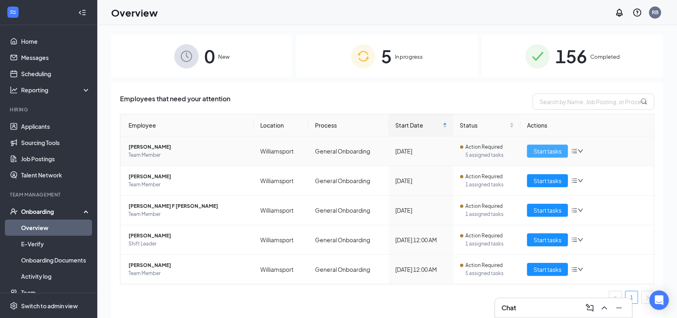
click at [540, 152] on span "Start tasks" at bounding box center [548, 151] width 28 height 9
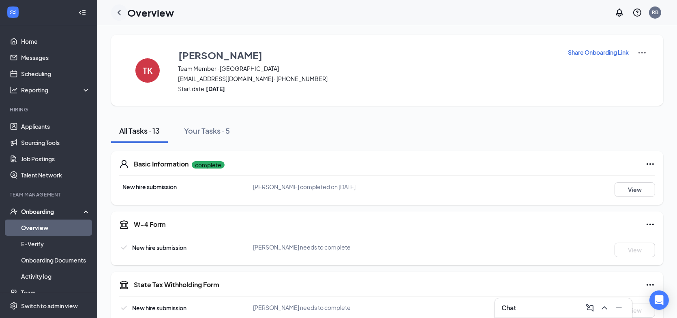
click at [117, 14] on icon "ChevronLeft" at bounding box center [119, 13] width 10 height 10
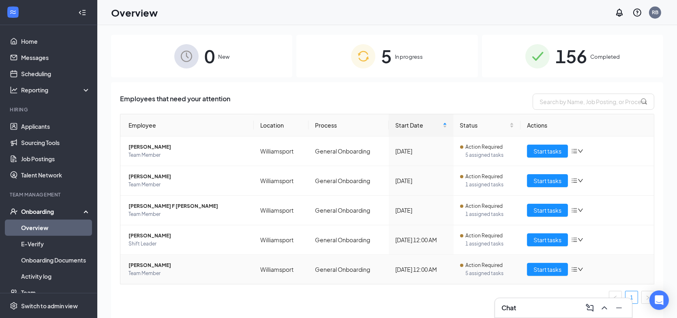
click at [148, 266] on span "[PERSON_NAME]" at bounding box center [188, 265] width 119 height 8
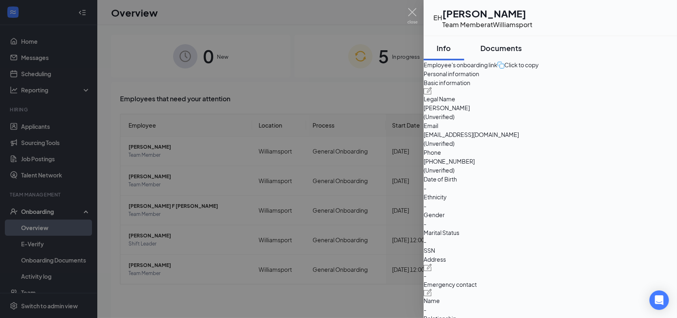
click at [517, 48] on div "Documents" at bounding box center [500, 48] width 41 height 10
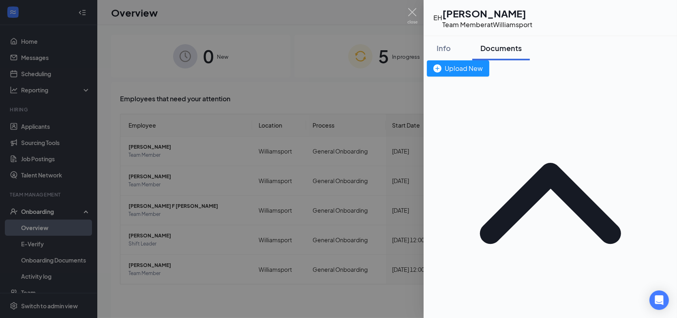
click at [44, 128] on div at bounding box center [338, 159] width 677 height 318
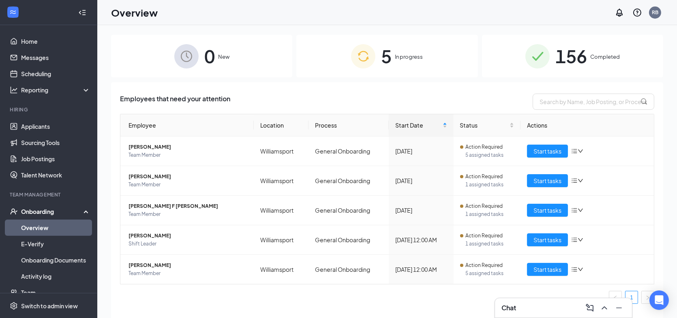
click at [550, 52] on div "156 Completed" at bounding box center [572, 56] width 181 height 43
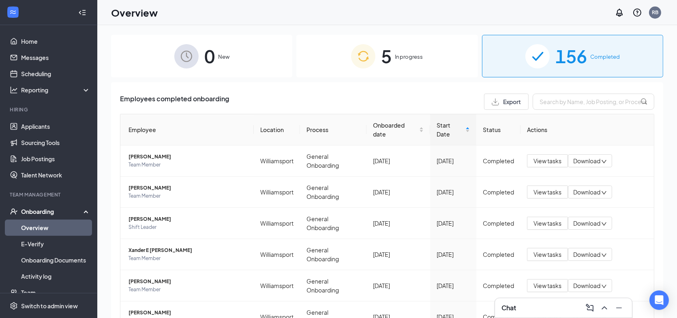
click at [422, 59] on div "5 In progress" at bounding box center [386, 56] width 181 height 43
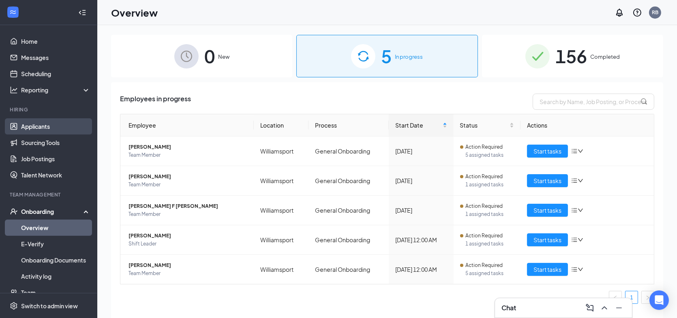
click at [50, 126] on link "Applicants" at bounding box center [55, 126] width 69 height 16
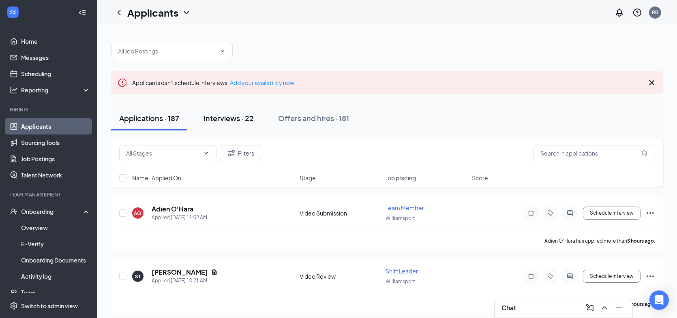
click at [246, 119] on div "Interviews · 22" at bounding box center [229, 118] width 50 height 10
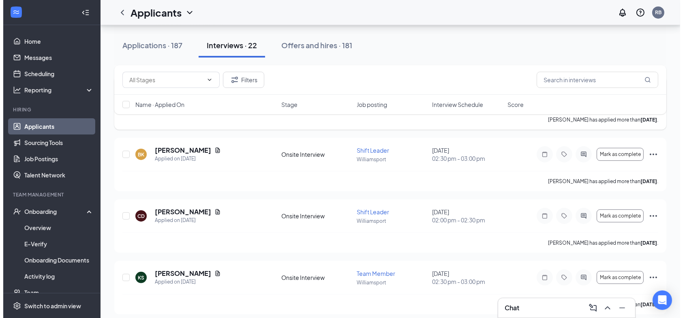
scroll to position [243, 0]
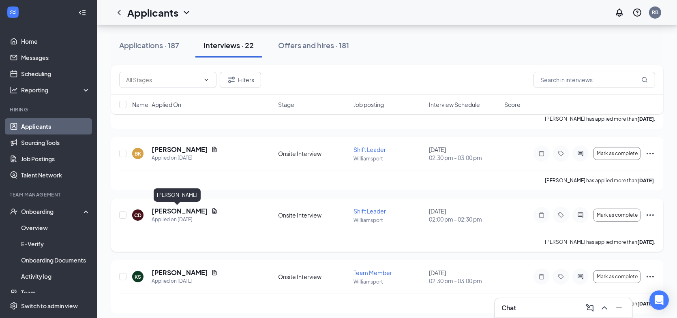
click at [170, 211] on h5 "[PERSON_NAME]" at bounding box center [180, 211] width 56 height 9
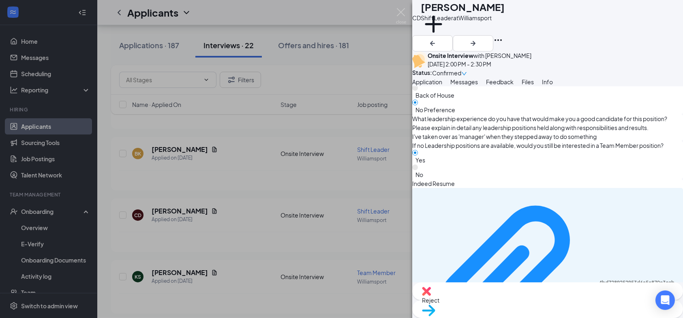
scroll to position [1230, 0]
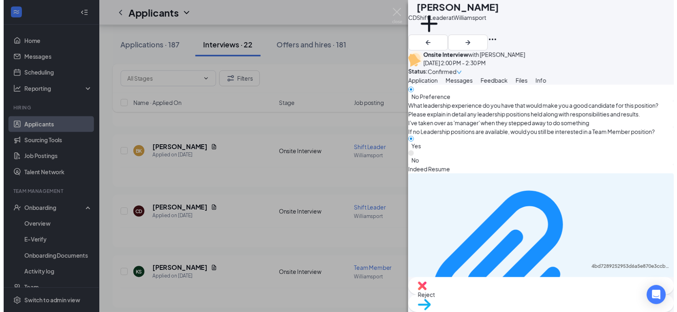
scroll to position [1227, 0]
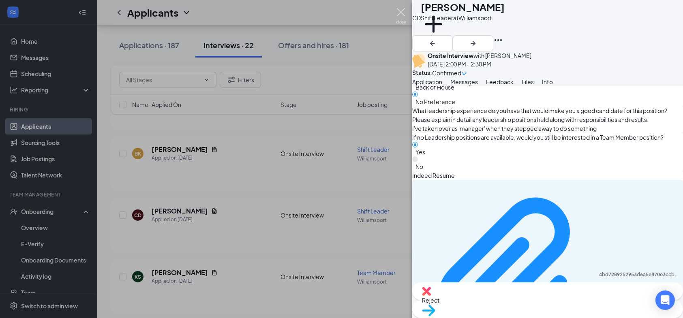
click at [403, 15] on img at bounding box center [401, 16] width 10 height 16
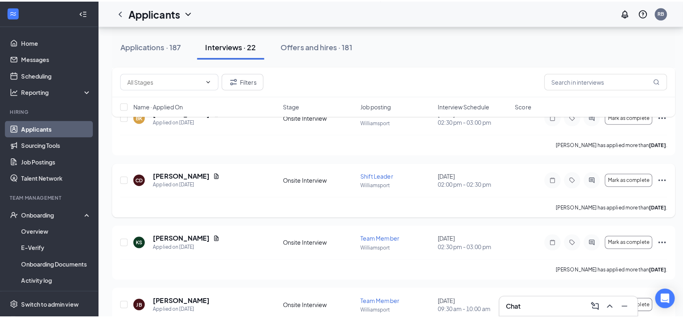
scroll to position [284, 0]
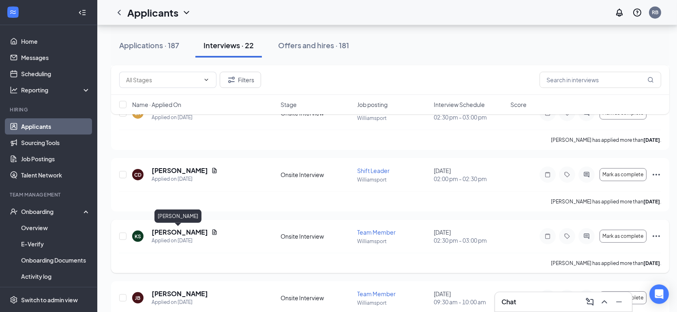
click at [155, 234] on h5 "[PERSON_NAME]" at bounding box center [180, 232] width 56 height 9
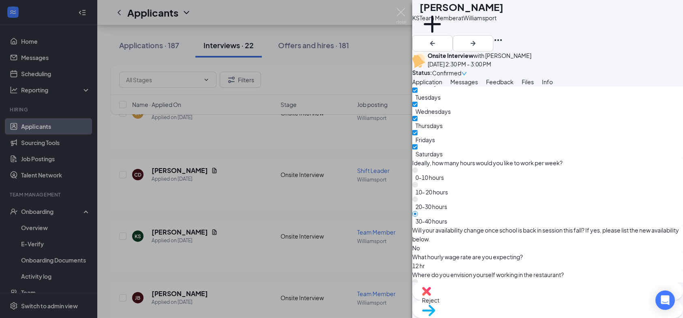
scroll to position [1014, 0]
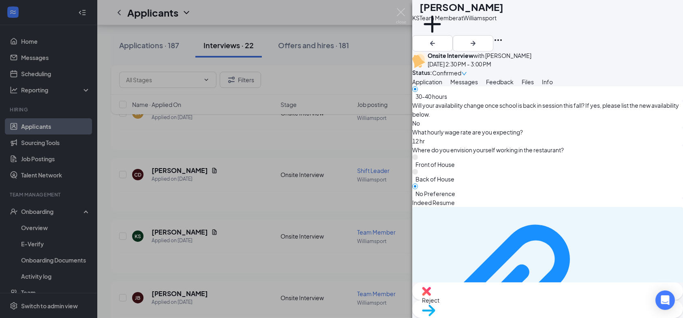
scroll to position [1138, 0]
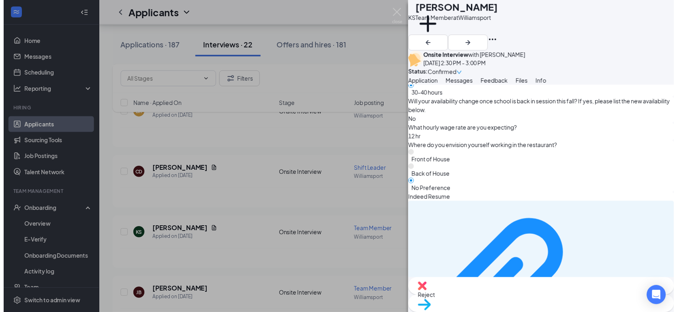
scroll to position [1135, 0]
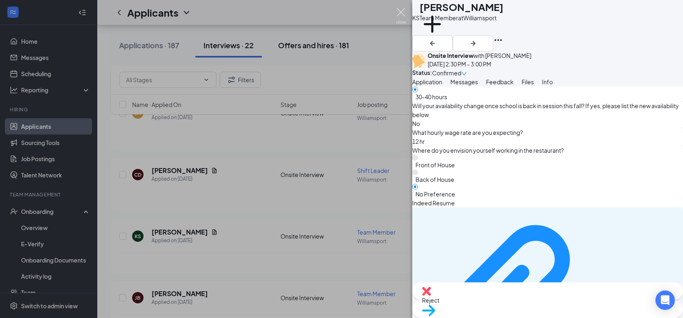
drag, startPoint x: 401, startPoint y: 13, endPoint x: 324, endPoint y: 52, distance: 86.3
click at [402, 13] on img at bounding box center [401, 16] width 10 height 16
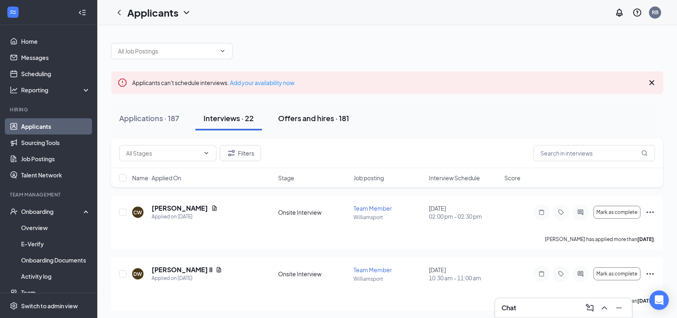
click at [311, 118] on div "Offers and hires · 181" at bounding box center [313, 118] width 71 height 10
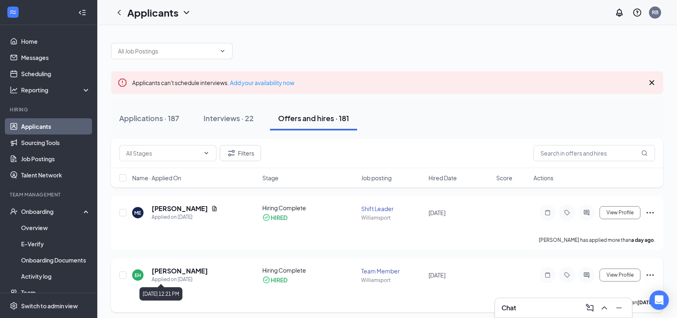
click at [172, 277] on div "Applied on [DATE]" at bounding box center [180, 280] width 56 height 8
click at [172, 267] on h5 "[PERSON_NAME]" at bounding box center [180, 271] width 56 height 9
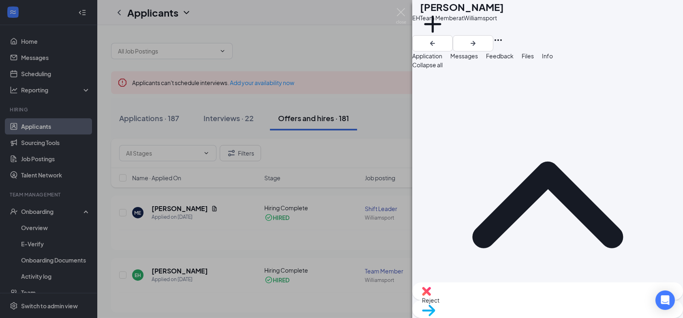
click at [478, 60] on span "Messages" at bounding box center [464, 55] width 28 height 7
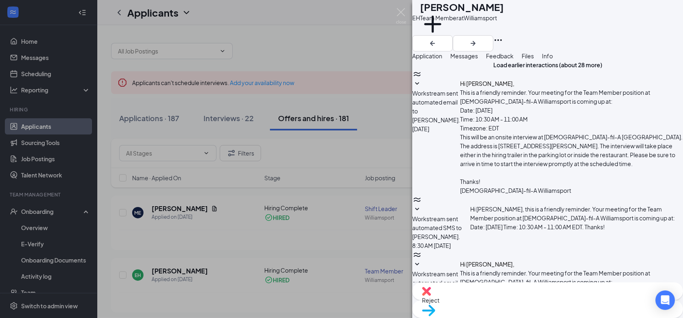
scroll to position [264, 0]
click at [438, 60] on button "Application" at bounding box center [427, 55] width 30 height 9
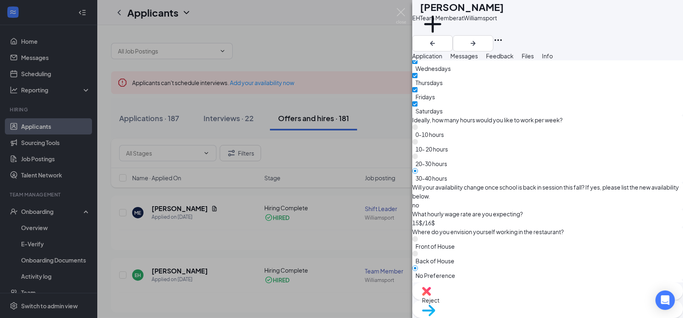
scroll to position [1135, 0]
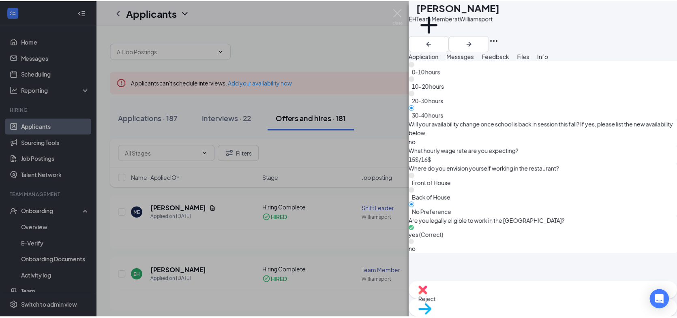
scroll to position [1132, 0]
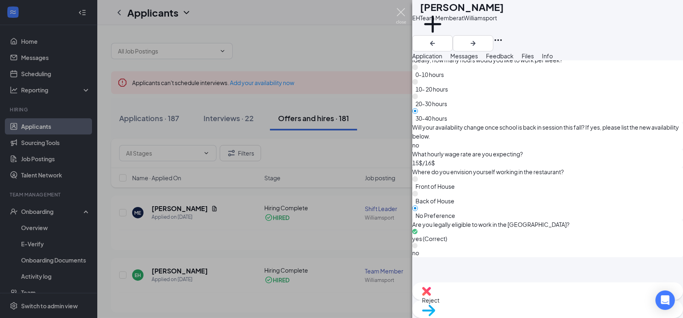
click at [399, 15] on img at bounding box center [401, 16] width 10 height 16
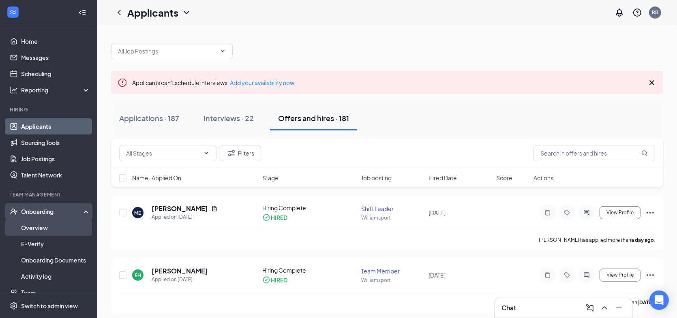
click at [21, 231] on link "Overview" at bounding box center [55, 228] width 69 height 16
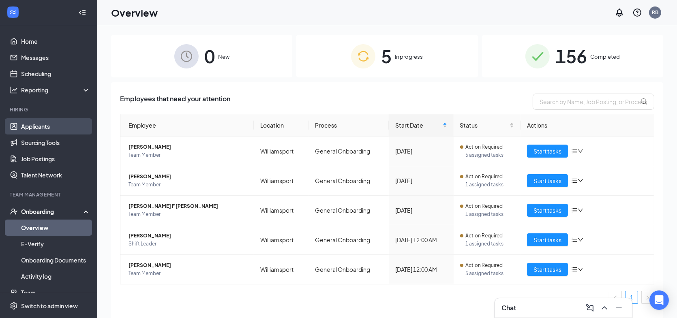
click at [35, 124] on link "Applicants" at bounding box center [55, 126] width 69 height 16
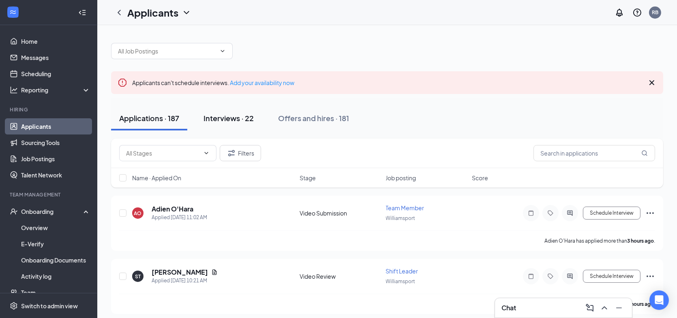
click at [233, 119] on div "Interviews · 22" at bounding box center [229, 118] width 50 height 10
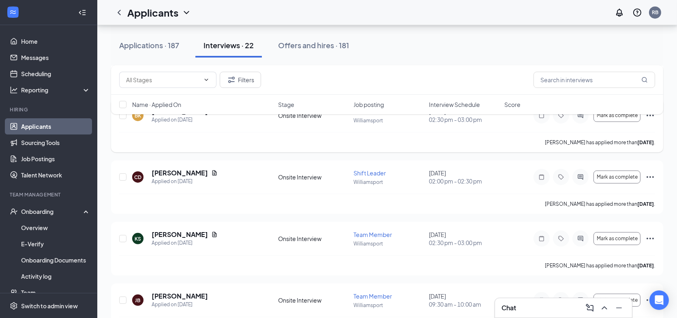
scroll to position [284, 0]
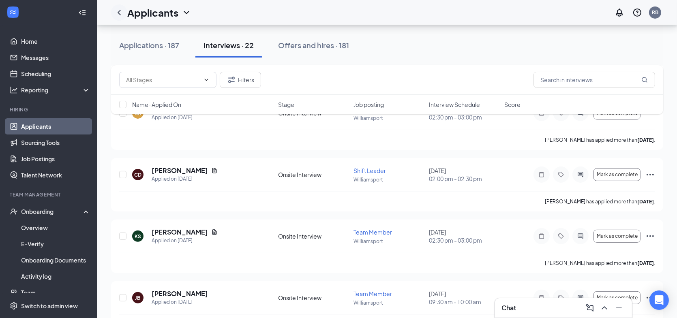
click at [118, 15] on icon "ChevronLeft" at bounding box center [119, 13] width 10 height 10
